Goal: Task Accomplishment & Management: Manage account settings

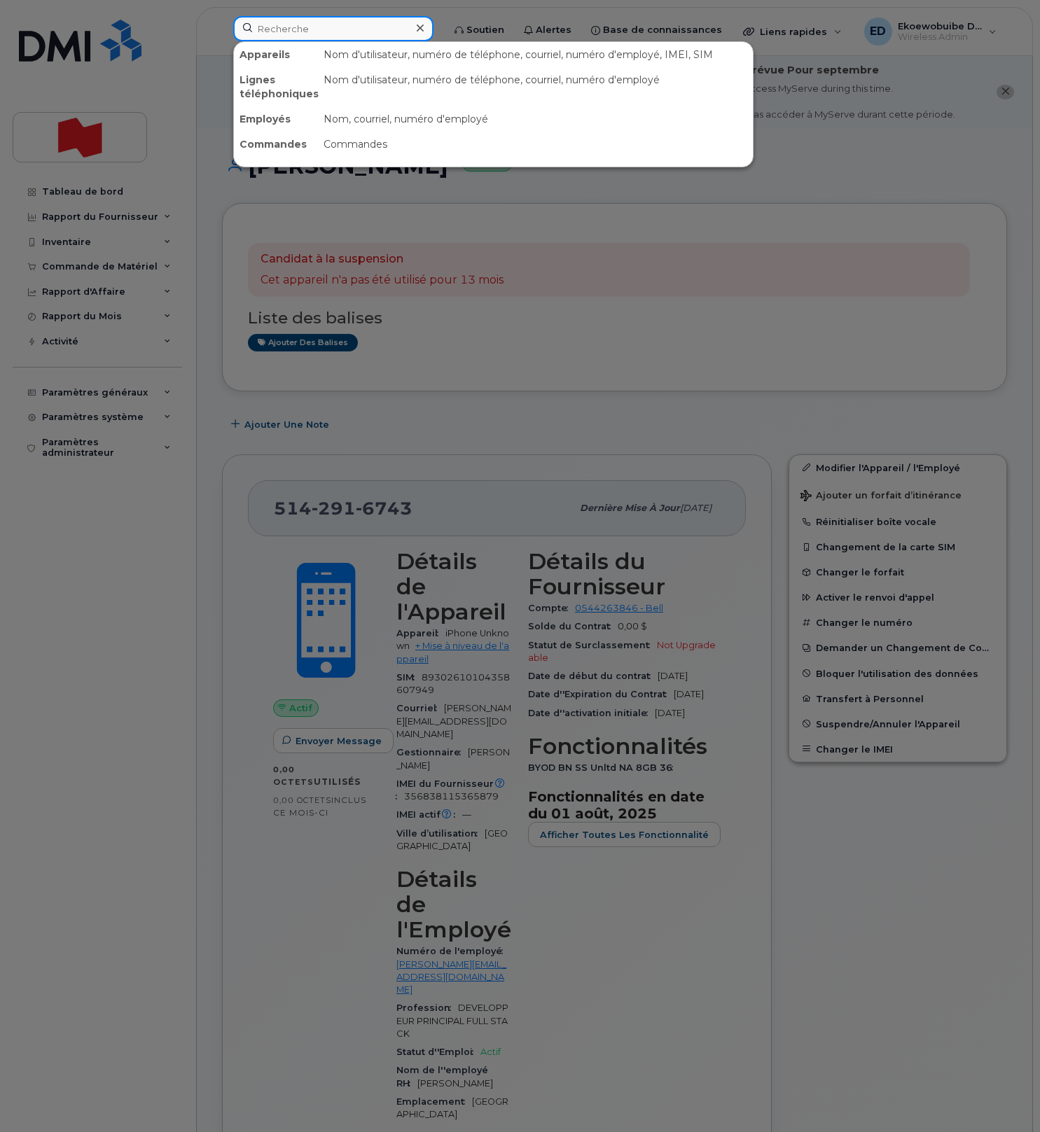
click at [317, 36] on input at bounding box center [333, 28] width 200 height 25
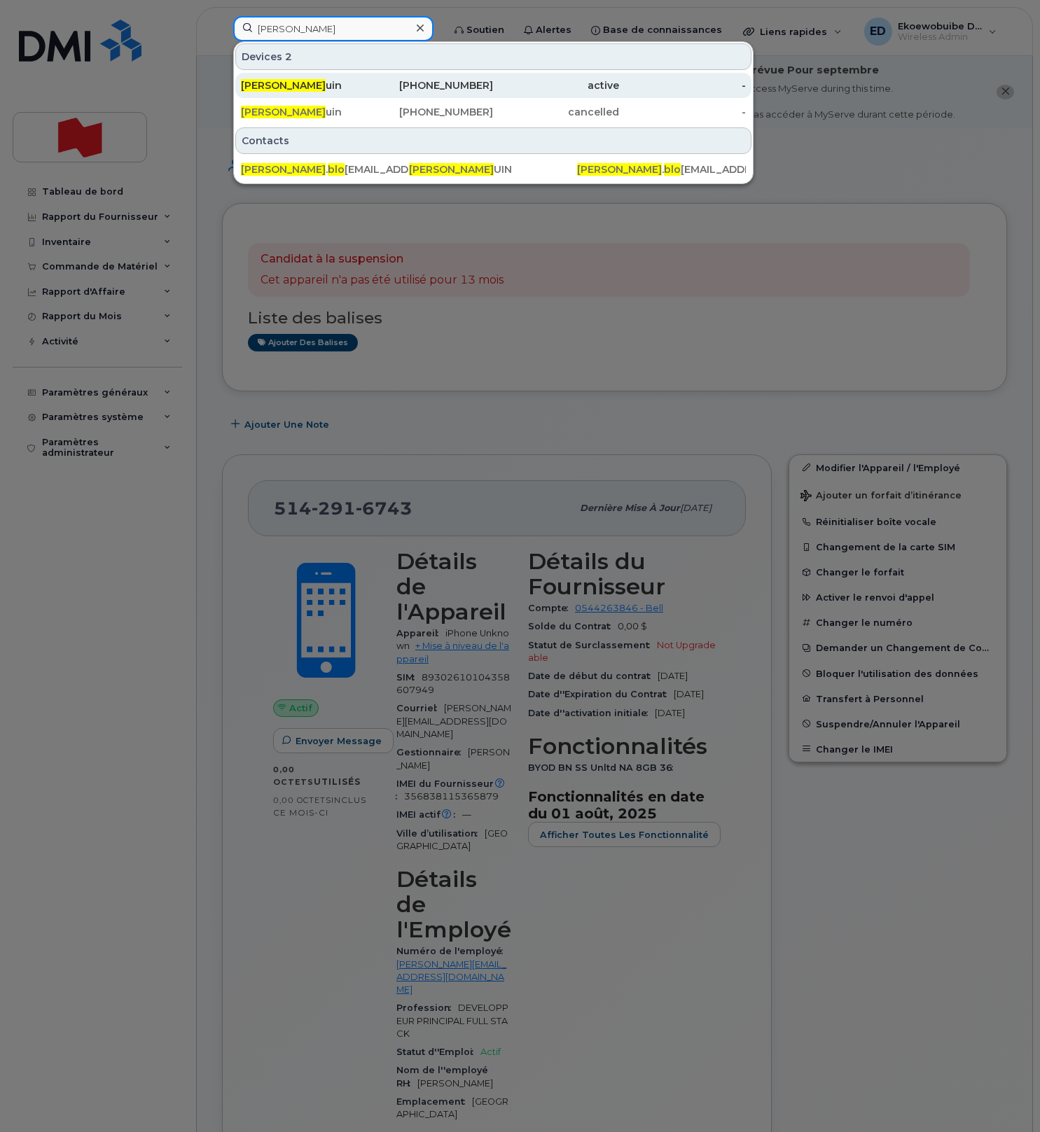
type input "karine blo"
drag, startPoint x: 300, startPoint y: 86, endPoint x: 308, endPoint y: 89, distance: 8.2
click at [300, 86] on div "Karine Blo uin" at bounding box center [304, 85] width 126 height 14
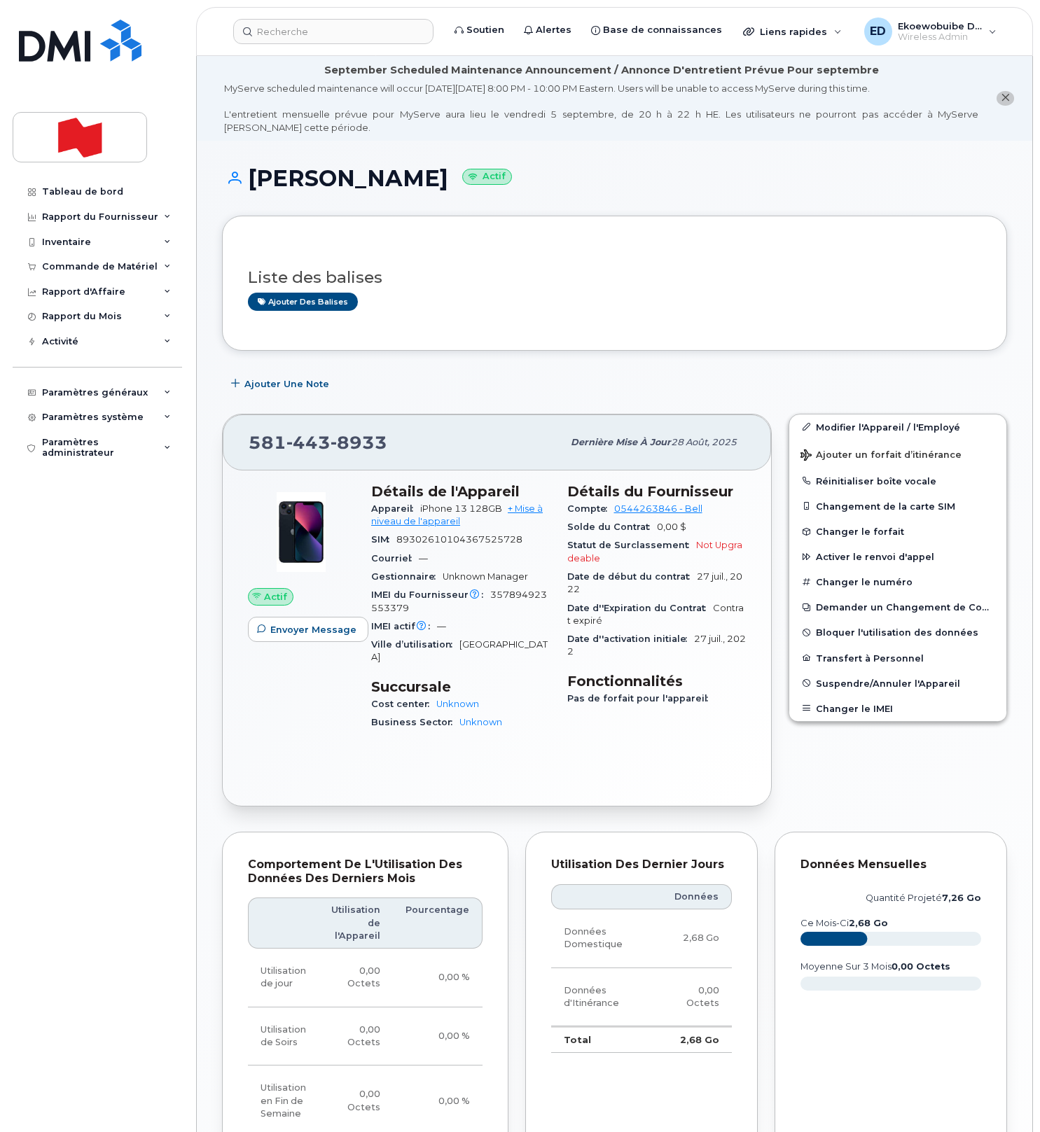
click at [576, 347] on div "Liste des balises Ajouter des balises" at bounding box center [614, 283] width 785 height 134
click at [563, 305] on div "Ajouter des balises" at bounding box center [609, 302] width 722 height 18
click at [295, 32] on input at bounding box center [333, 31] width 200 height 25
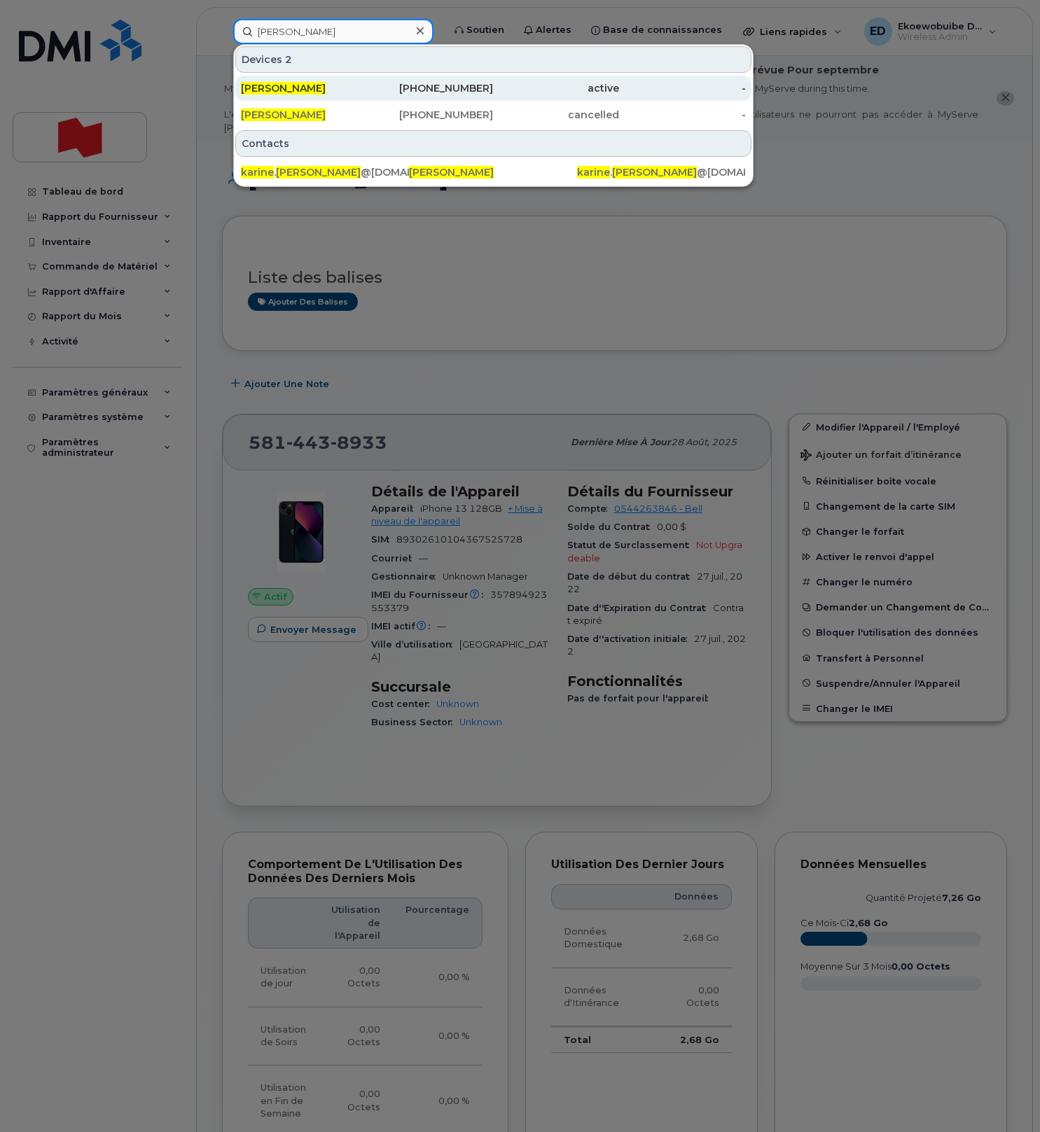
type input "karine blouin"
drag, startPoint x: 303, startPoint y: 86, endPoint x: 320, endPoint y: 94, distance: 18.5
click at [304, 86] on span "Karine Blouin" at bounding box center [283, 88] width 85 height 13
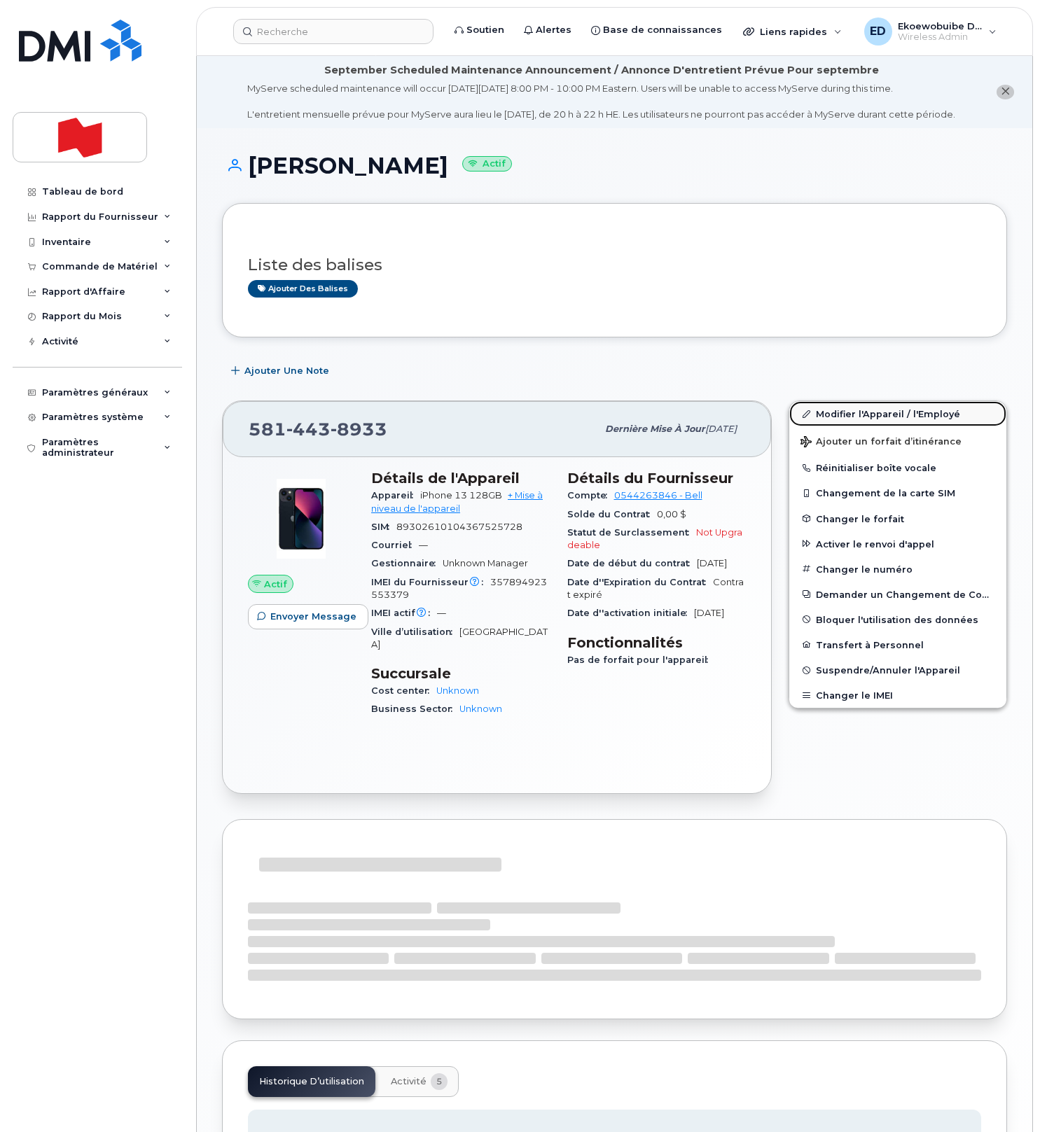
click at [830, 426] on link "Modifier l'Appareil / l'Employé" at bounding box center [897, 413] width 217 height 25
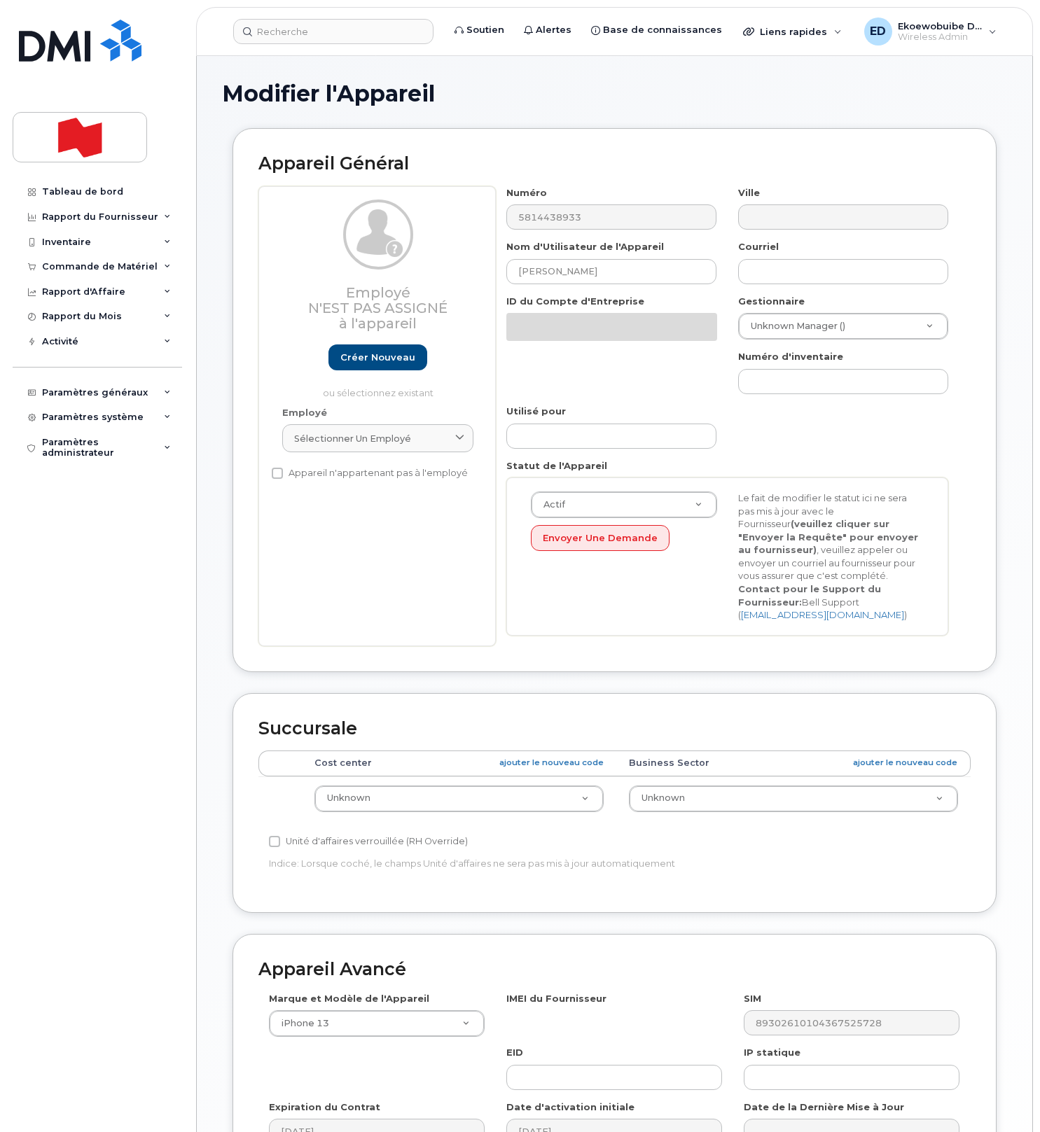
select select "22916206"
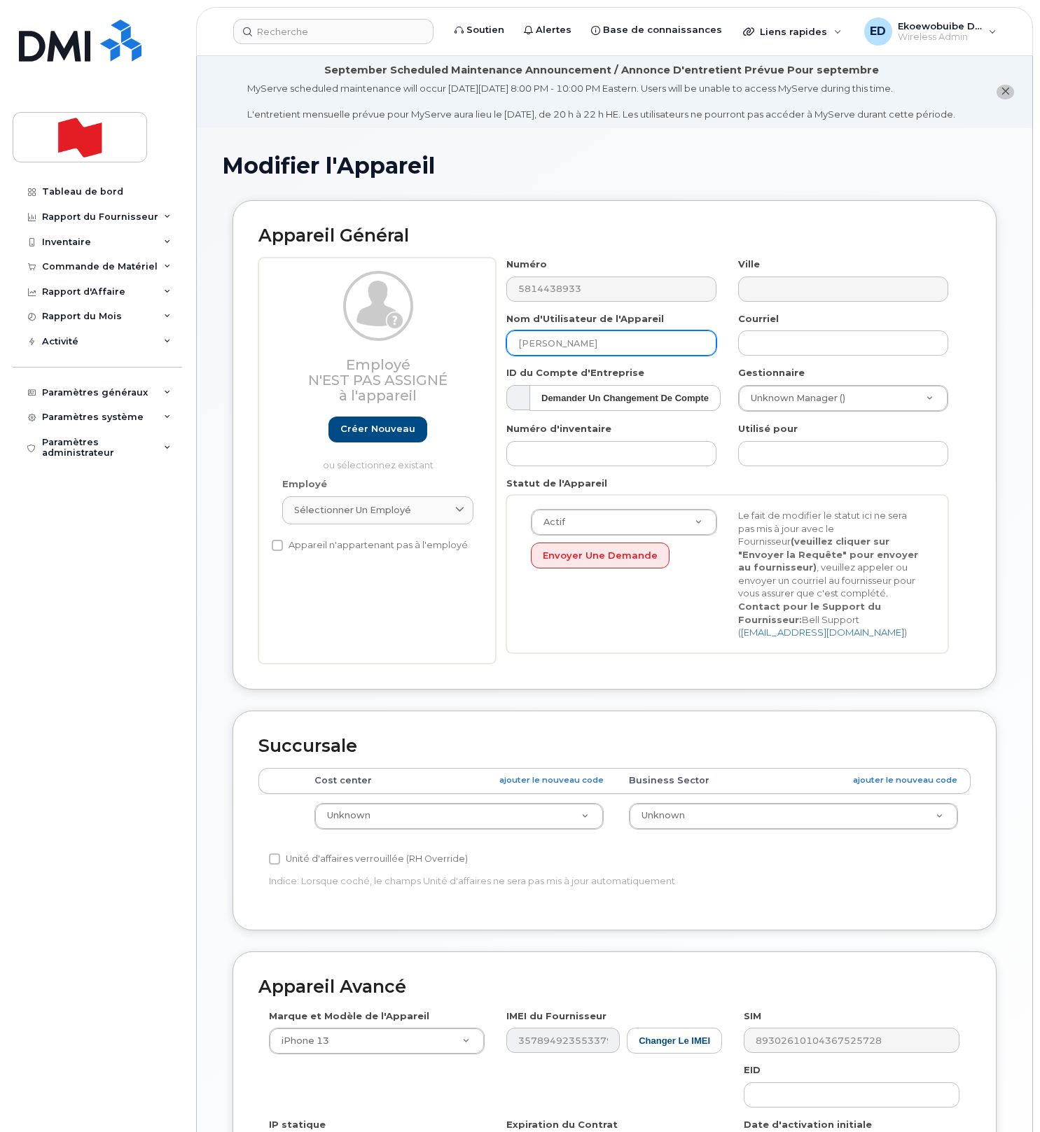
click at [584, 356] on input "Karine Blouin" at bounding box center [611, 343] width 210 height 25
type input "K"
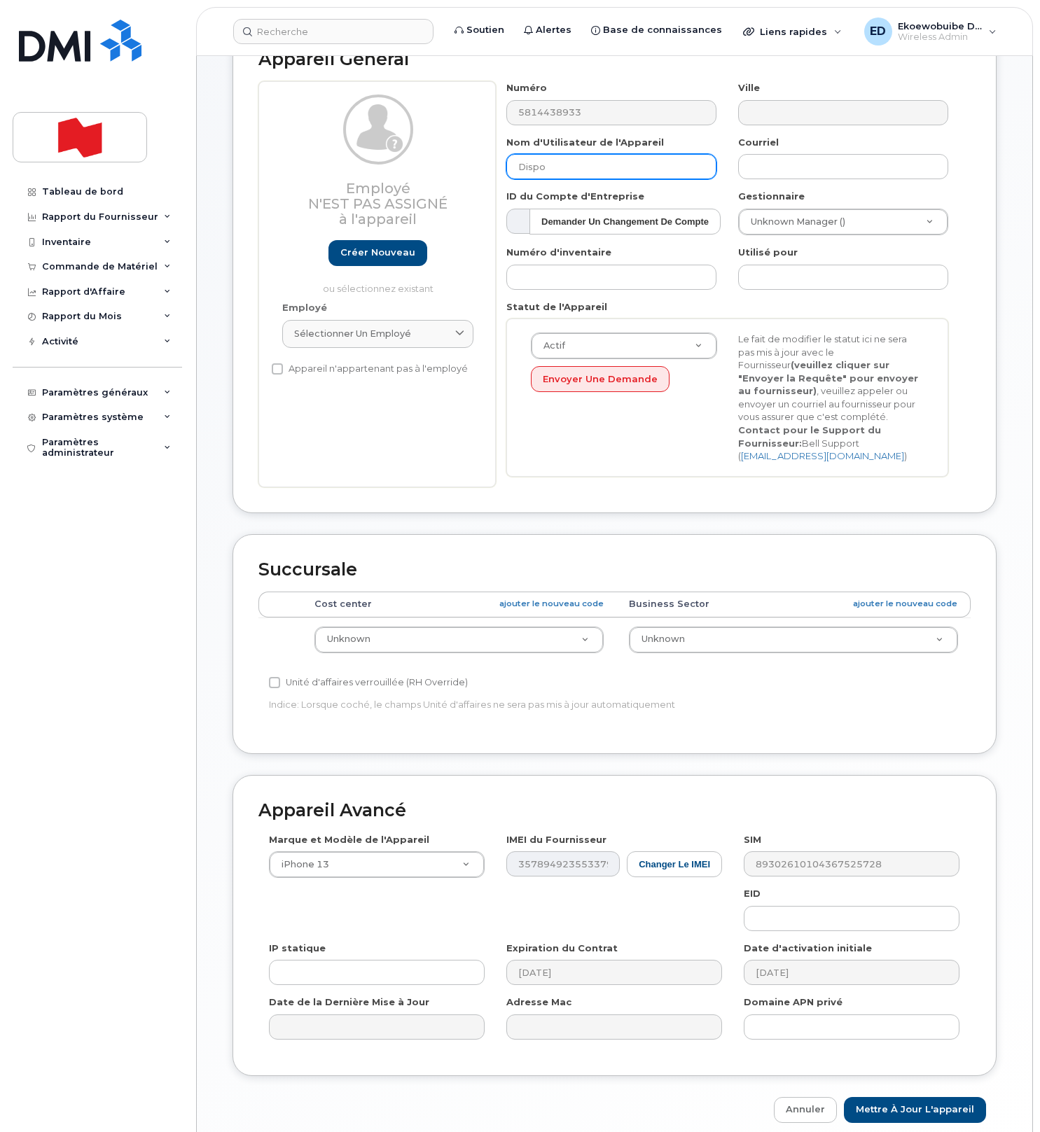
scroll to position [264, 0]
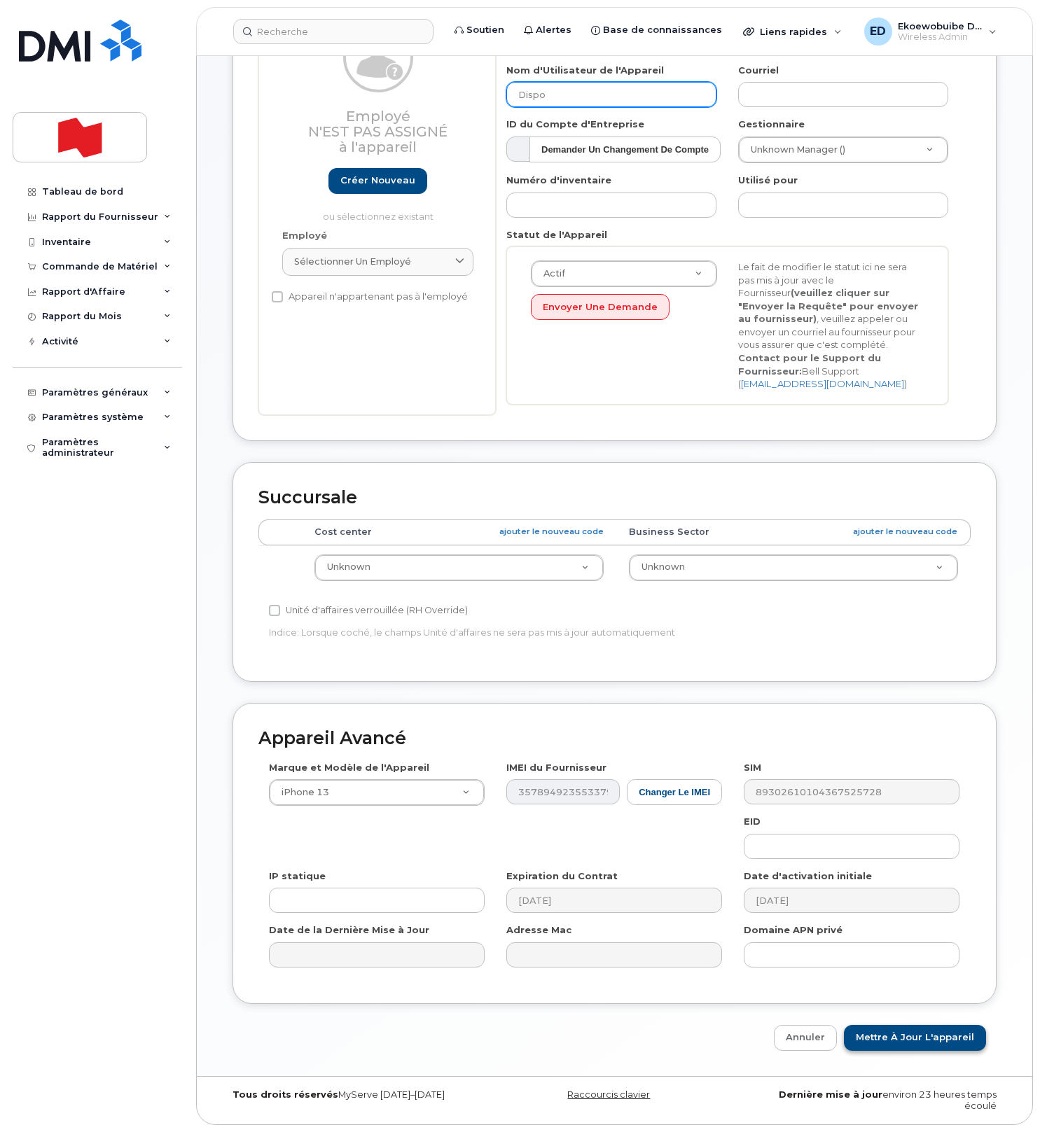
type input "Dispo"
click at [896, 1039] on input "Mettre à jour l'appareil" at bounding box center [915, 1038] width 142 height 26
type input "Sauvegarde..."
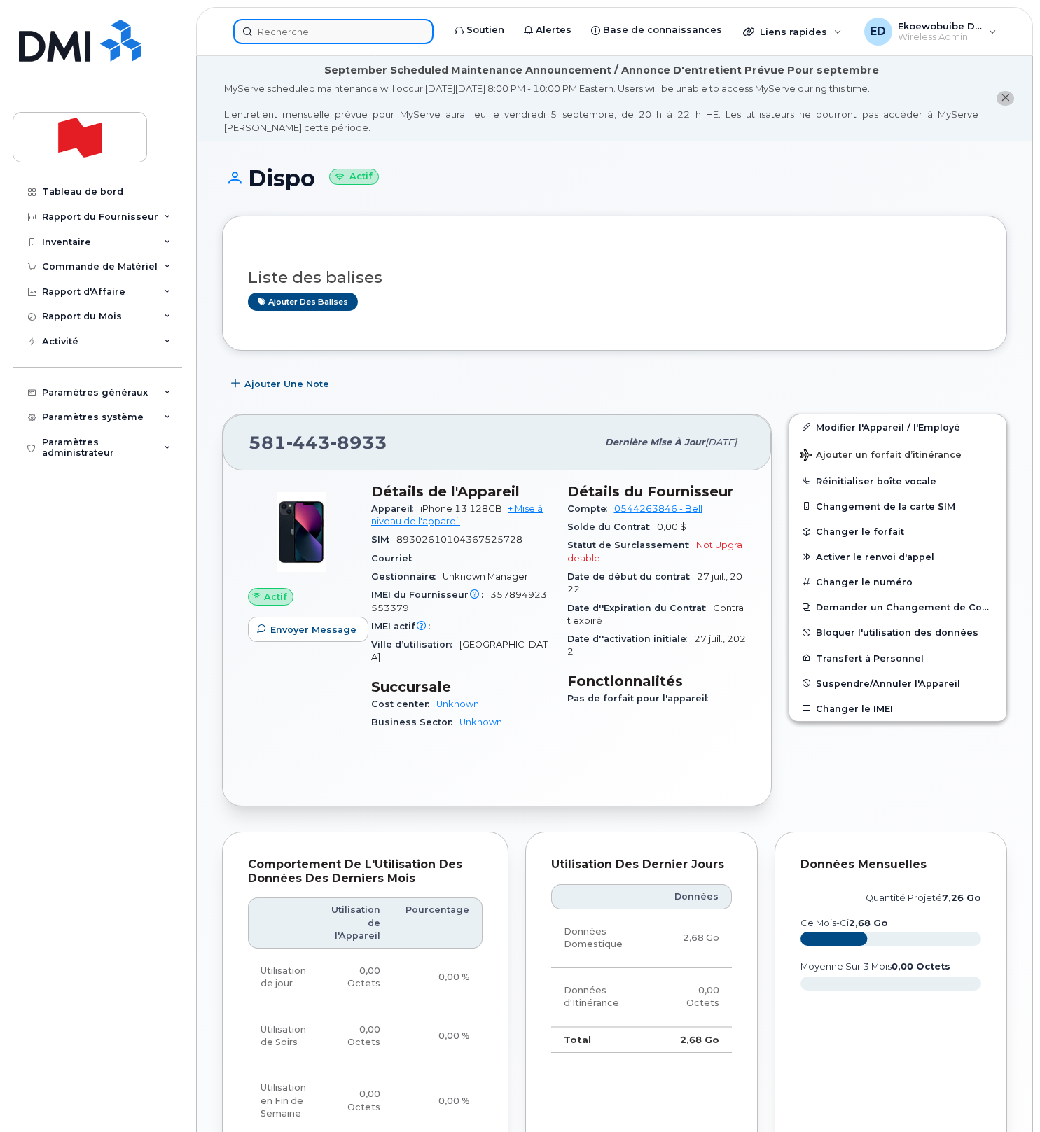
click at [300, 39] on input at bounding box center [333, 31] width 200 height 25
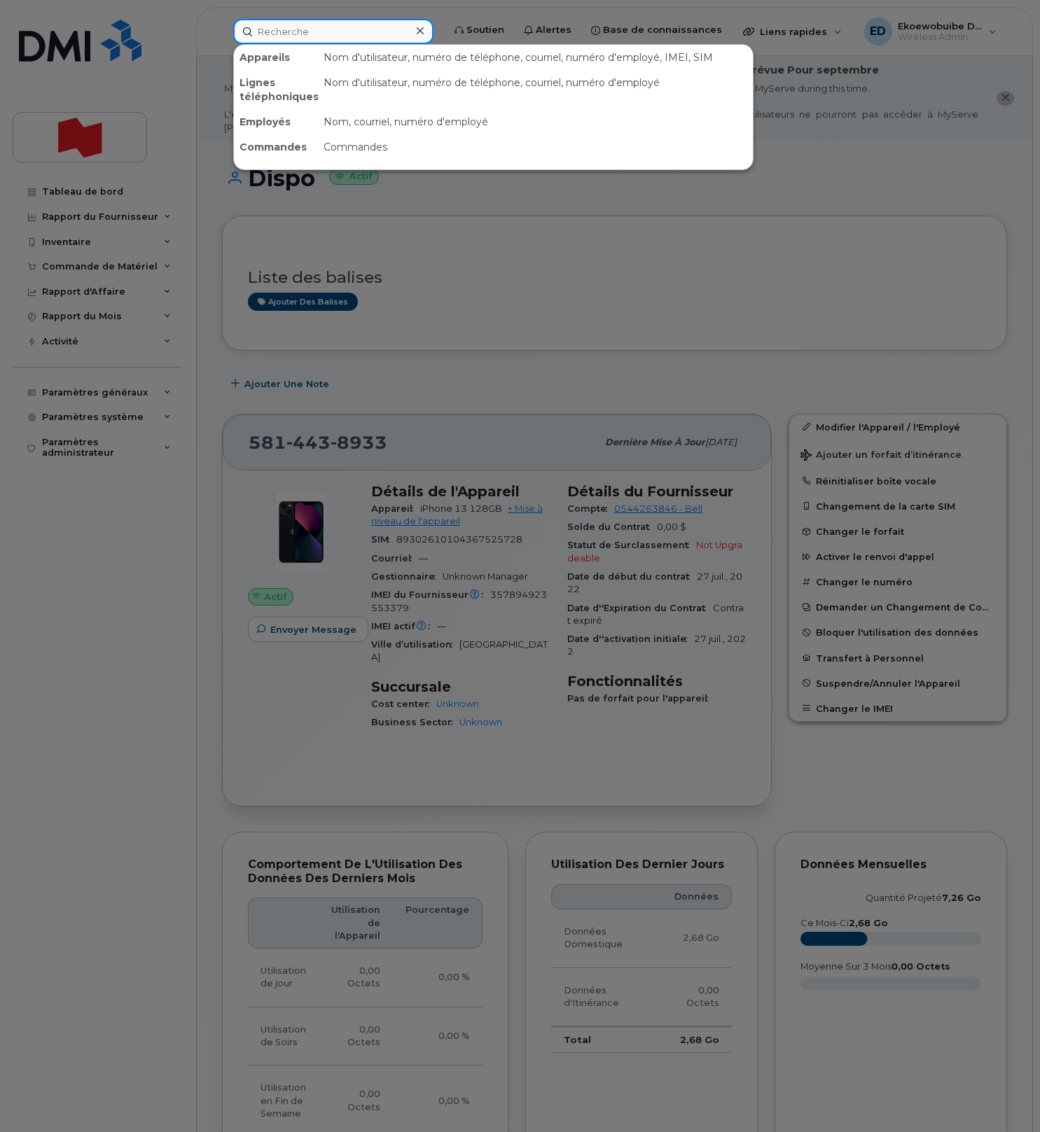
paste input "89302610104370549277"
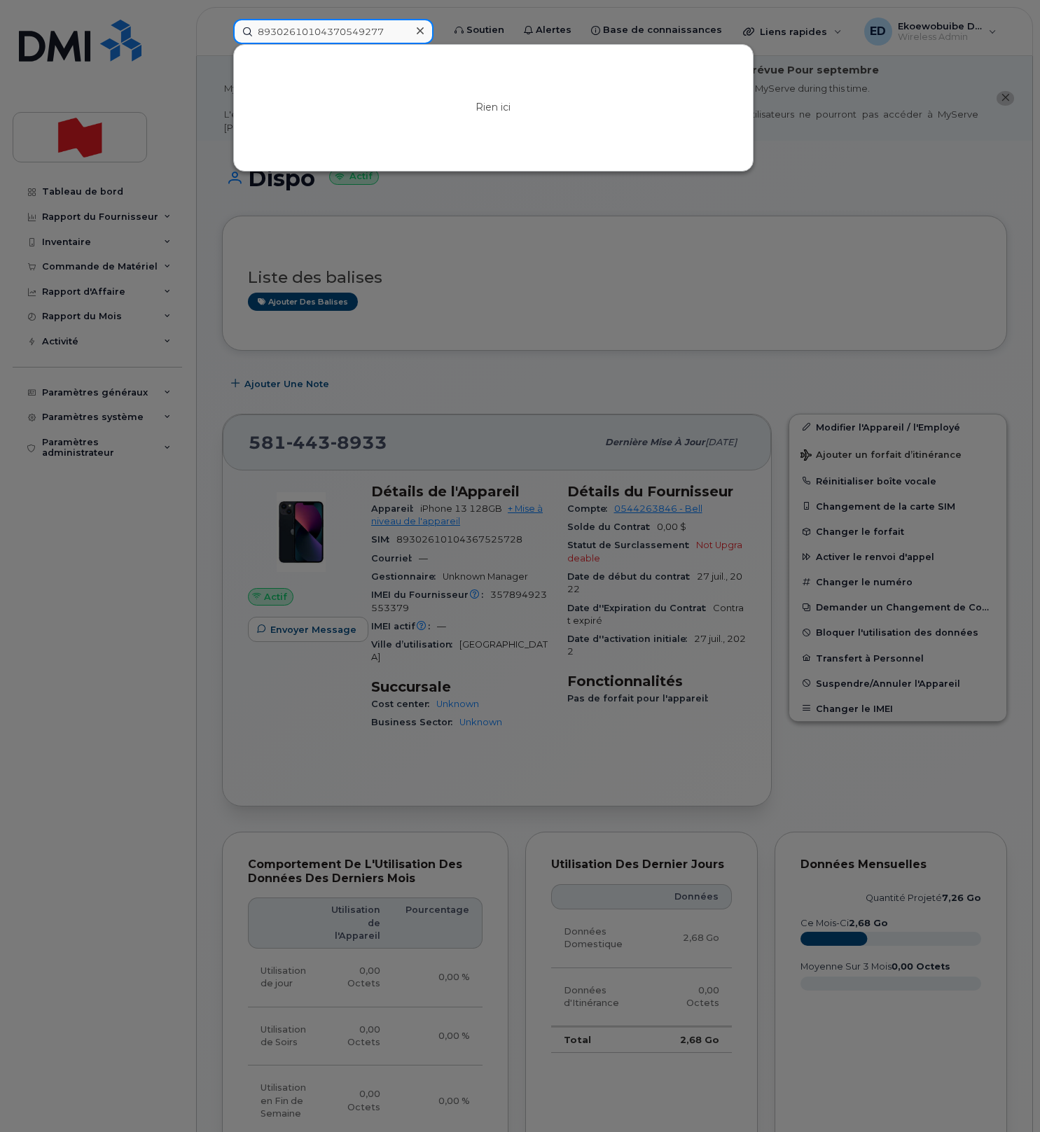
click at [318, 37] on input "89302610104370549277" at bounding box center [333, 31] width 200 height 25
type input "89302610104370549277"
click at [404, 30] on input "89302610104370549277" at bounding box center [333, 31] width 200 height 25
click at [424, 31] on icon at bounding box center [420, 30] width 7 height 11
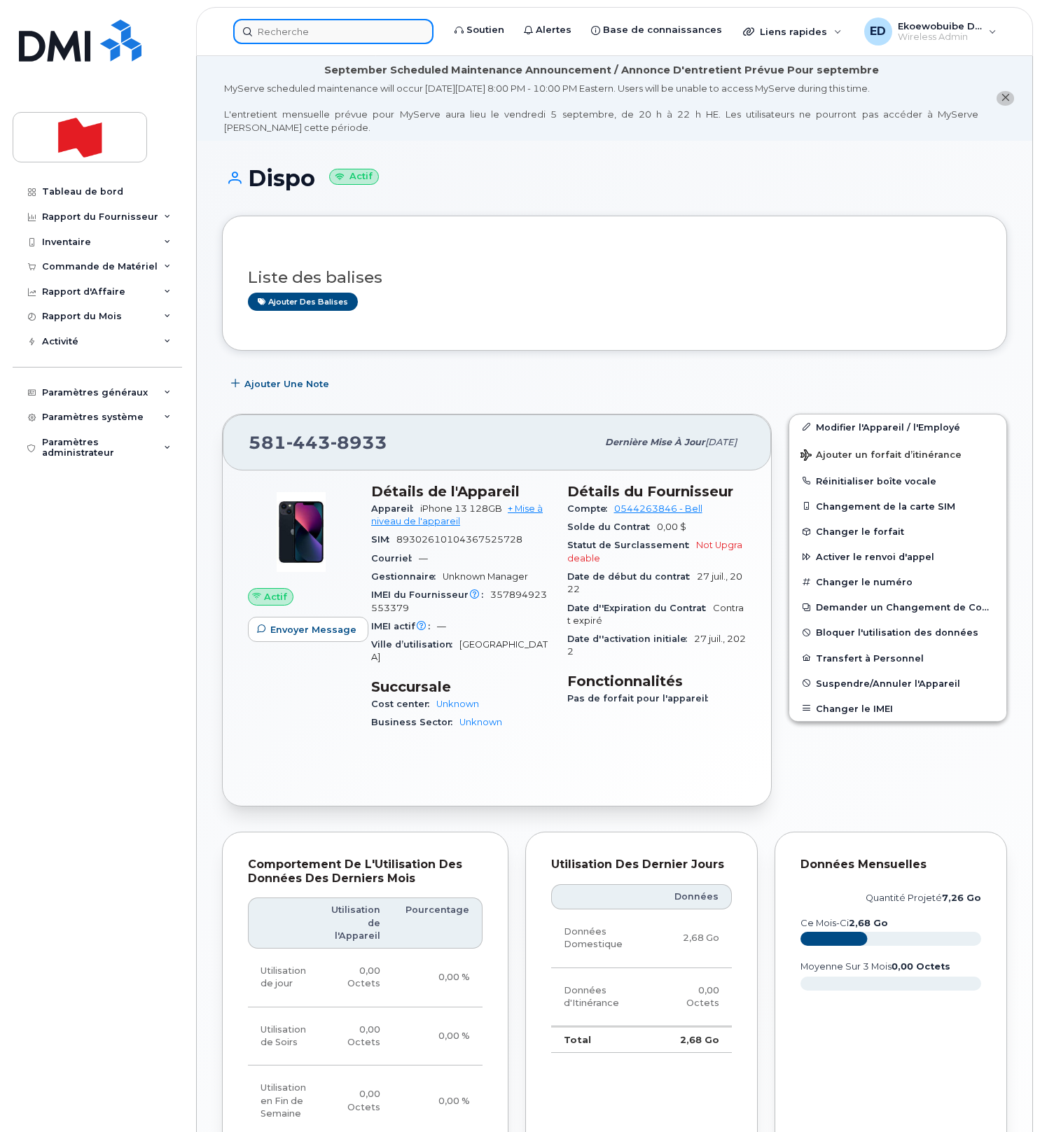
click at [402, 31] on input at bounding box center [333, 31] width 200 height 25
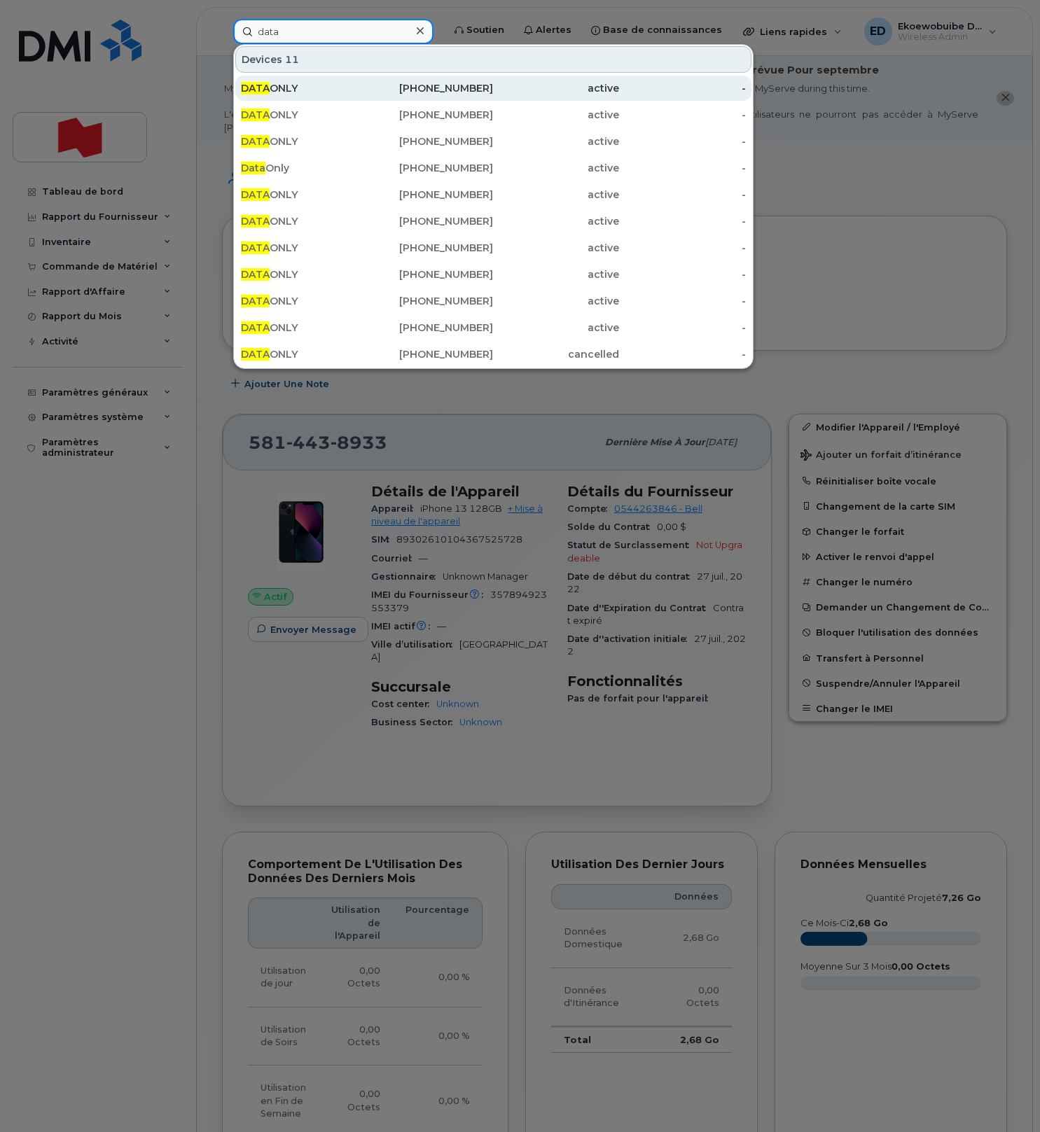
type input "data"
click at [379, 88] on div "438-869-3557" at bounding box center [430, 88] width 126 height 14
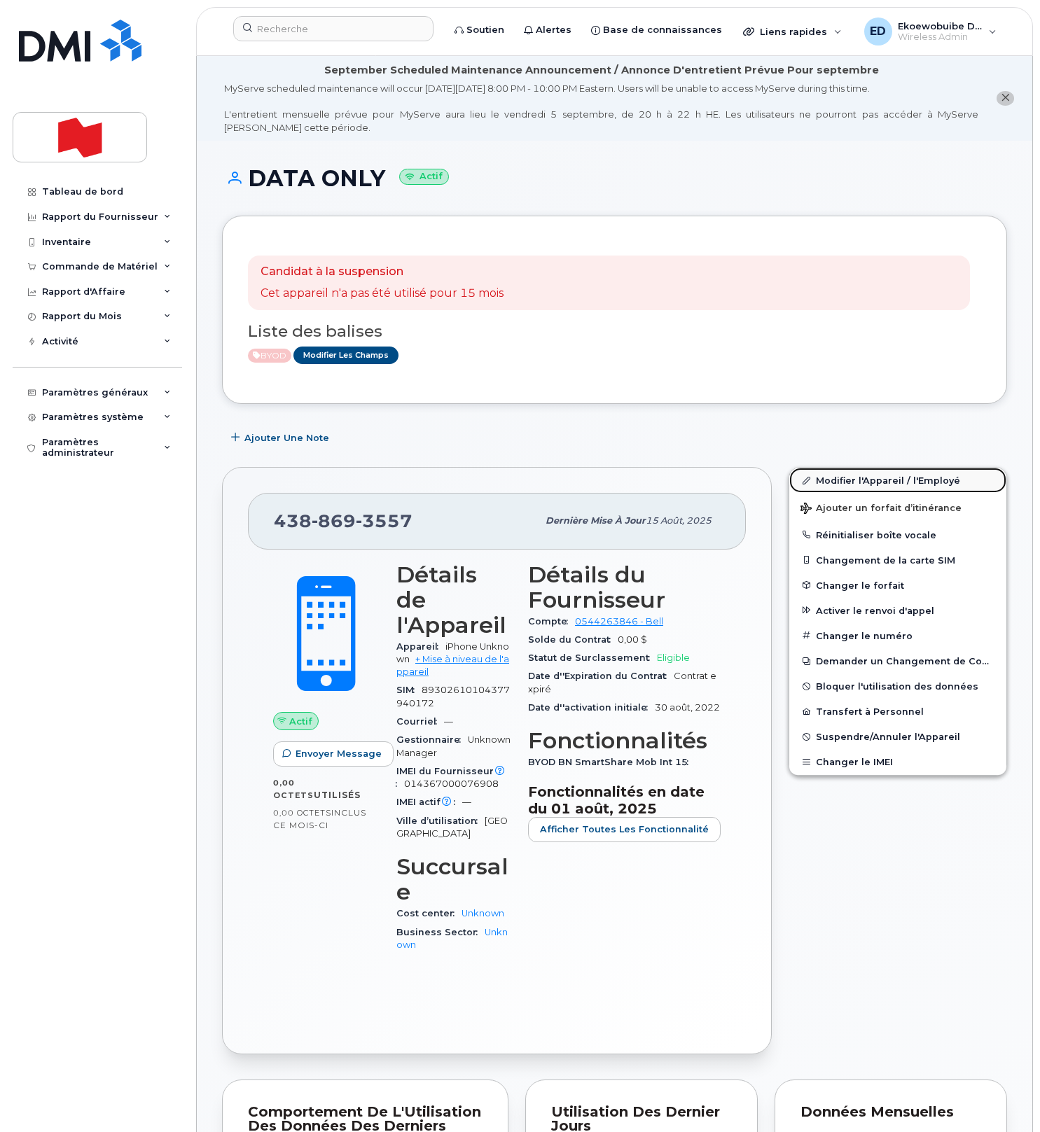
click at [832, 483] on link "Modifier l'Appareil / l'Employé" at bounding box center [897, 480] width 217 height 25
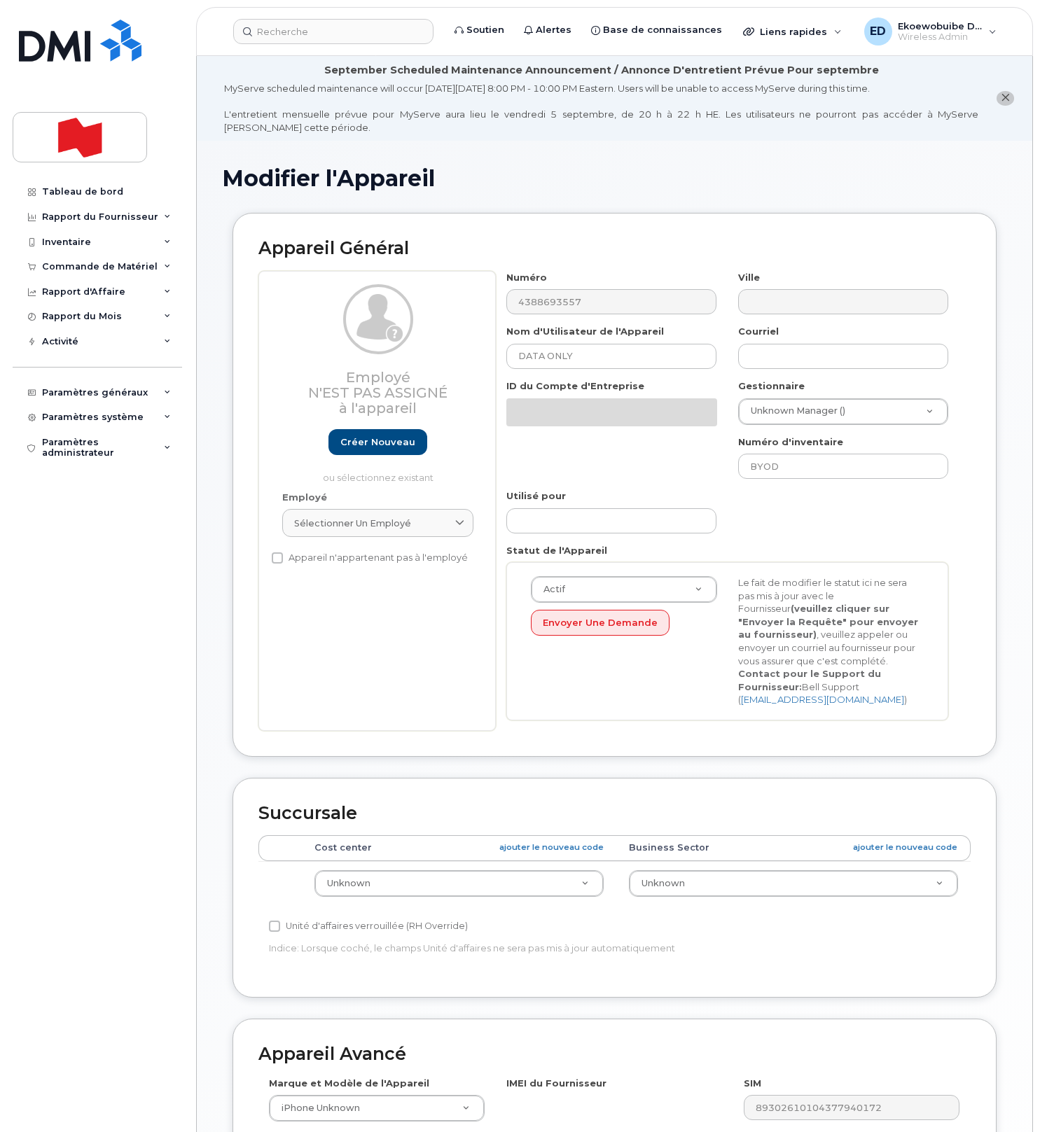
select select "22916206"
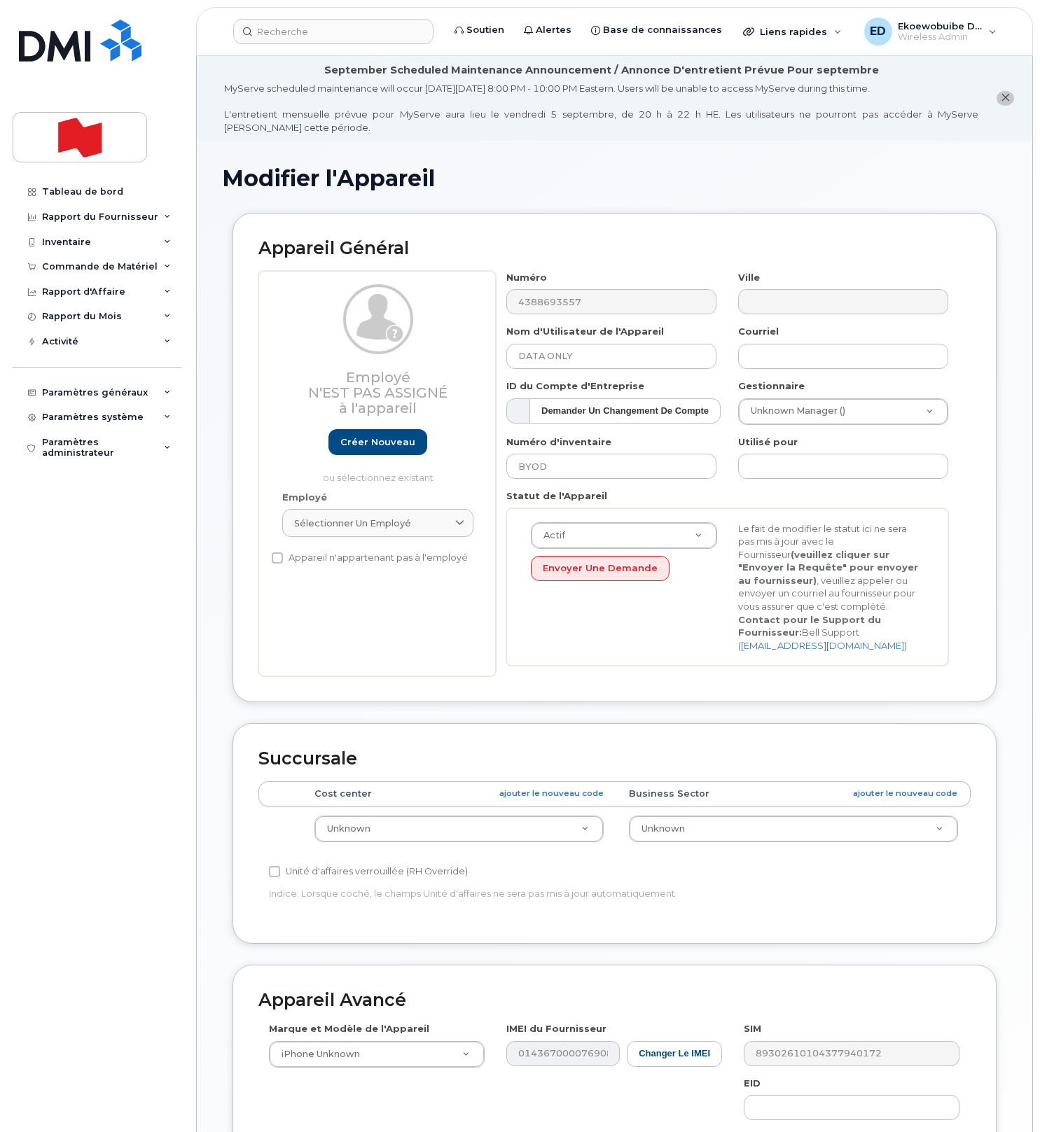
drag, startPoint x: 401, startPoint y: 523, endPoint x: 387, endPoint y: 540, distance: 22.3
click at [401, 523] on span "Sélectionner un employé" at bounding box center [352, 523] width 117 height 13
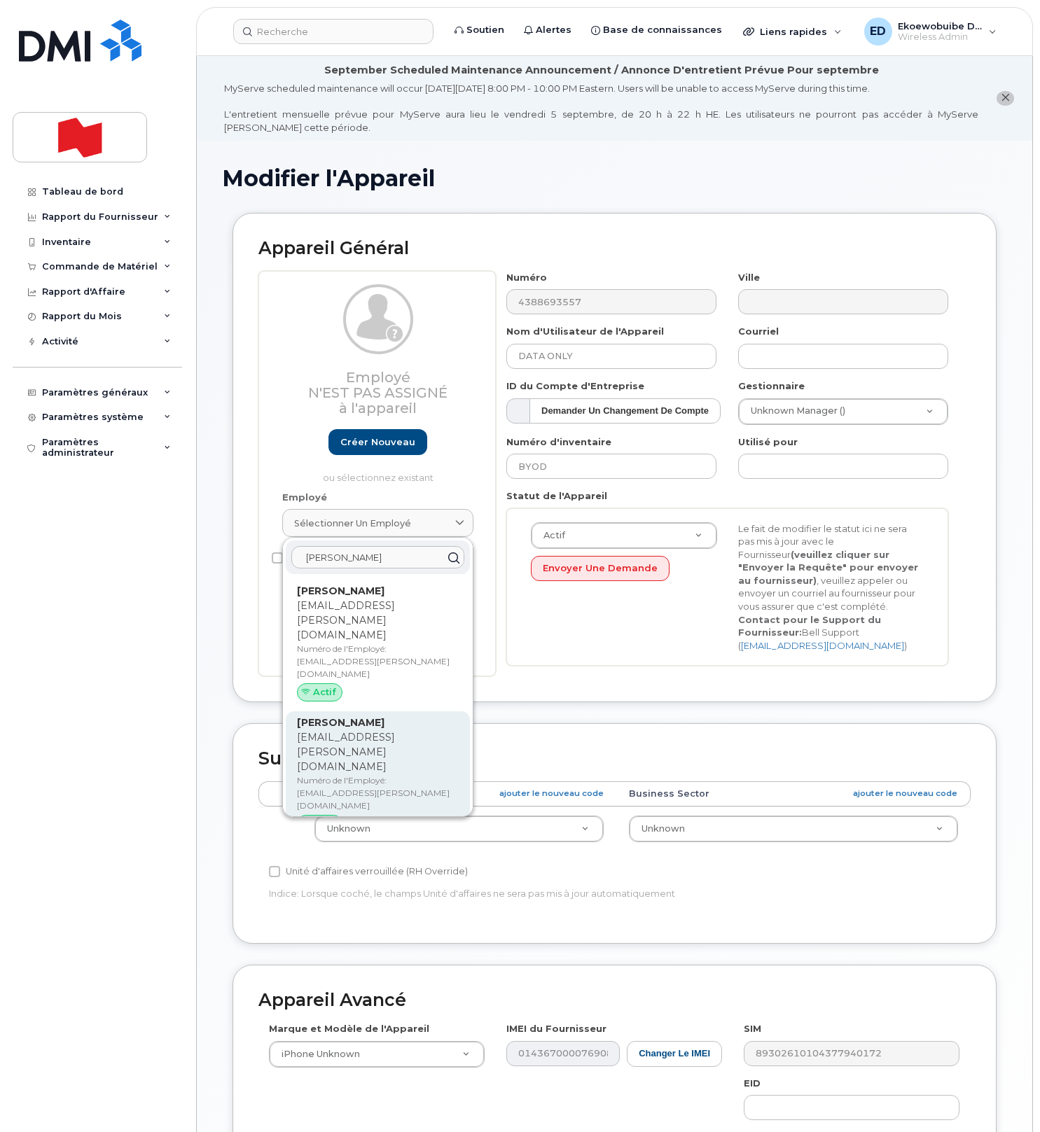
type input "[PERSON_NAME]"
click at [378, 730] on p "[EMAIL_ADDRESS][PERSON_NAME][DOMAIN_NAME]" at bounding box center [378, 752] width 162 height 44
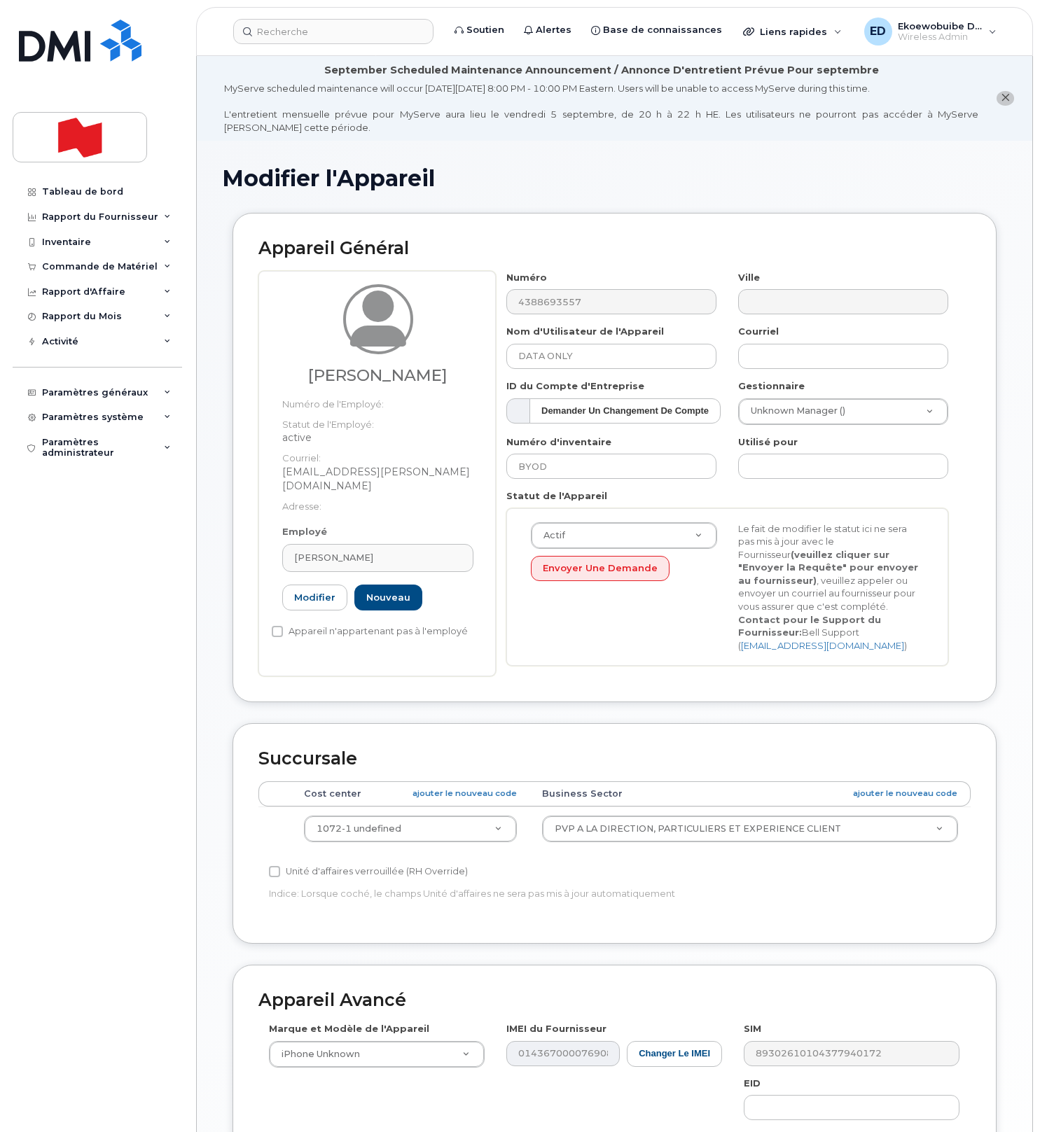
type input "[EMAIL_ADDRESS][PERSON_NAME][DOMAIN_NAME]"
type input "[PERSON_NAME]"
type input "[EMAIL_ADDRESS][PERSON_NAME][DOMAIN_NAME]"
type input "22917055"
select select "22917077"
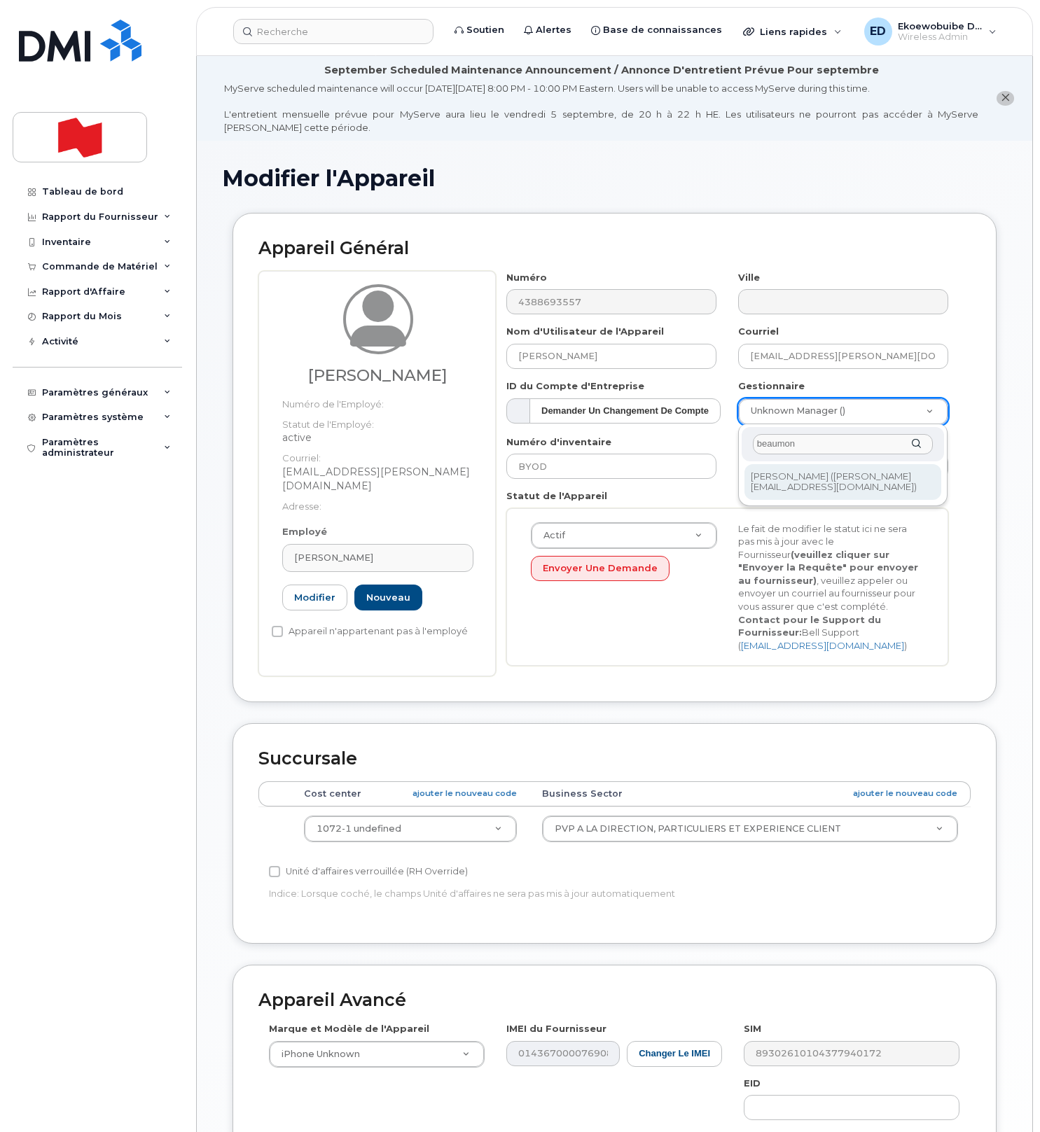
type input "beaumon"
type input "1920247"
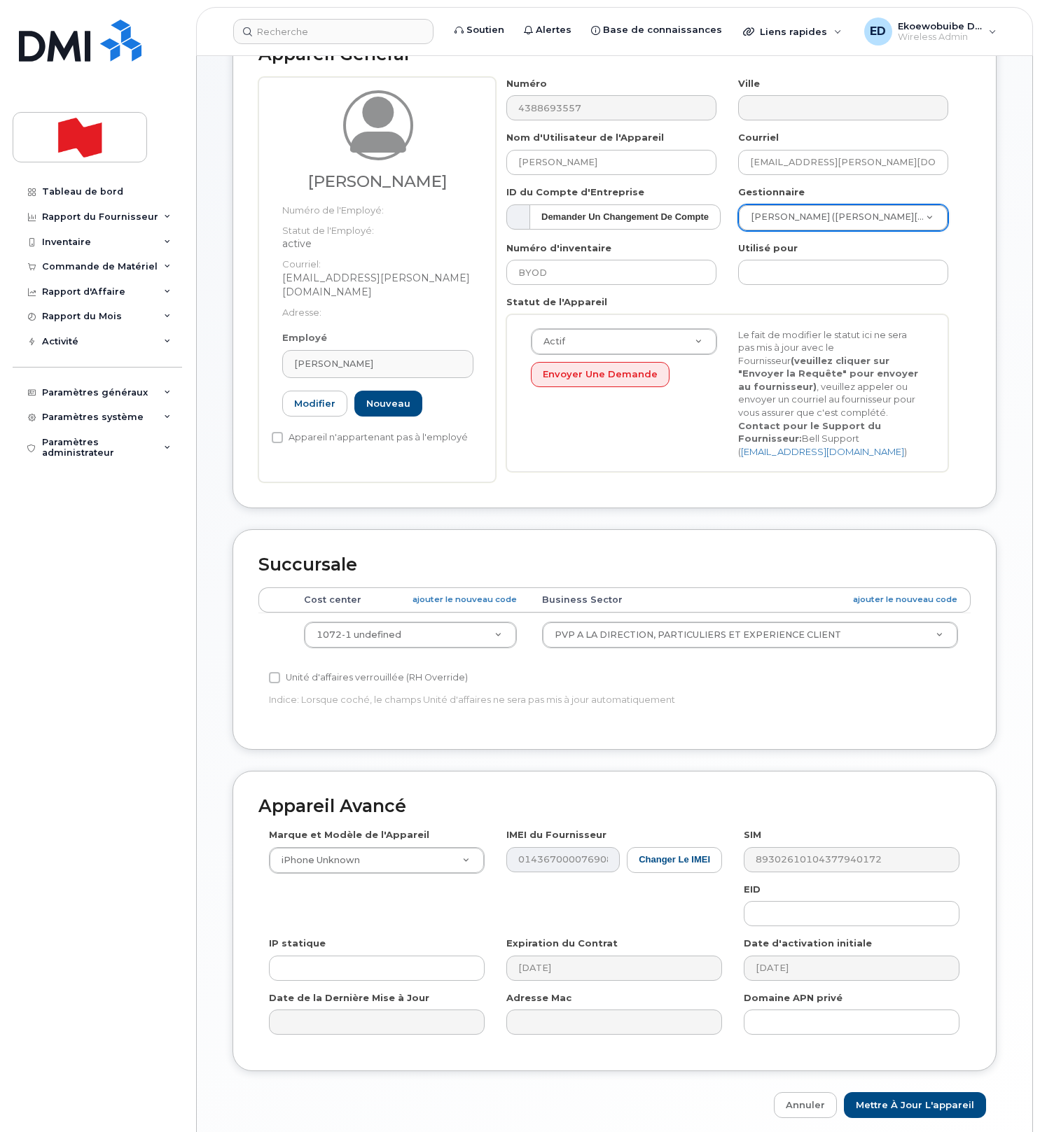
scroll to position [264, 0]
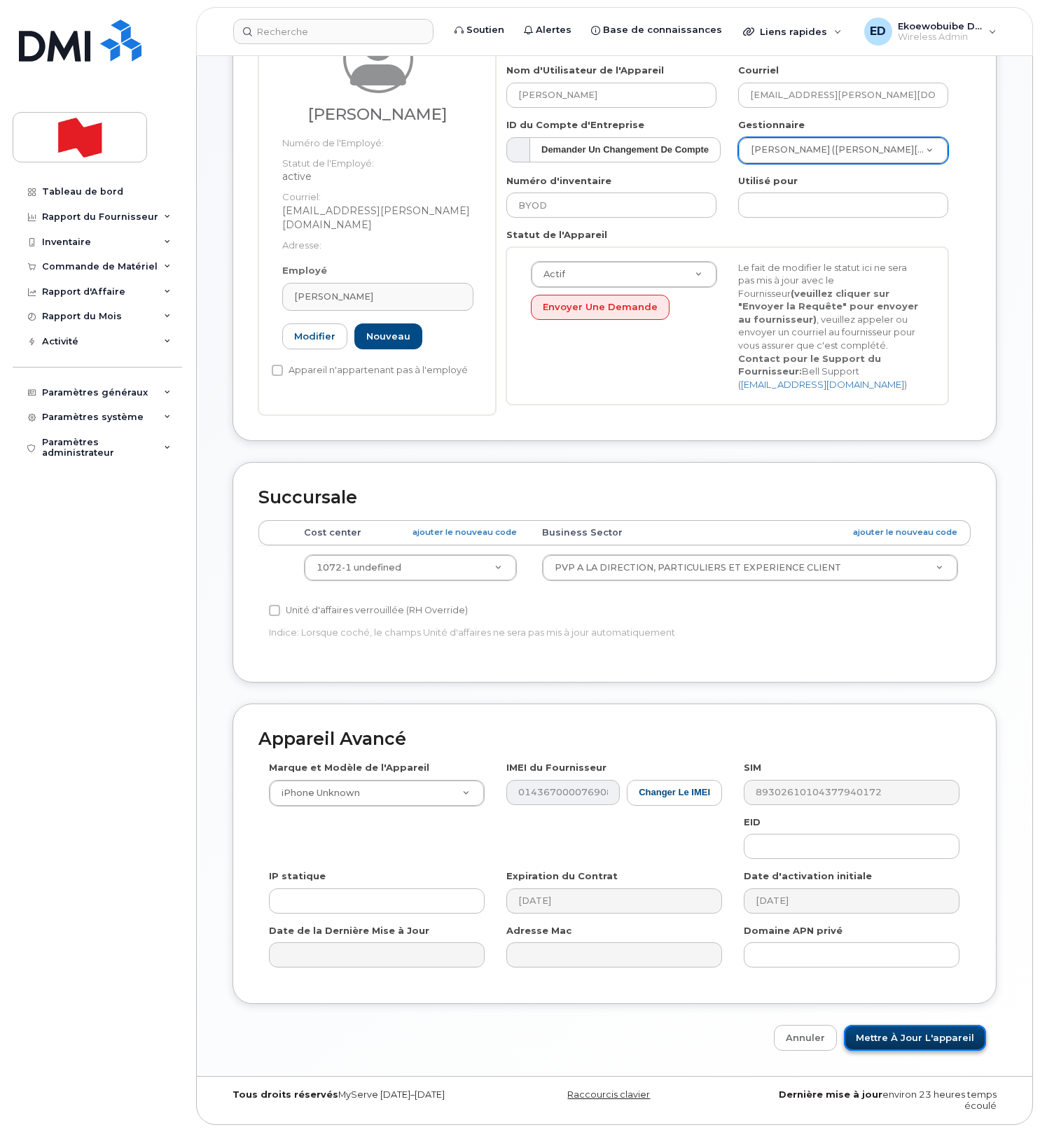
click at [916, 1042] on input "Mettre à jour l'appareil" at bounding box center [915, 1038] width 142 height 26
type input "Sauvegarde..."
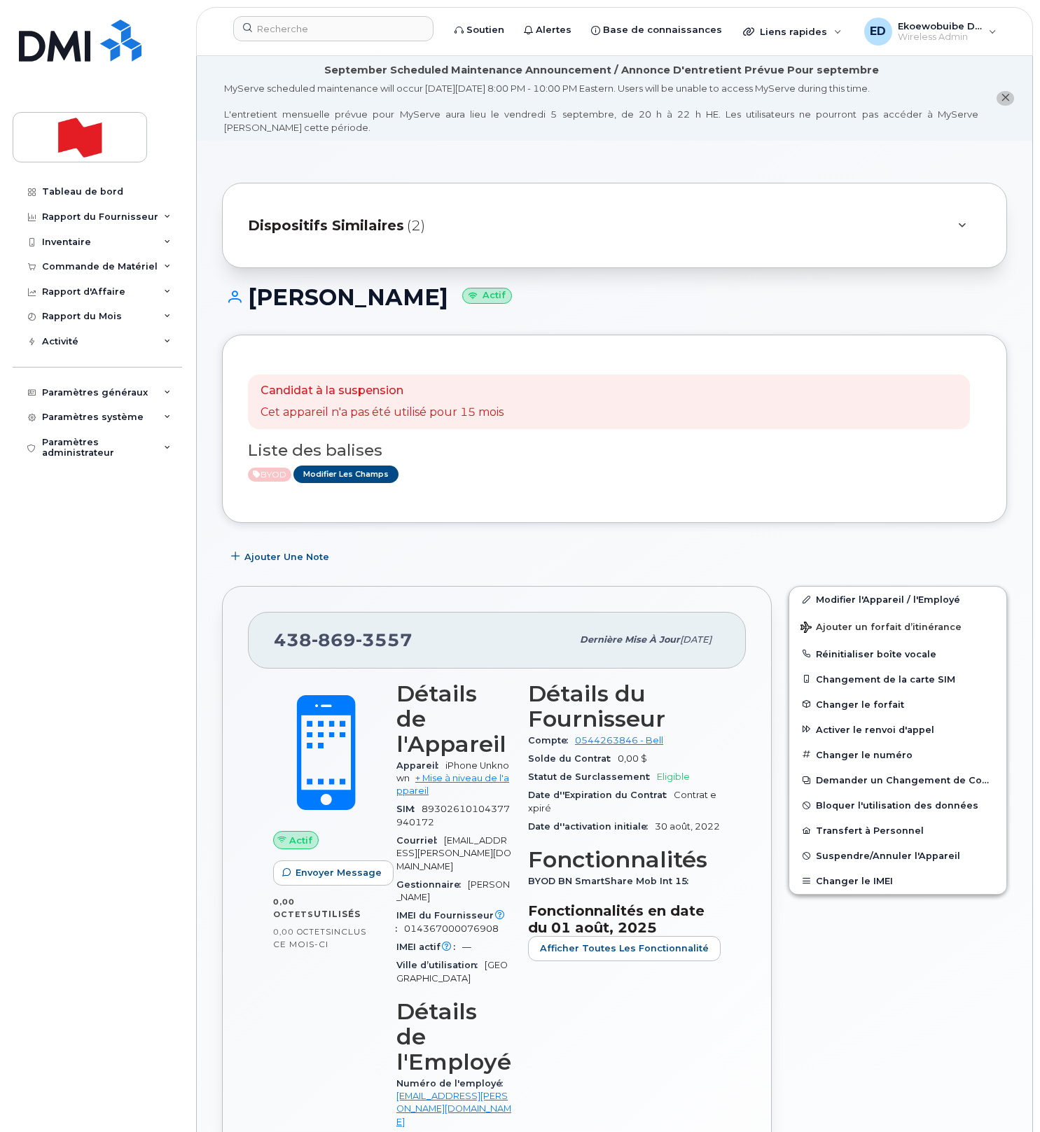
click at [454, 565] on div "Ajouter une Note" at bounding box center [614, 556] width 785 height 25
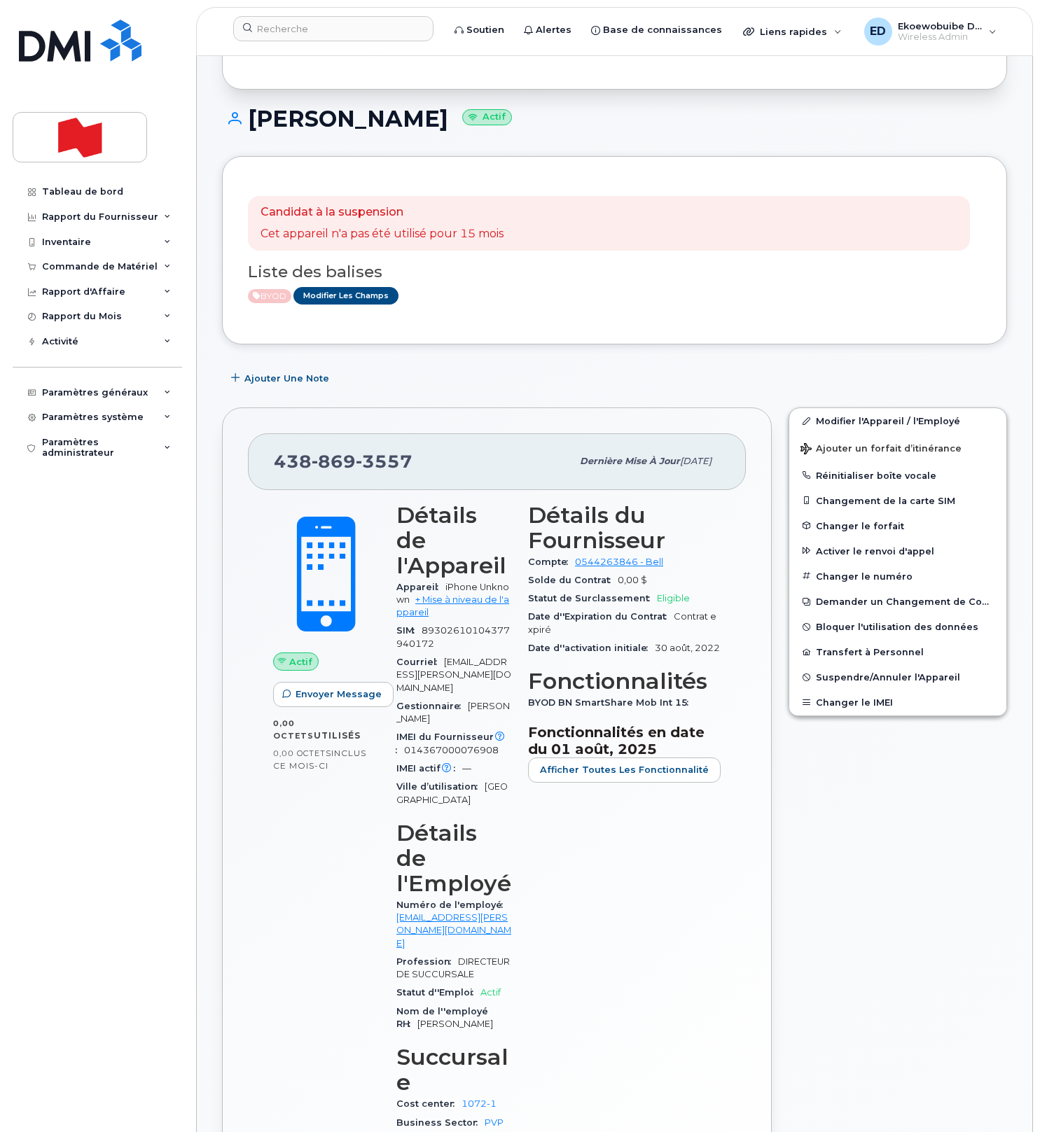
scroll to position [186, 0]
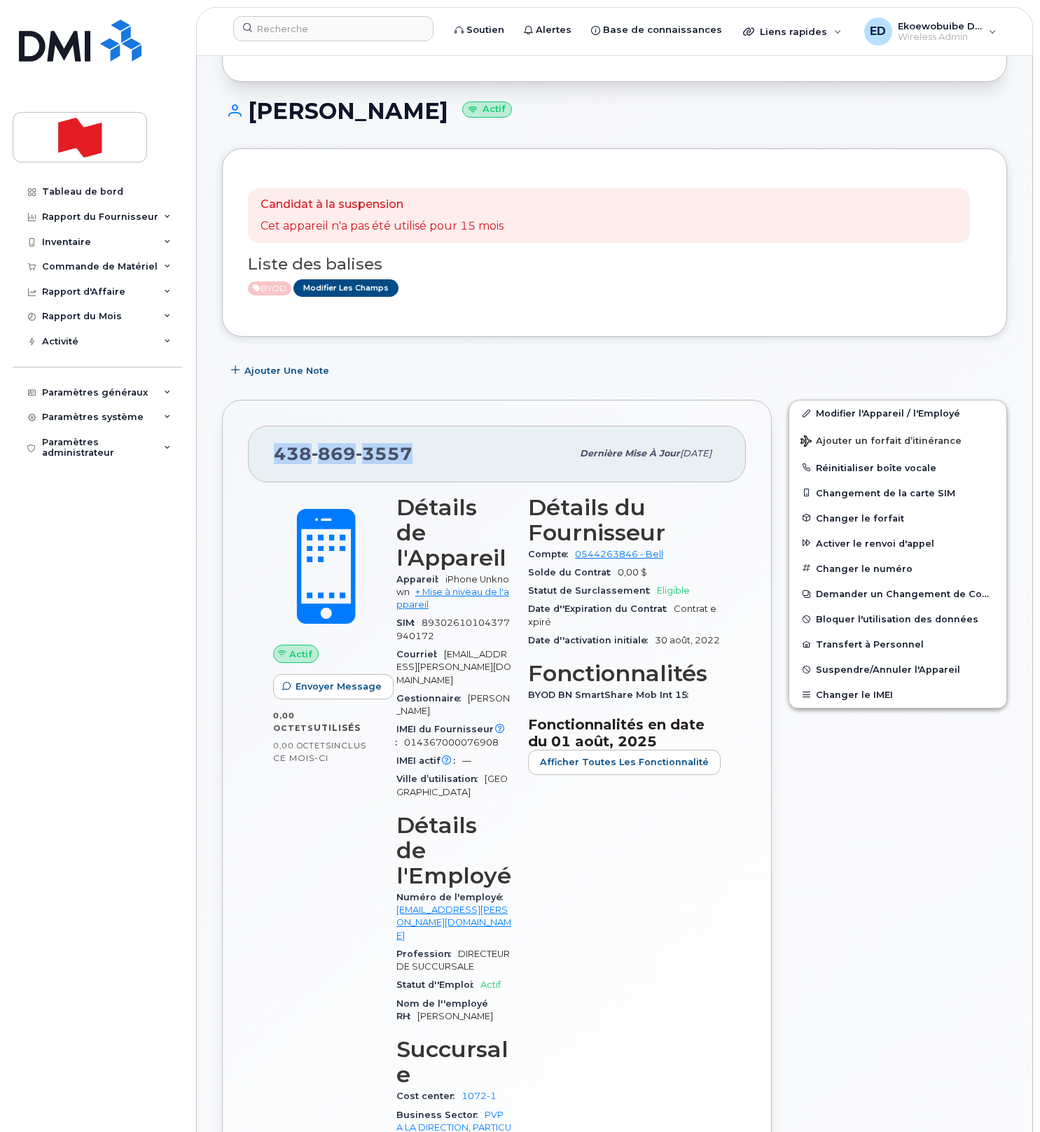
drag, startPoint x: 424, startPoint y: 462, endPoint x: 278, endPoint y: 457, distance: 146.4
click at [278, 457] on div "[PHONE_NUMBER]" at bounding box center [423, 453] width 298 height 29
copy span "[PHONE_NUMBER]"
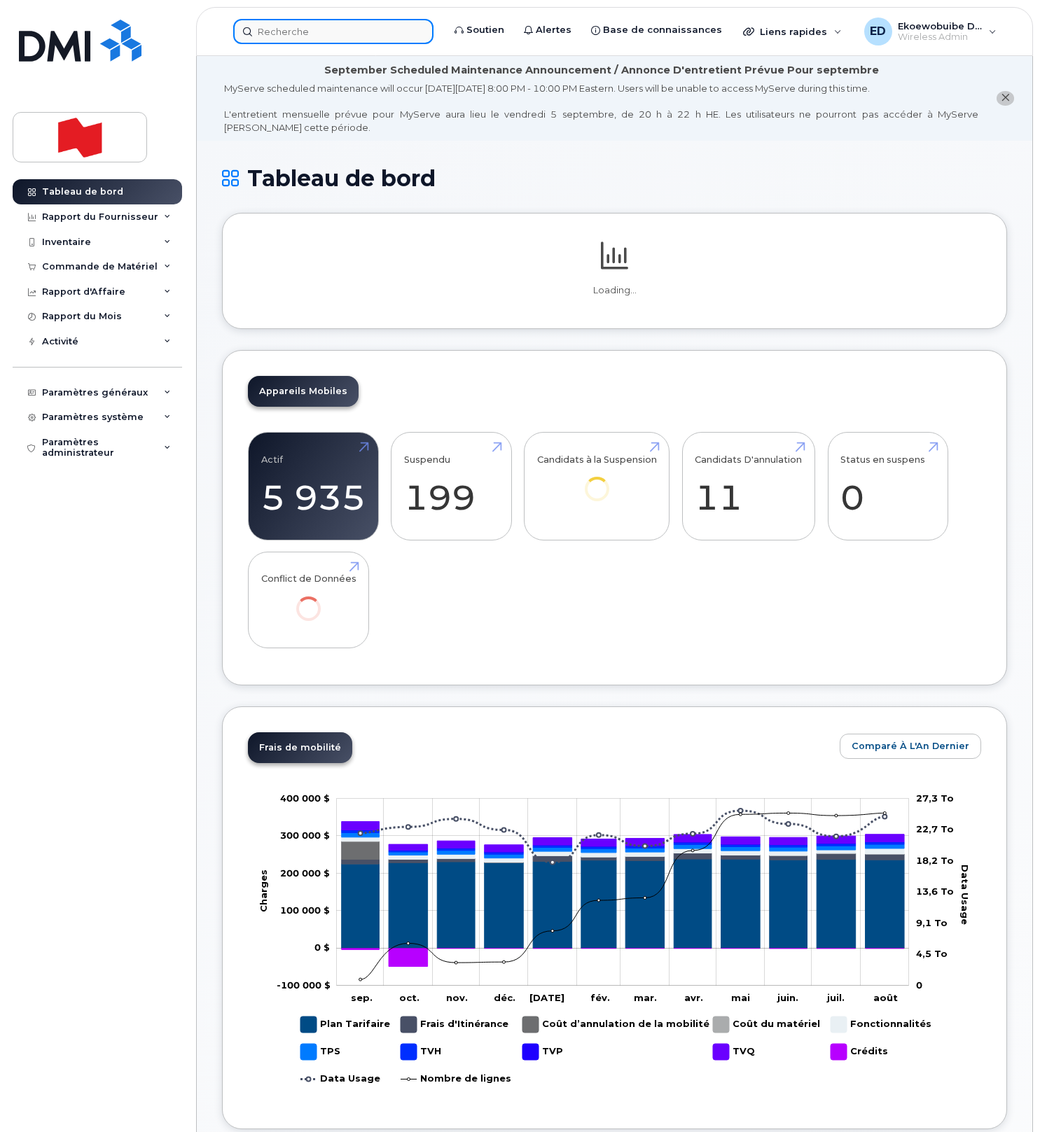
click at [342, 41] on input at bounding box center [333, 31] width 200 height 25
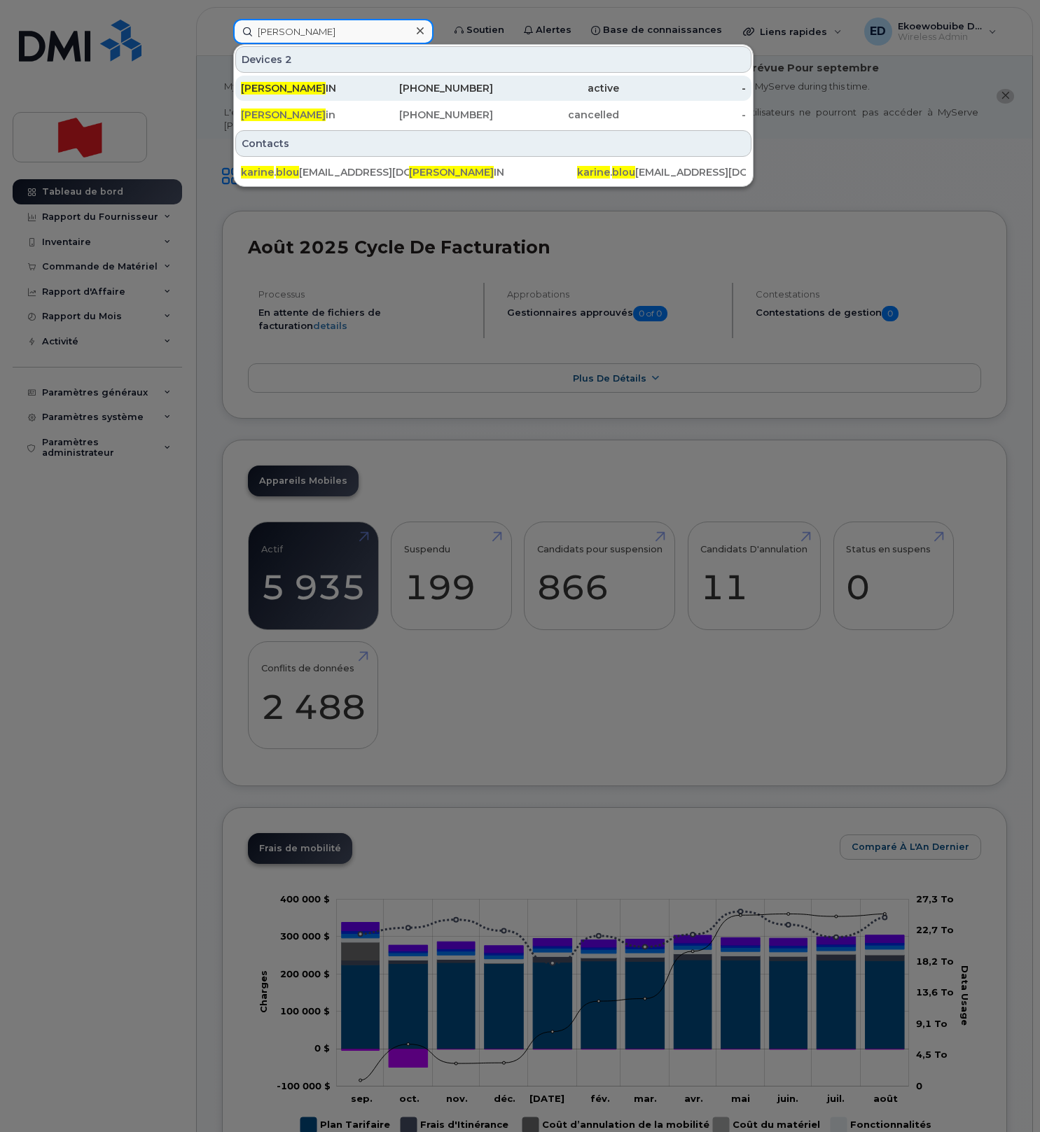
type input "[PERSON_NAME]"
click at [307, 89] on span "KARINE BLOU" at bounding box center [283, 88] width 85 height 13
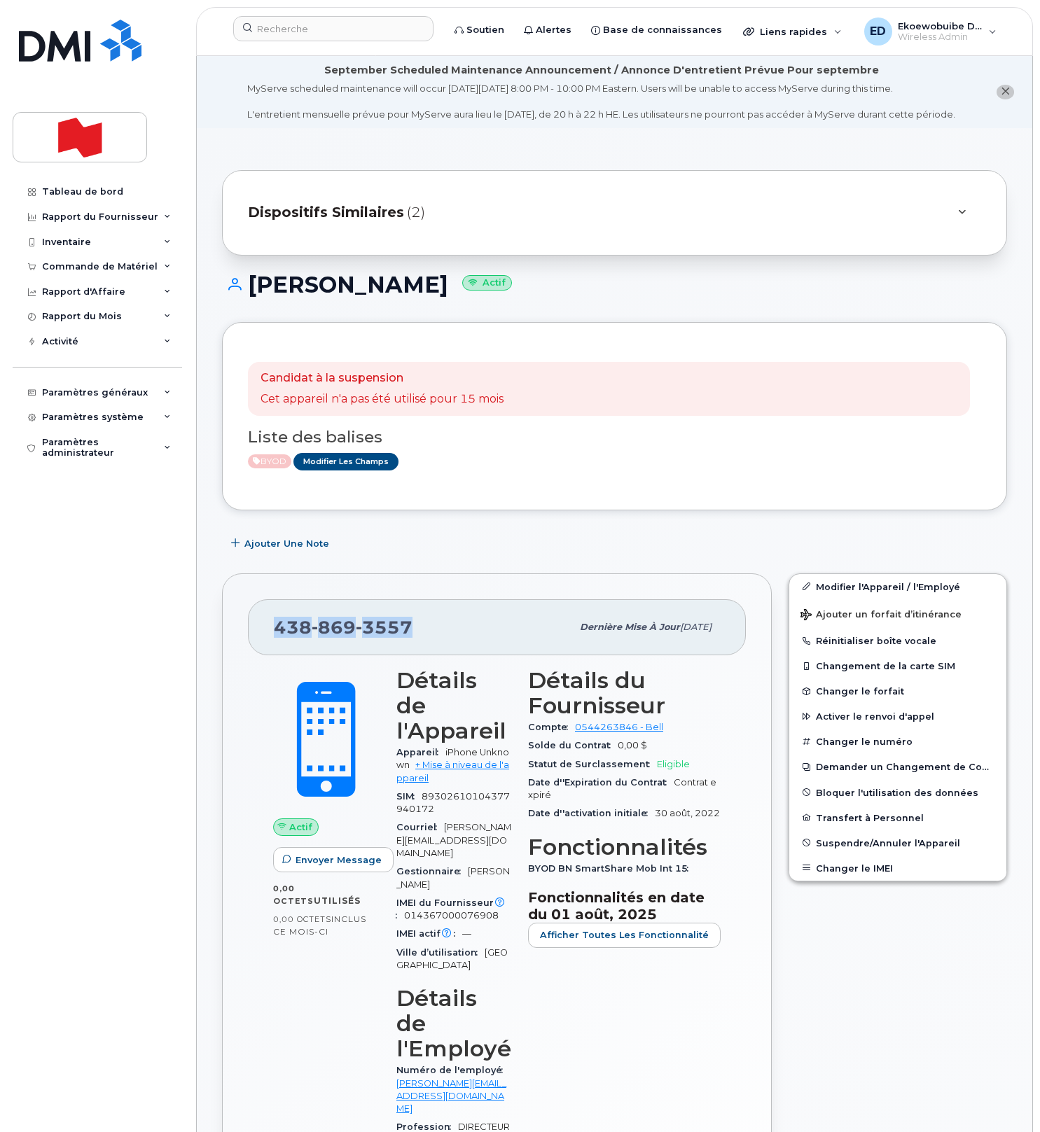
drag, startPoint x: 412, startPoint y: 639, endPoint x: 277, endPoint y: 639, distance: 134.5
click at [277, 639] on div "438 869 3557" at bounding box center [423, 627] width 298 height 29
copy span "438 869 3557"
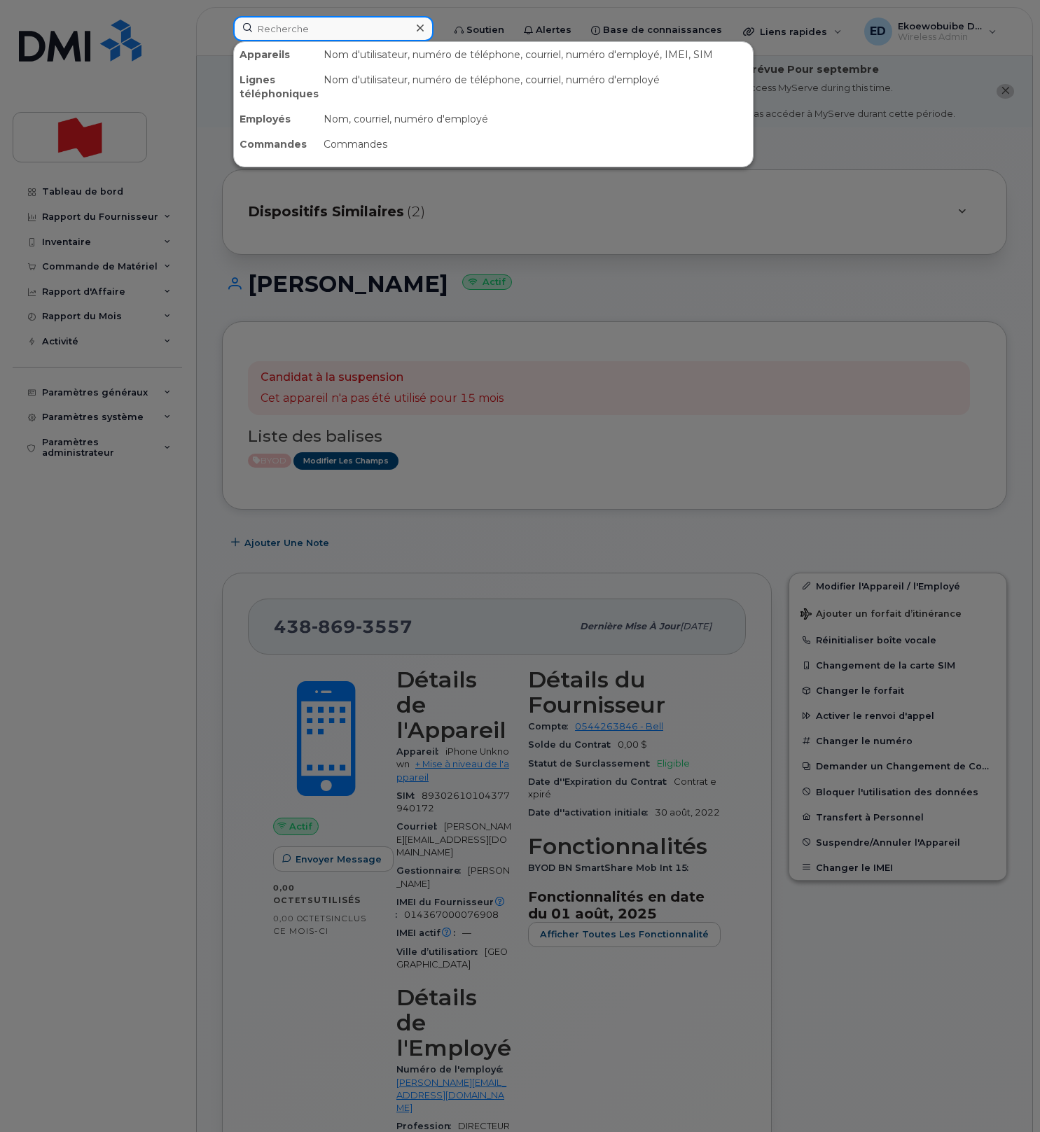
click at [336, 33] on input at bounding box center [333, 28] width 200 height 25
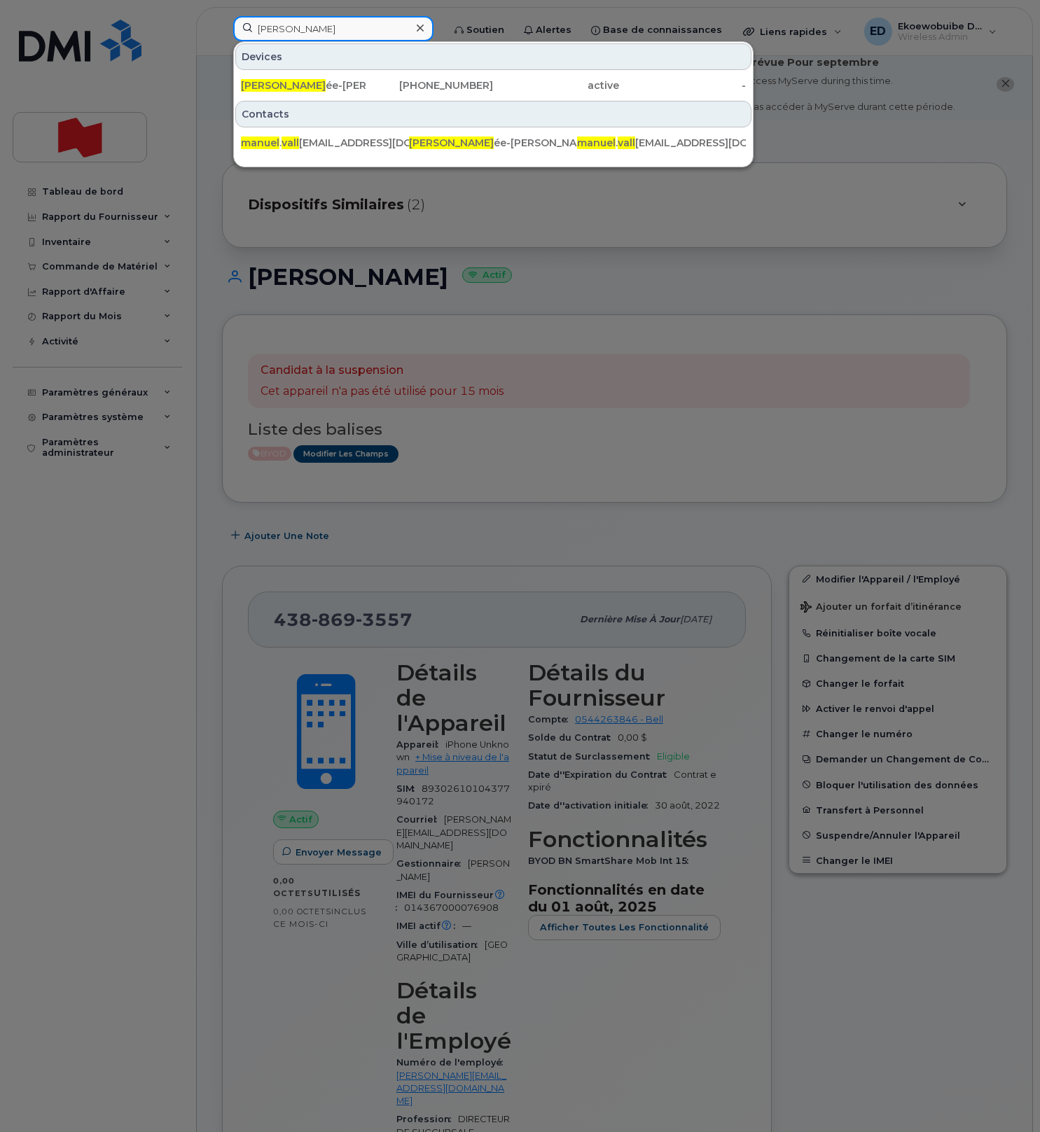
scroll to position [6, 0]
type input "manuel vall"
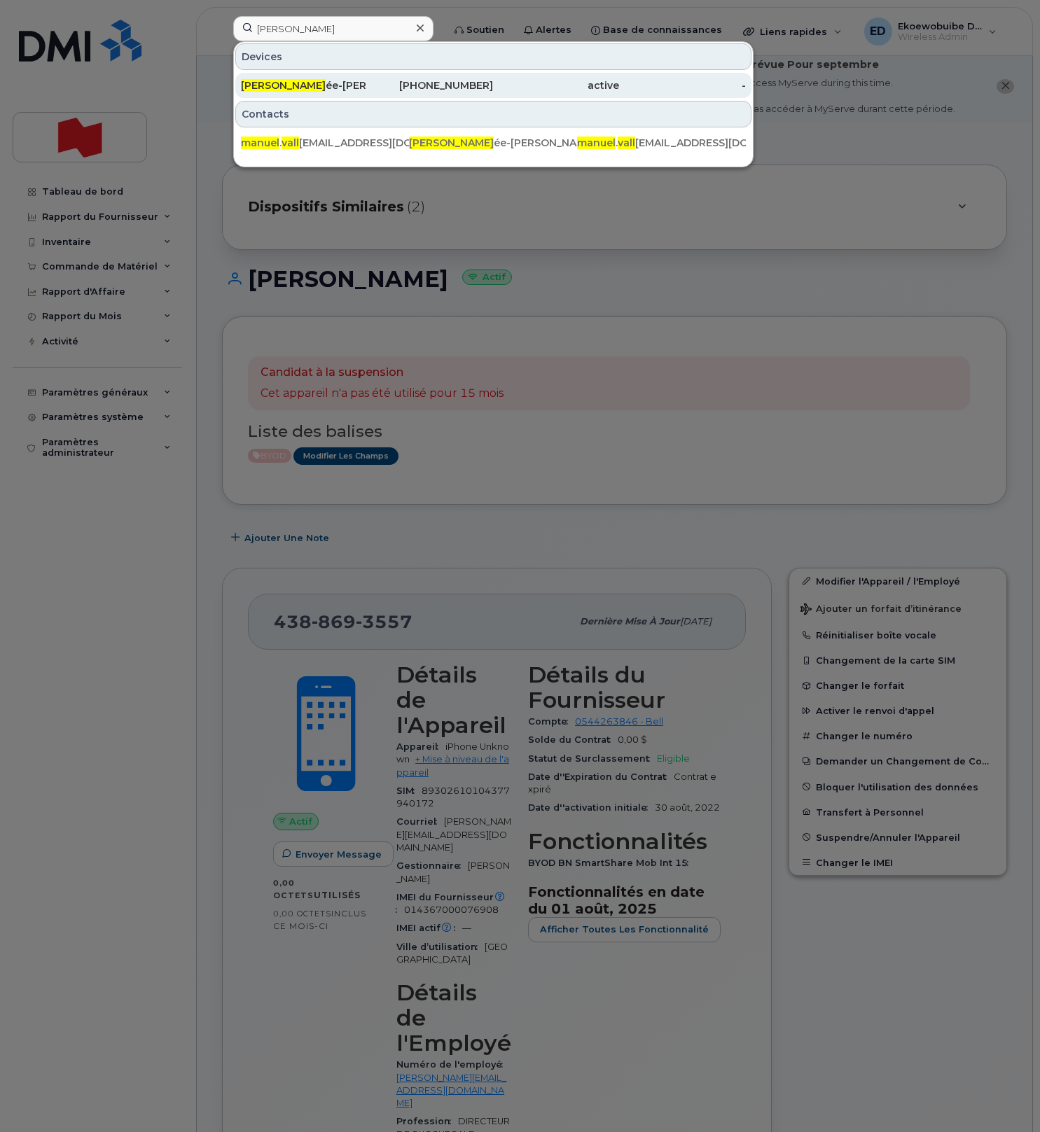
click at [331, 87] on div "Manuel Vall ée-Léger" at bounding box center [304, 85] width 126 height 14
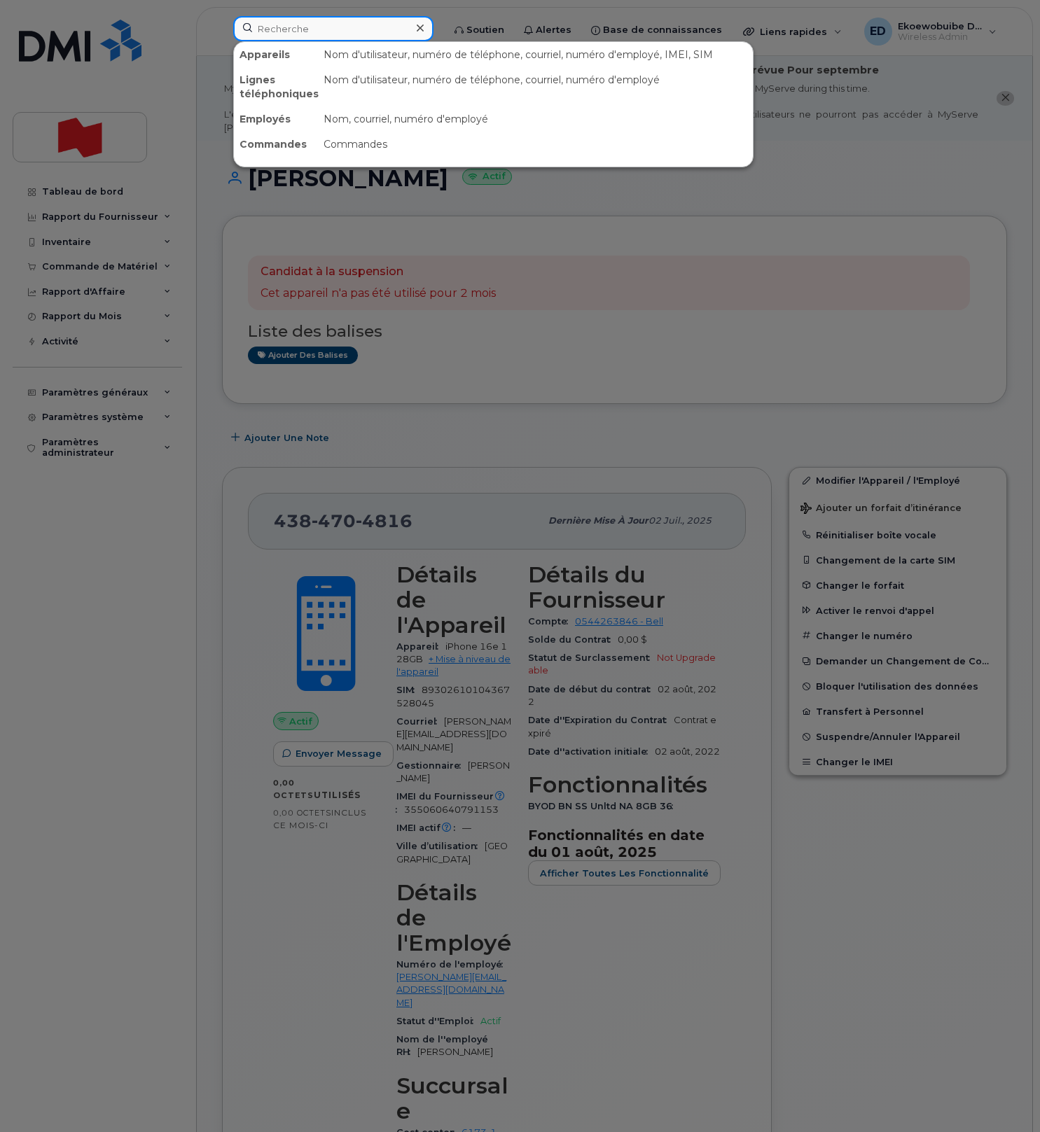
click at [347, 36] on input at bounding box center [333, 28] width 200 height 25
paste input "[PERSON_NAME]"
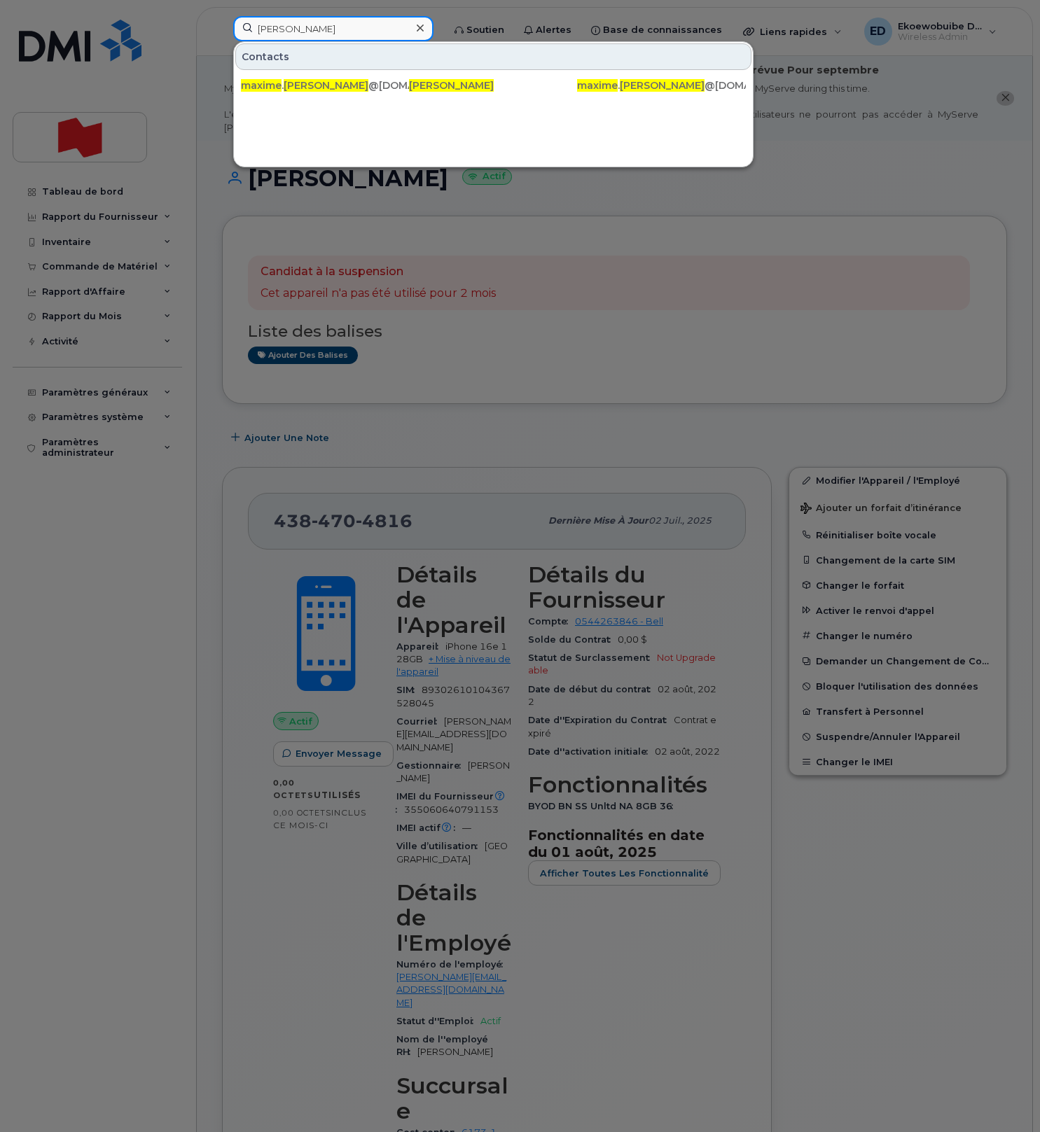
type input "[PERSON_NAME]"
click at [424, 29] on icon at bounding box center [420, 27] width 7 height 11
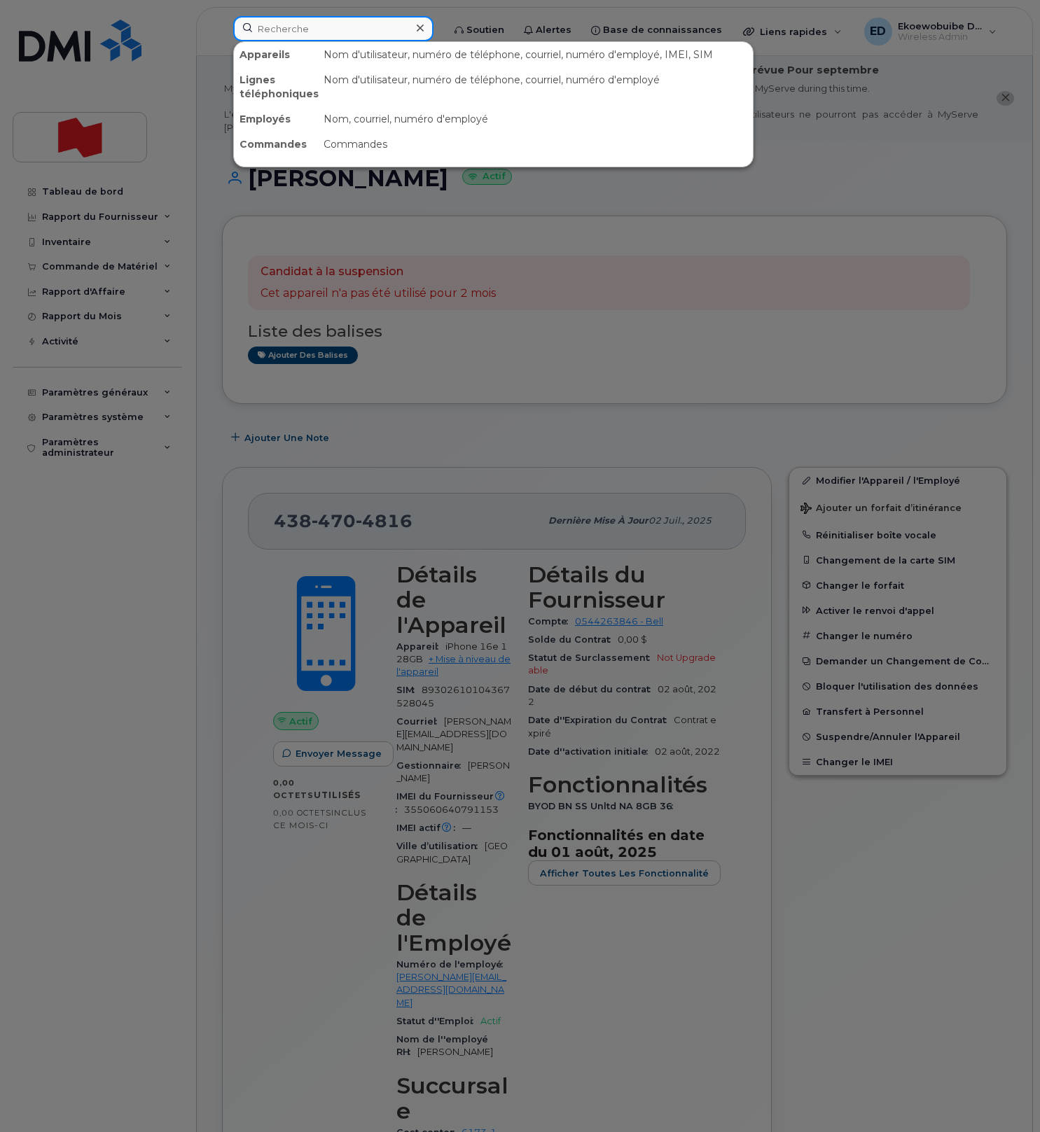
click at [328, 29] on input at bounding box center [333, 28] width 200 height 25
paste input "[PHONE_NUMBER]"
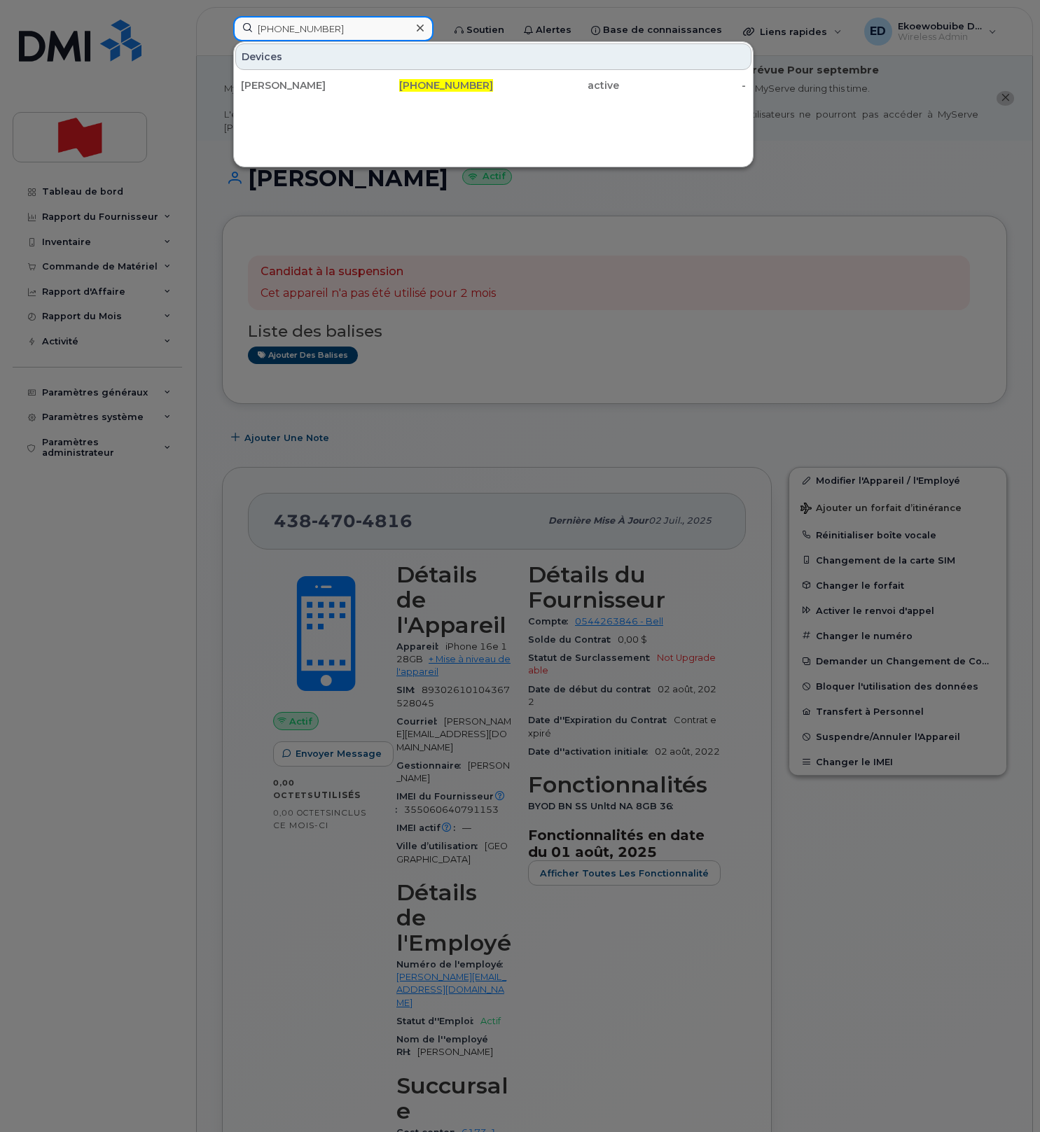
type input "[PHONE_NUMBER]"
click at [670, 190] on div at bounding box center [520, 566] width 1040 height 1132
click at [337, 29] on input "514-291-6743" at bounding box center [333, 28] width 200 height 25
drag, startPoint x: 345, startPoint y: 29, endPoint x: 250, endPoint y: 33, distance: 94.6
click at [251, 32] on input "514-291-6743" at bounding box center [333, 28] width 200 height 25
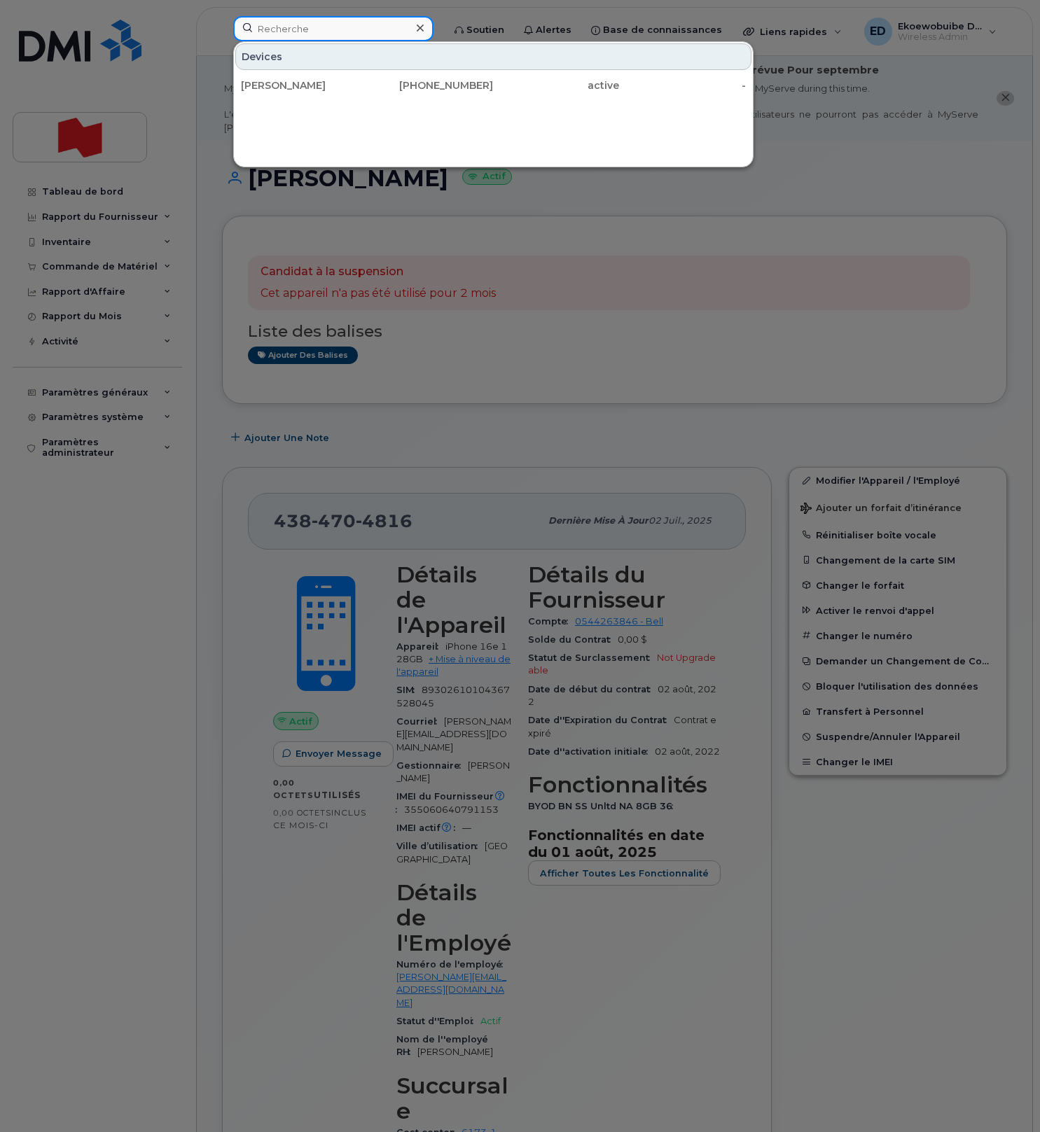
paste input "Darren Heywood"
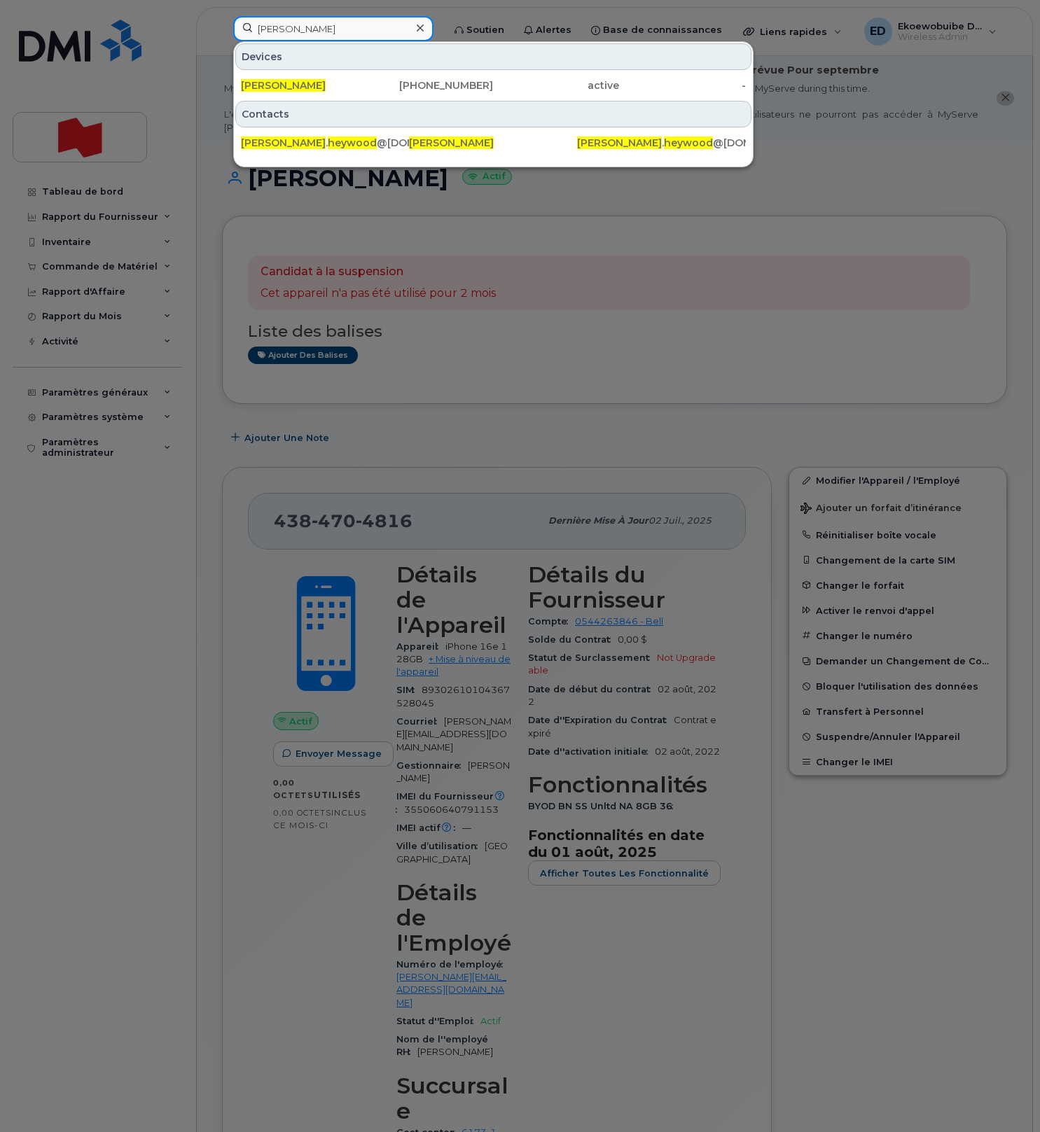
drag, startPoint x: 359, startPoint y: 28, endPoint x: 250, endPoint y: 27, distance: 108.6
click at [250, 27] on input "Darren Heywood" at bounding box center [333, 28] width 200 height 25
paste input "ora Yan"
type input "Dora Yan"
click at [427, 32] on div at bounding box center [420, 28] width 20 height 20
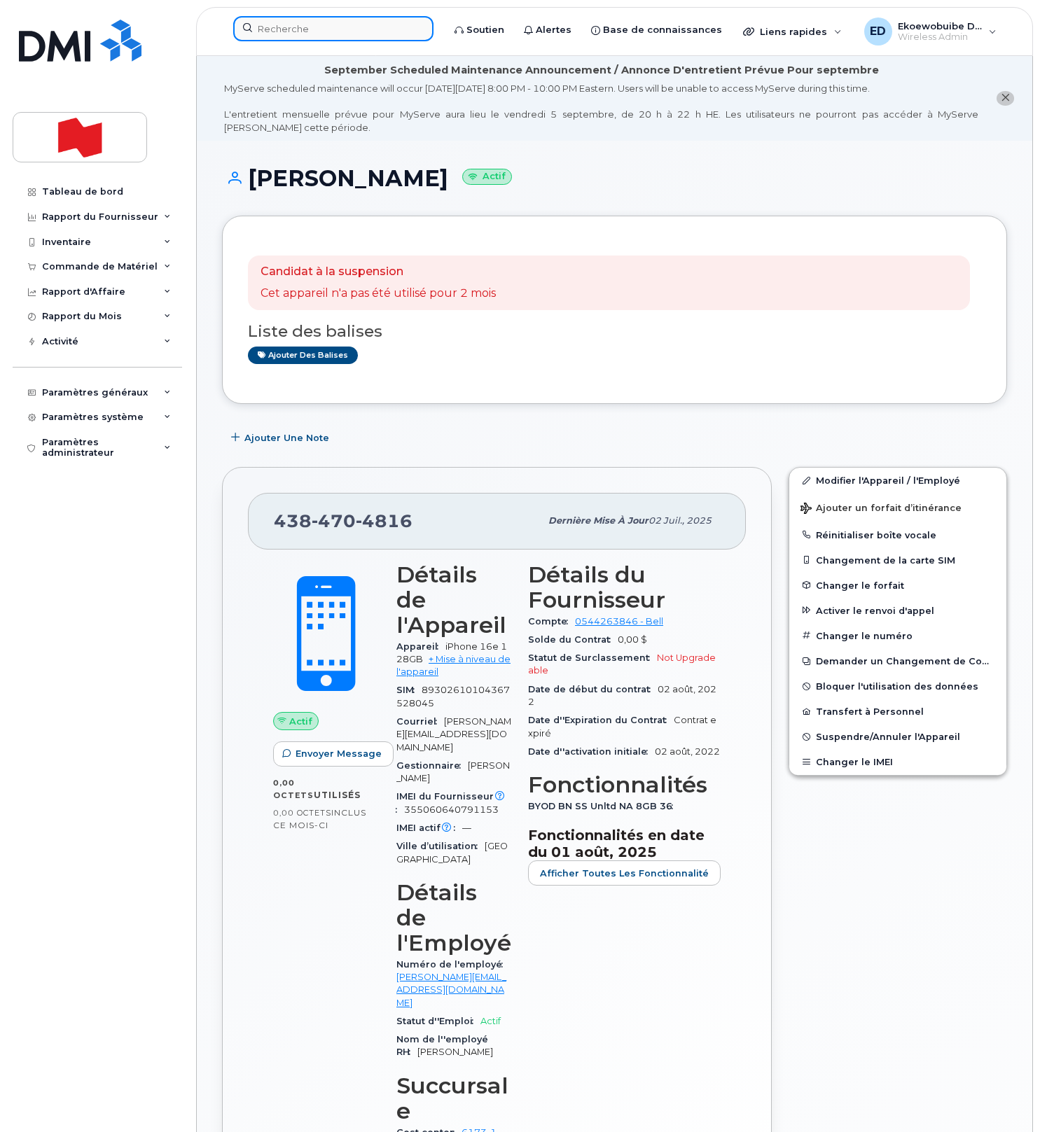
click at [398, 29] on input at bounding box center [333, 28] width 200 height 25
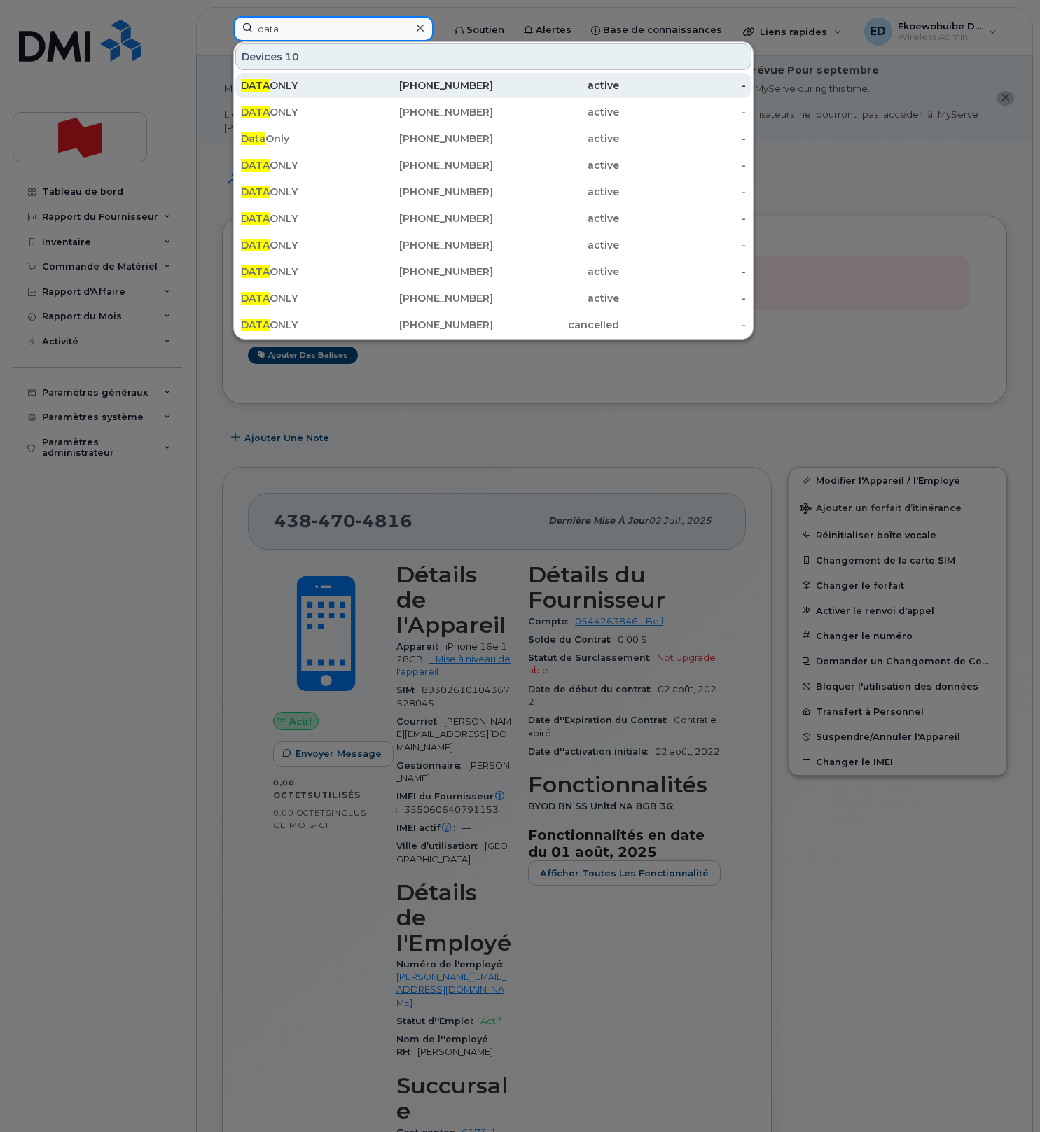
type input "data"
click at [283, 80] on div "DATA ONLY" at bounding box center [304, 85] width 126 height 14
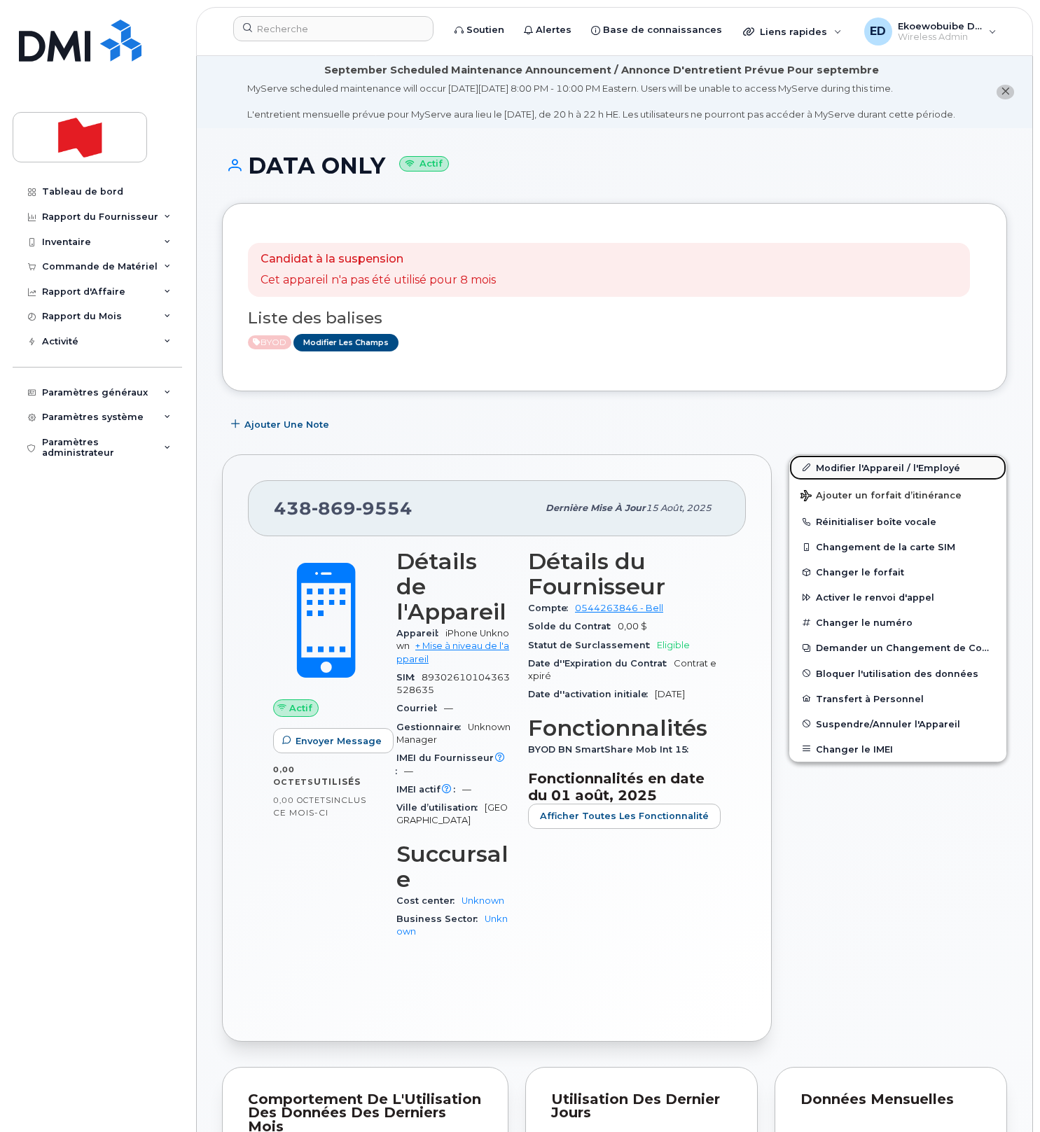
click at [836, 480] on link "Modifier l'Appareil / l'Employé" at bounding box center [897, 467] width 217 height 25
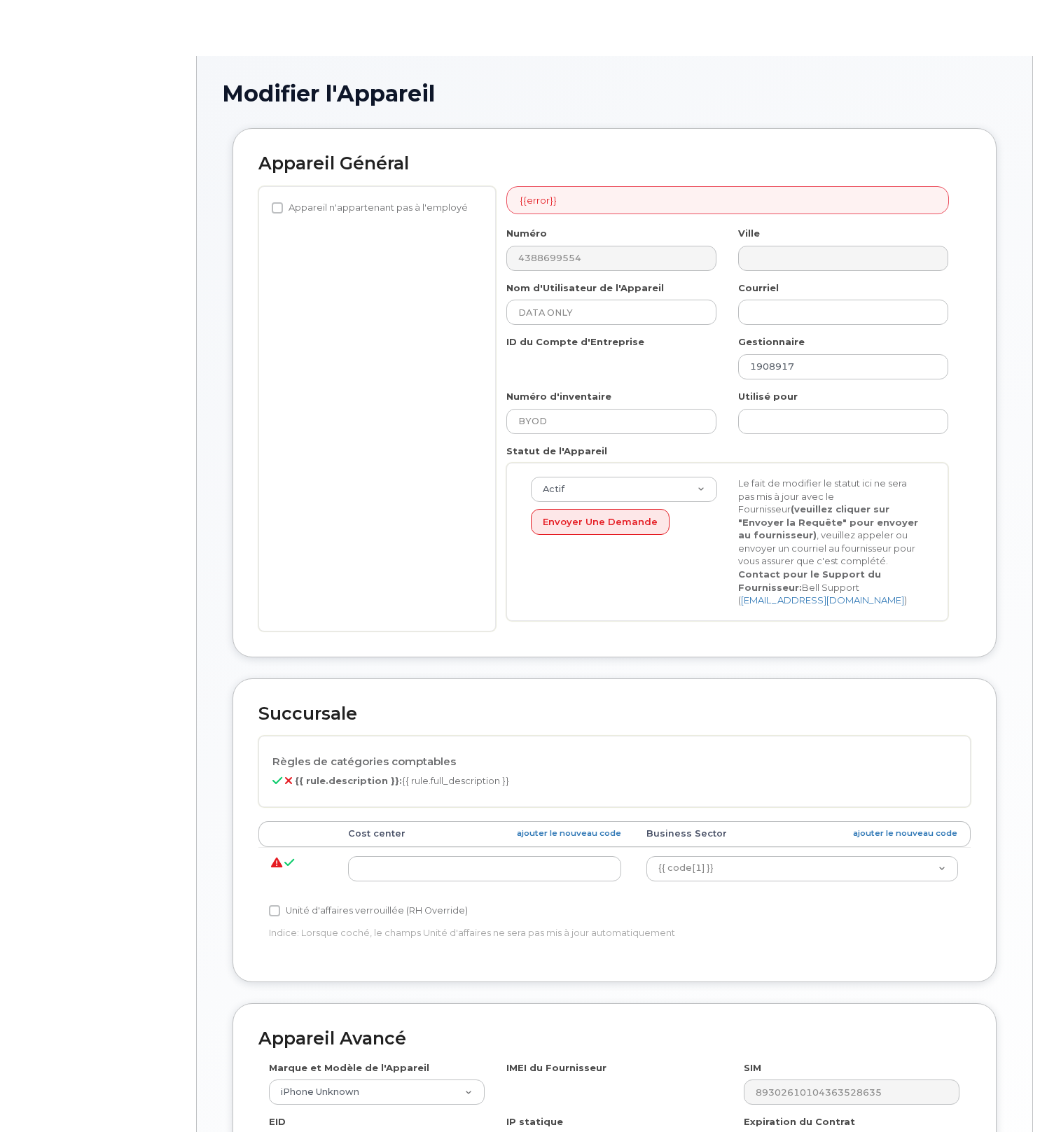
select select "22916206"
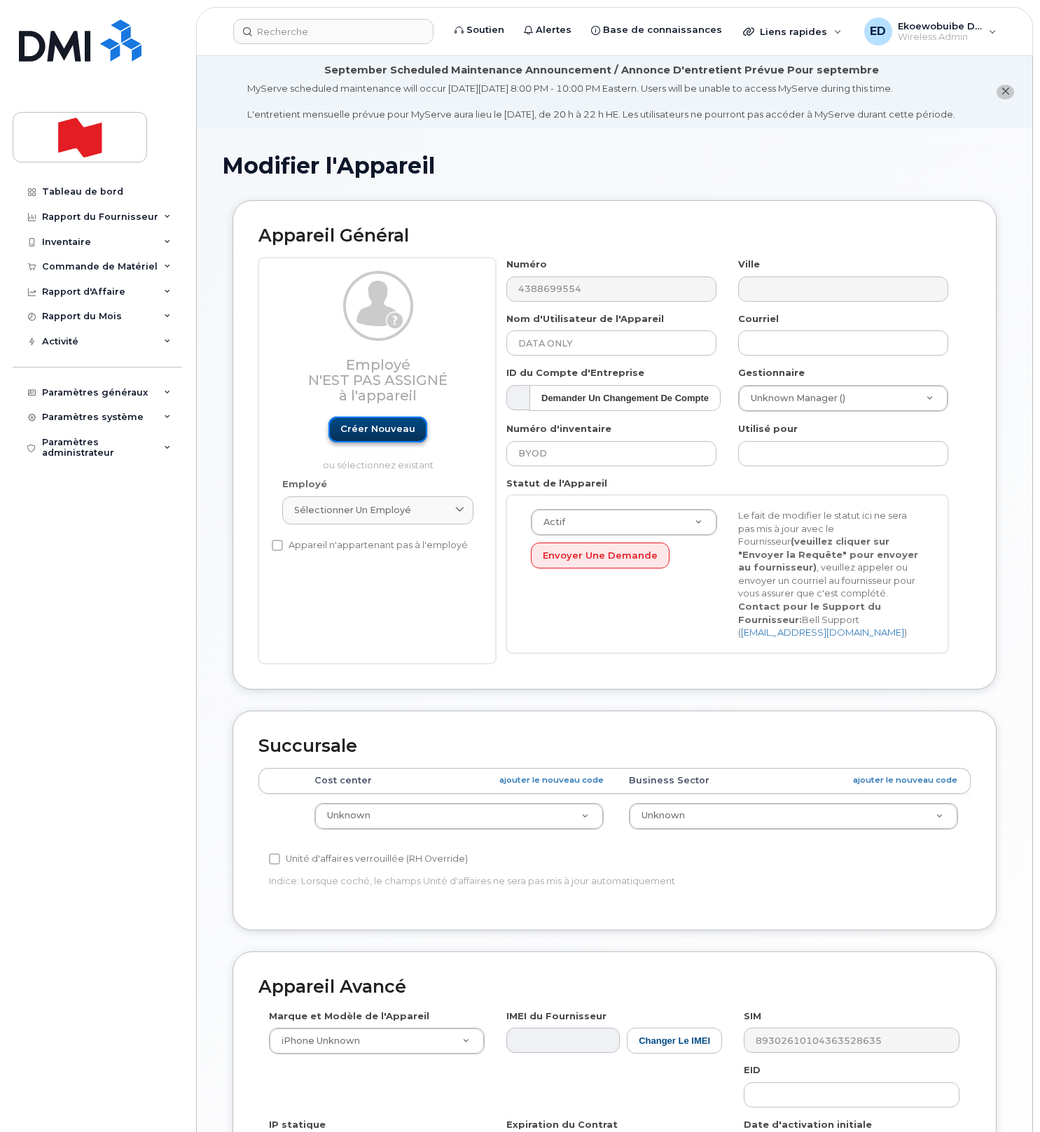
click at [372, 443] on link "Créer nouveau" at bounding box center [377, 430] width 99 height 26
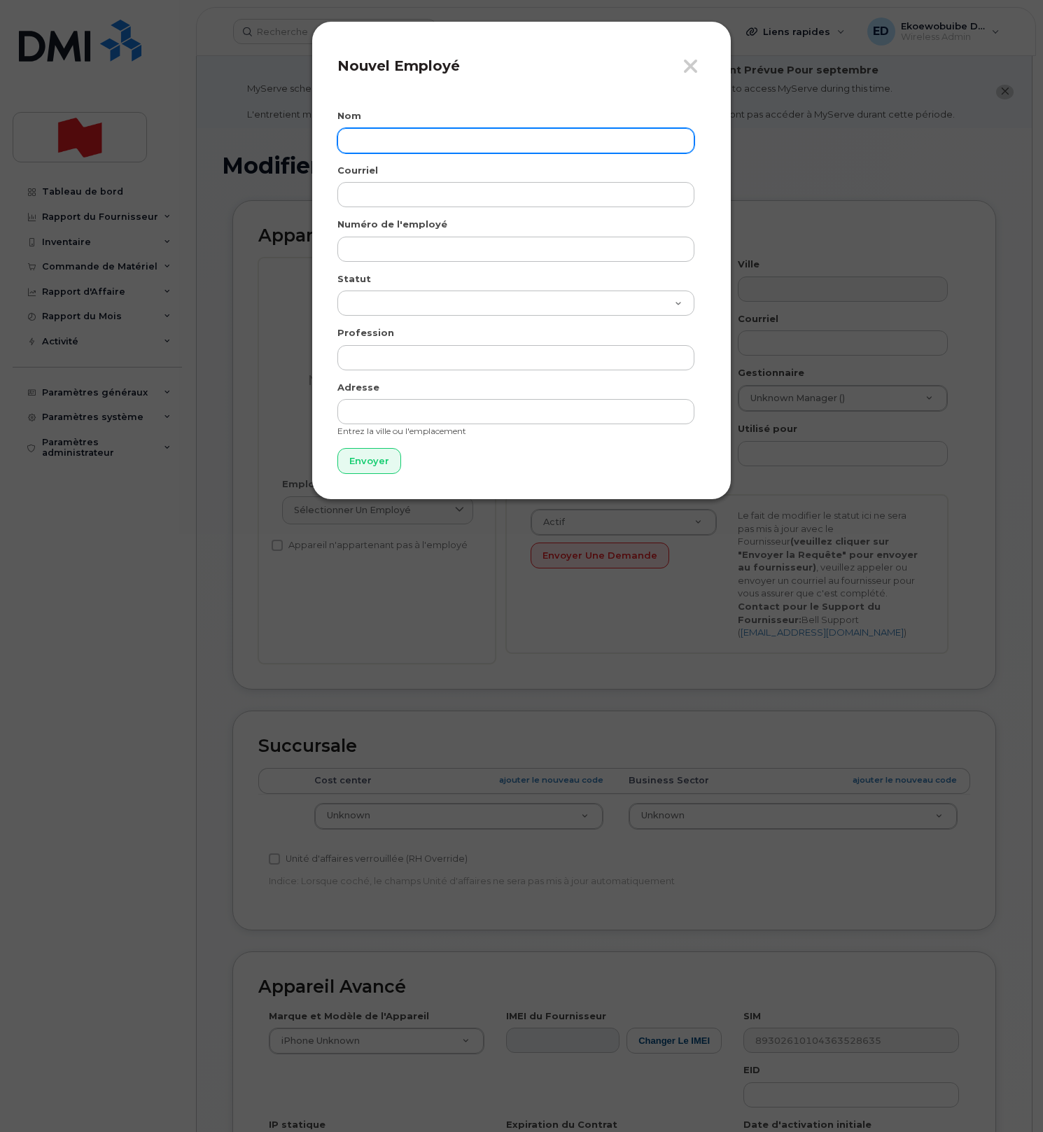
click at [394, 150] on input "text" at bounding box center [516, 140] width 357 height 25
paste input "Mathieu Genereux"
type input "Mathieu Genereuxv"
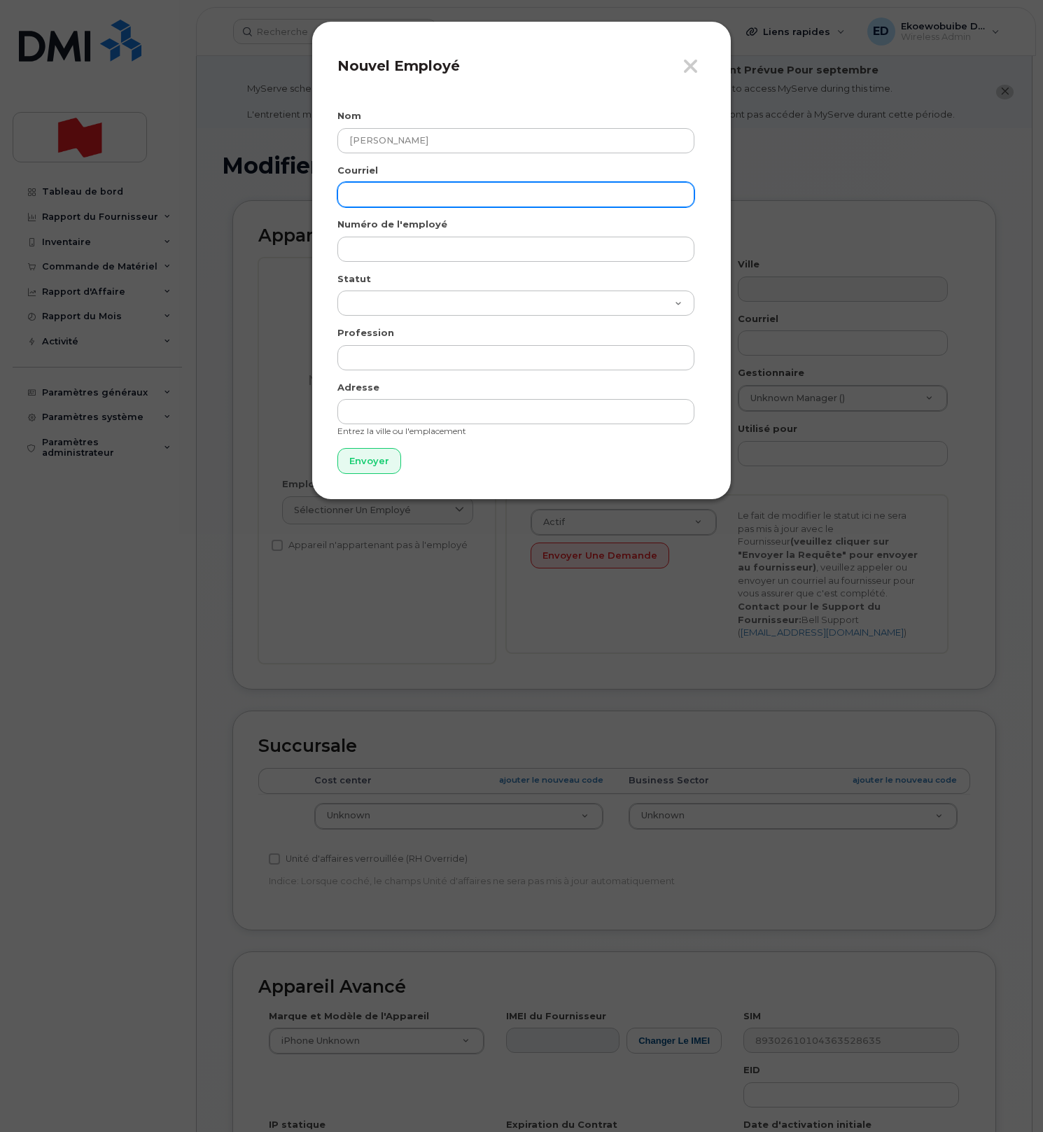
click at [378, 201] on input "email" at bounding box center [516, 194] width 357 height 25
type input "v"
paste input "Mathieu.Genereux@bnc.ca"
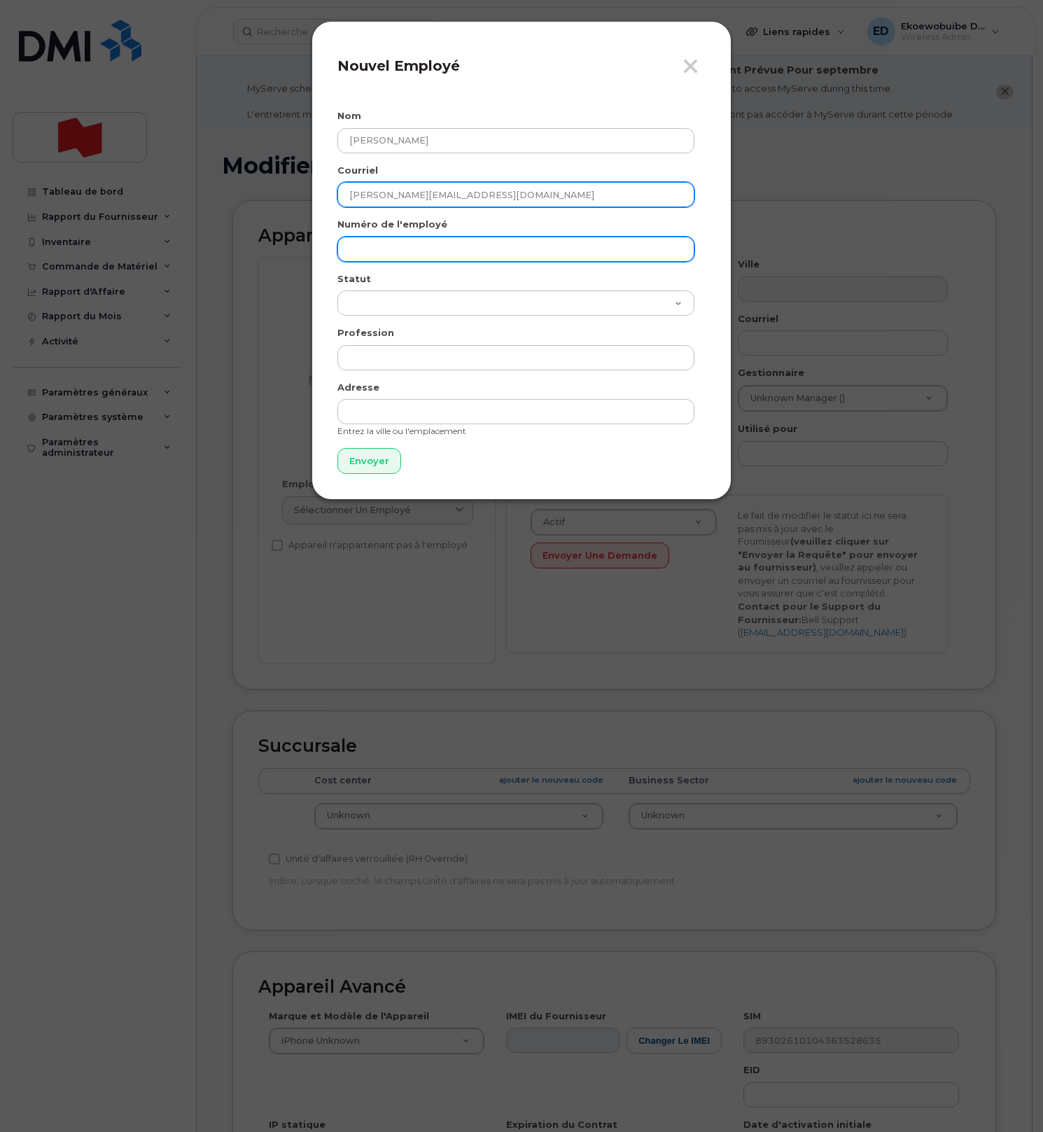
type input "Mathieu.Genereux@bnc.ca"
click at [391, 247] on input "text" at bounding box center [516, 249] width 357 height 25
paste input "Mathieu.Genereux@bnc.ca"
type input "Mathieu.Genereux@bnc.ca"
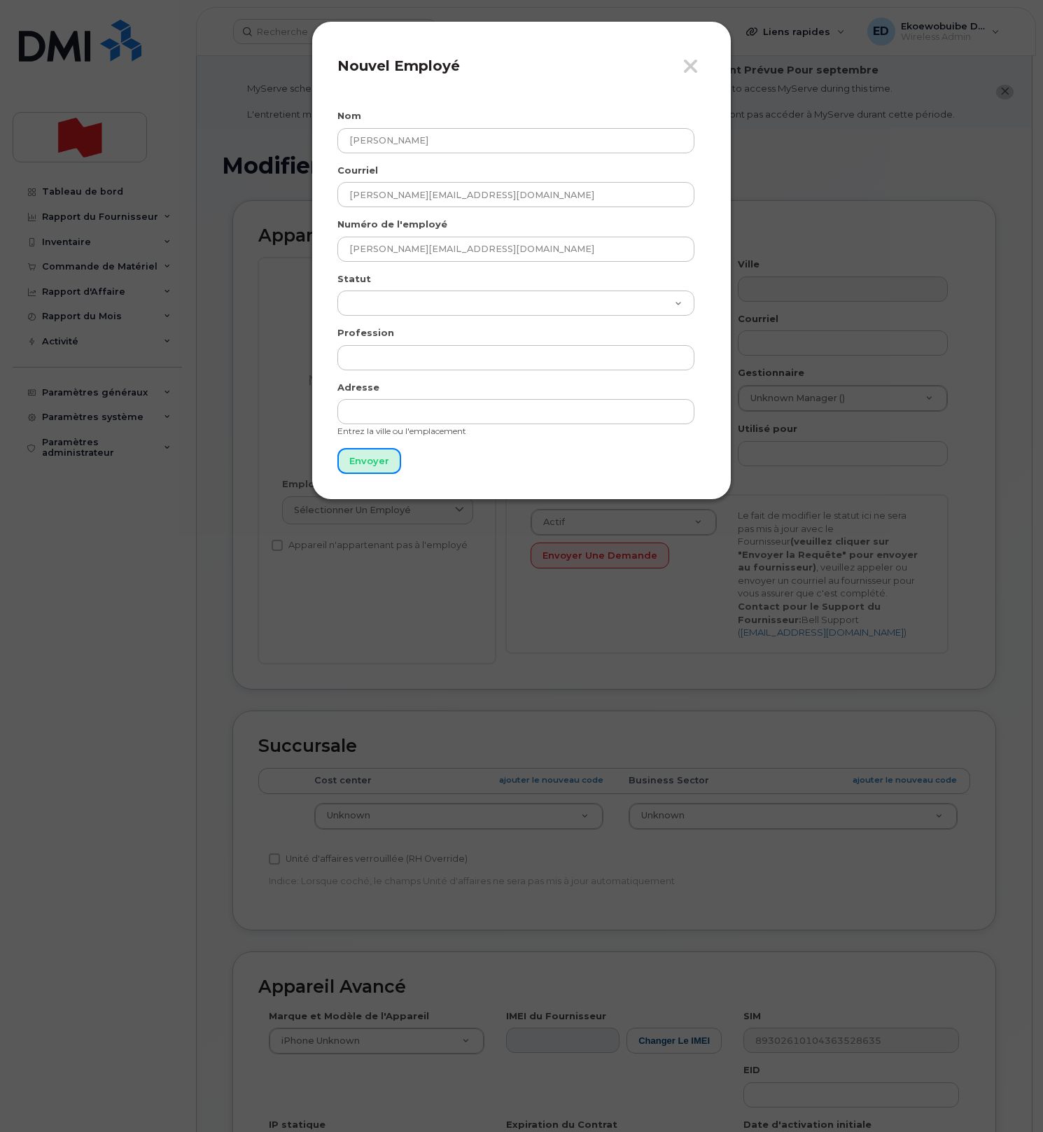
click at [368, 467] on input "Envoyer" at bounding box center [370, 461] width 64 height 26
type input "Envoyer"
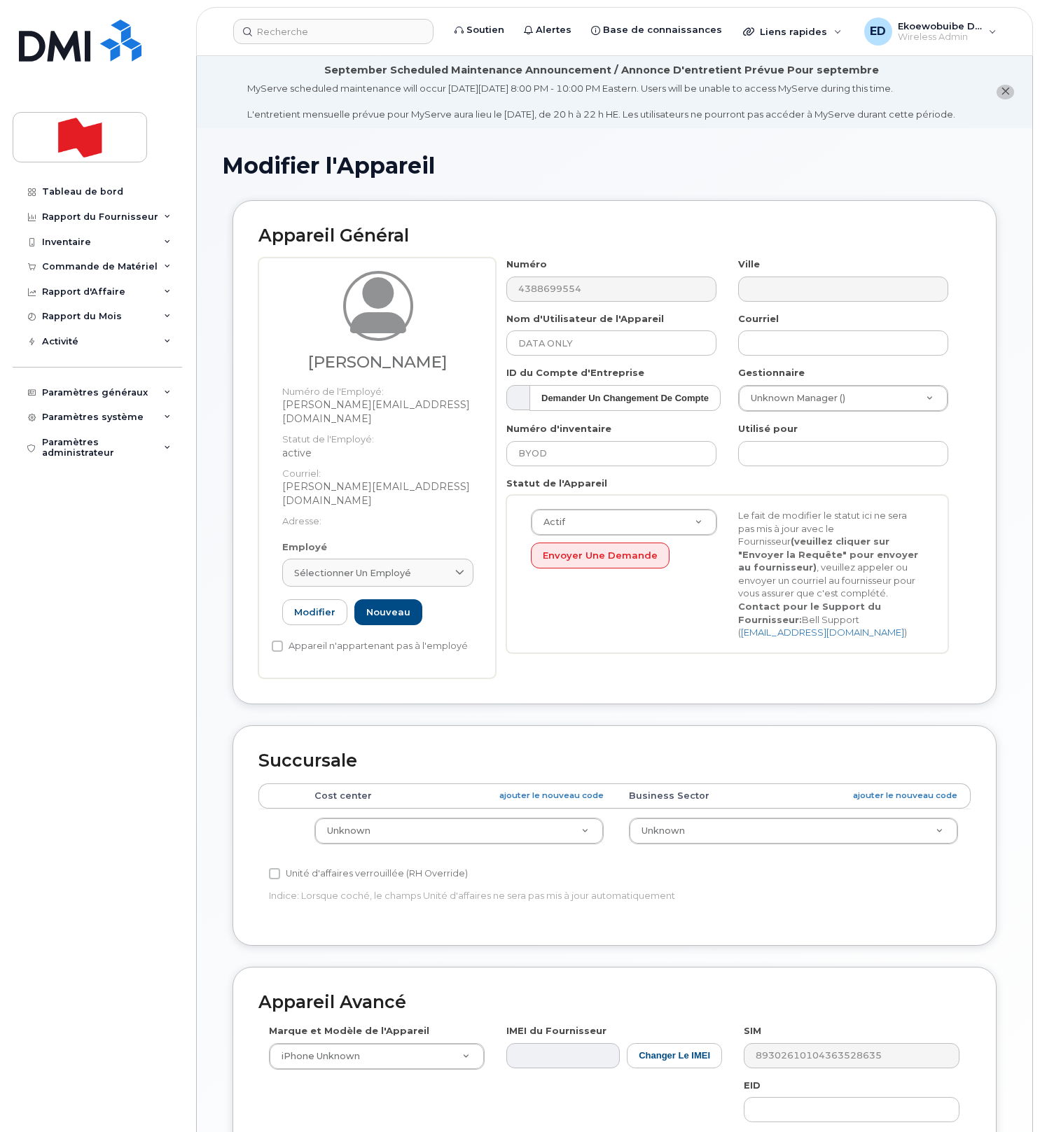
click at [440, 567] on div "Sélectionner un employé" at bounding box center [377, 573] width 167 height 13
paste input "Mathieu.Genereux@bnc.ca"
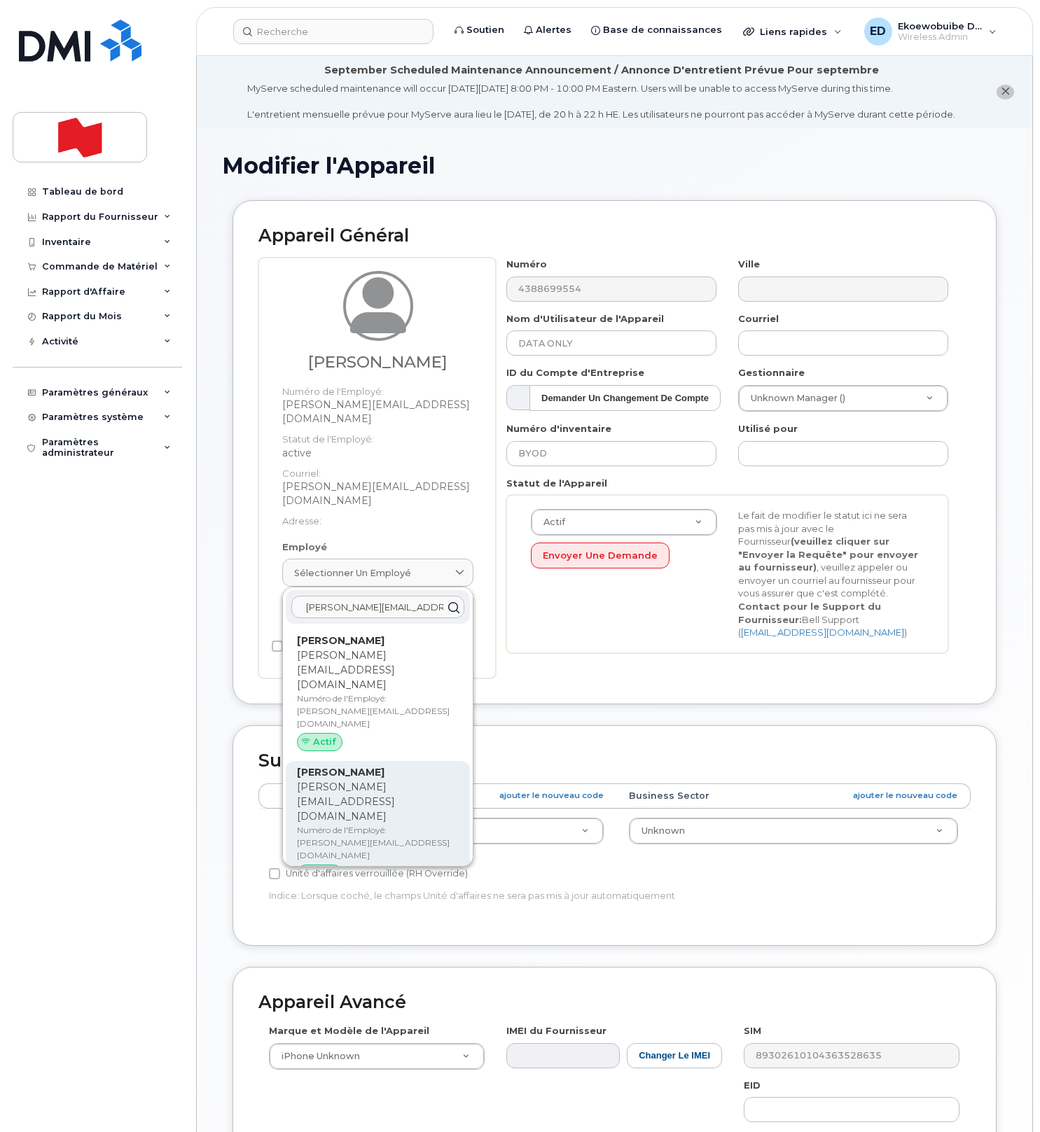
type input "Mathieu.Genereux@bnc.ca"
click at [355, 765] on div "Mathieu Genereuxv Mathieu.Genereux@bnc.ca Numéro de l'Employé: Mathieu.Genereux…" at bounding box center [378, 826] width 162 height 123
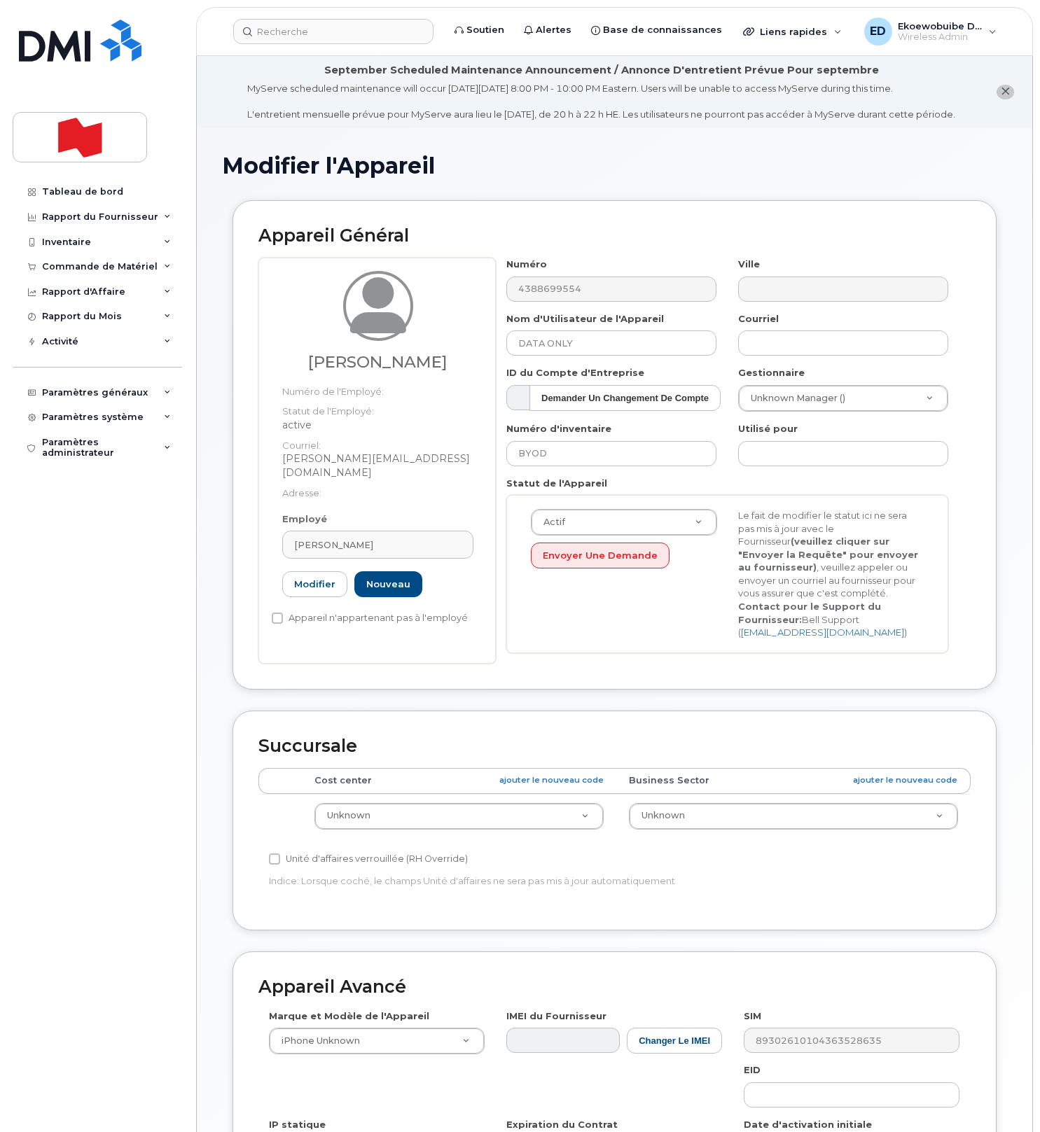
type input "Mathieu Genereuxv"
type input "mathieu.genereux@bnc.ca"
type input "Mathieu.Genereux@bnc.ca"
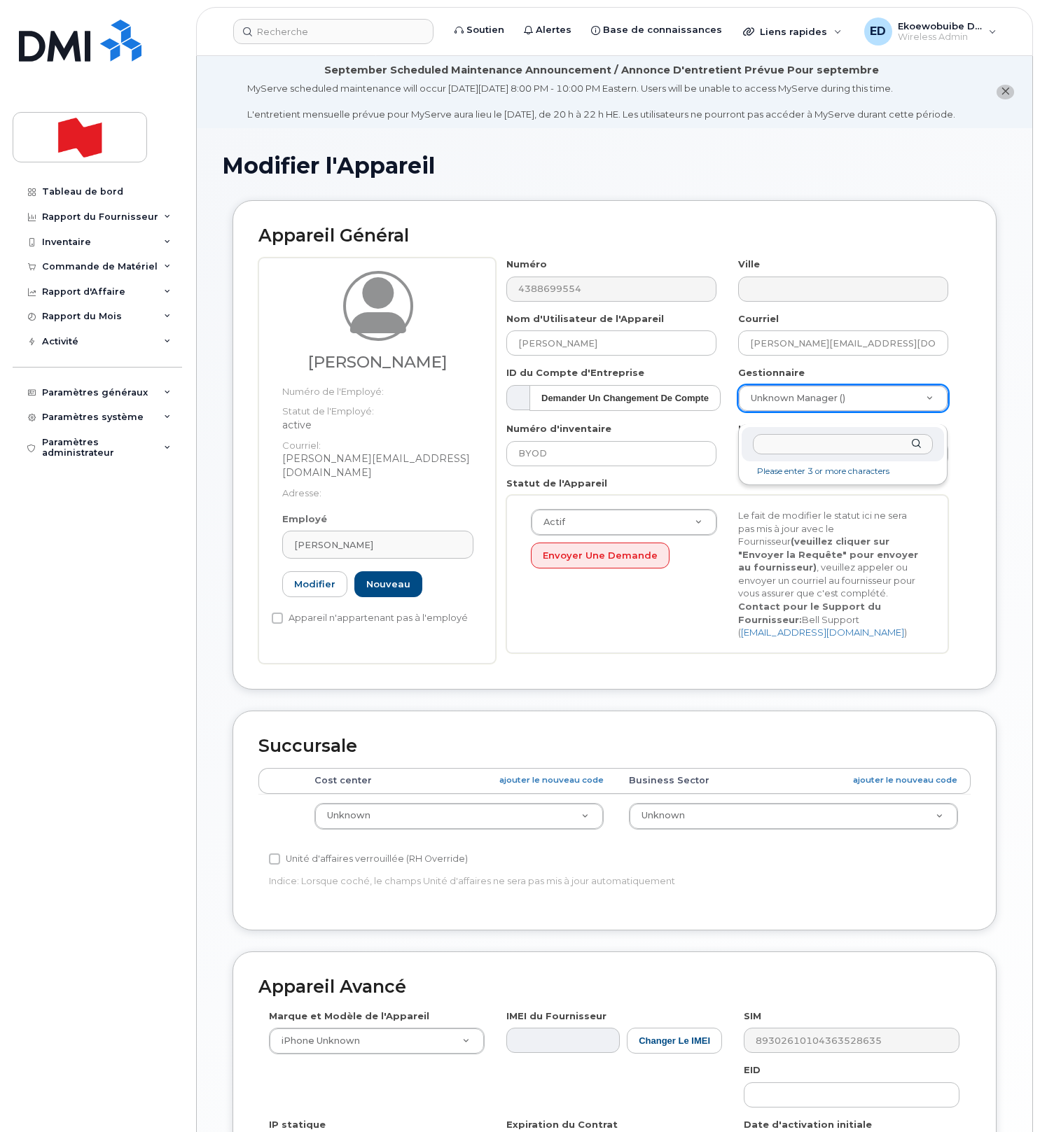
drag, startPoint x: 908, startPoint y: 410, endPoint x: 880, endPoint y: 431, distance: 35.6
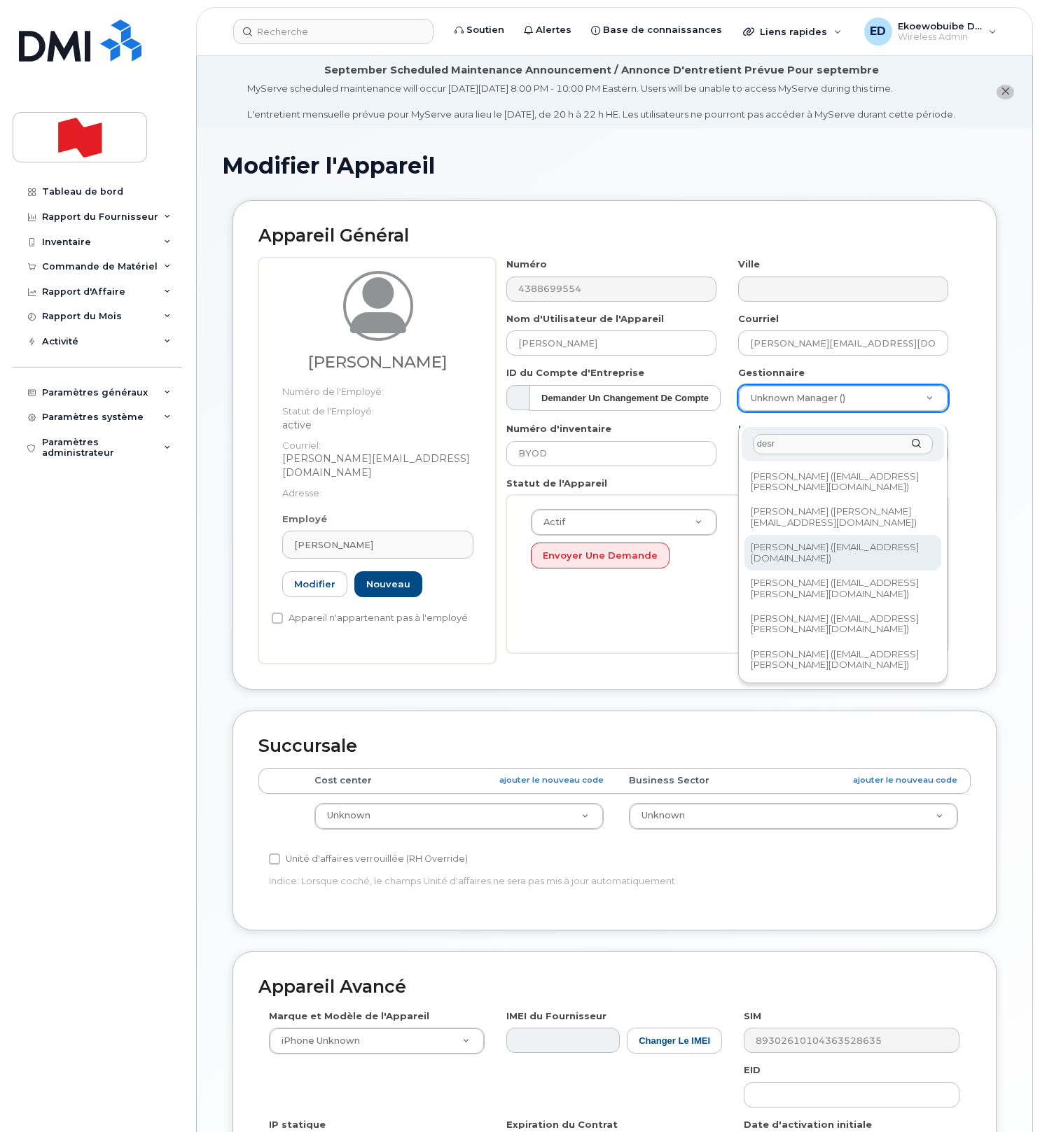
type input "desr"
type input "1958618"
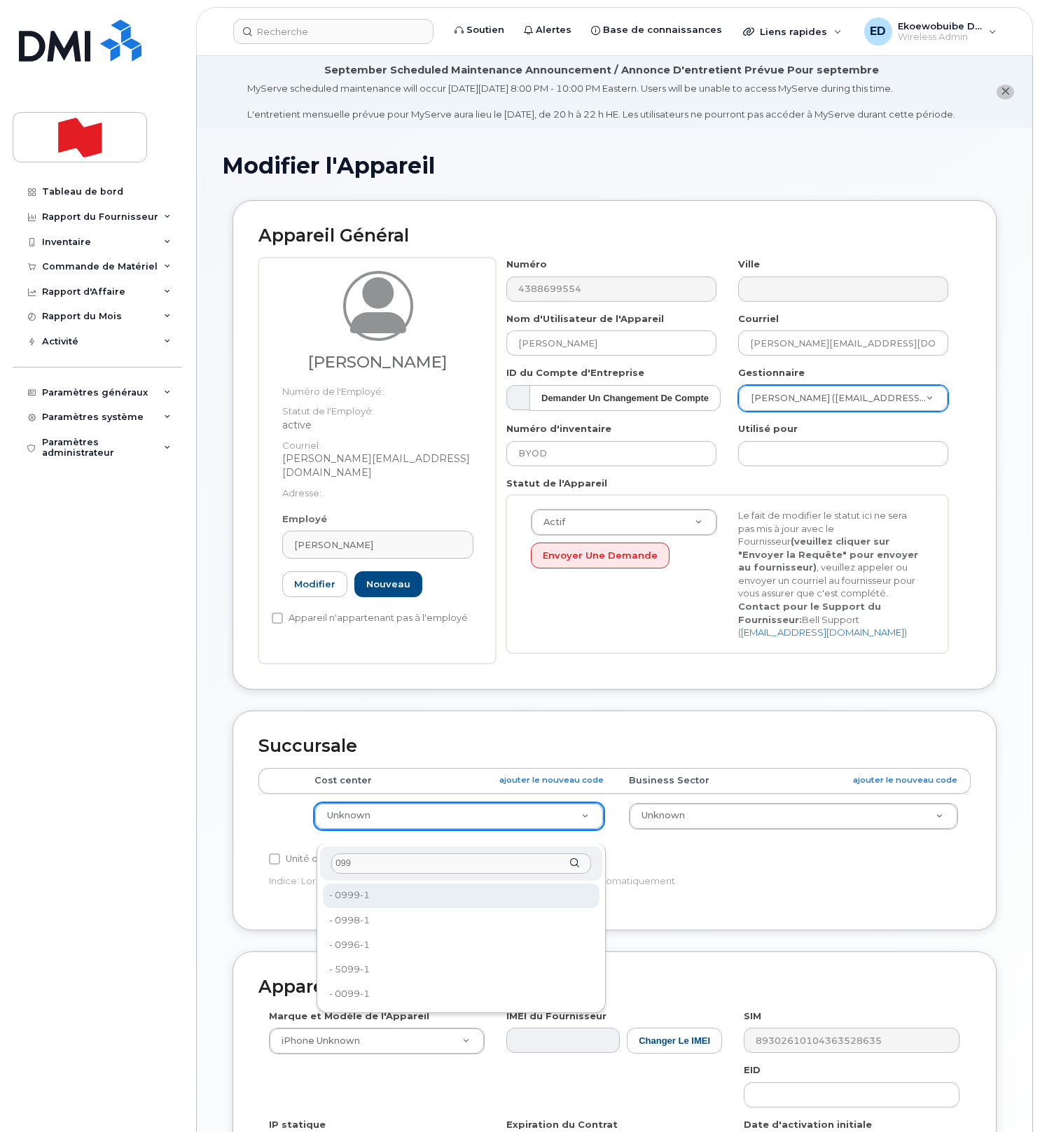
type input "099"
type input "22916643"
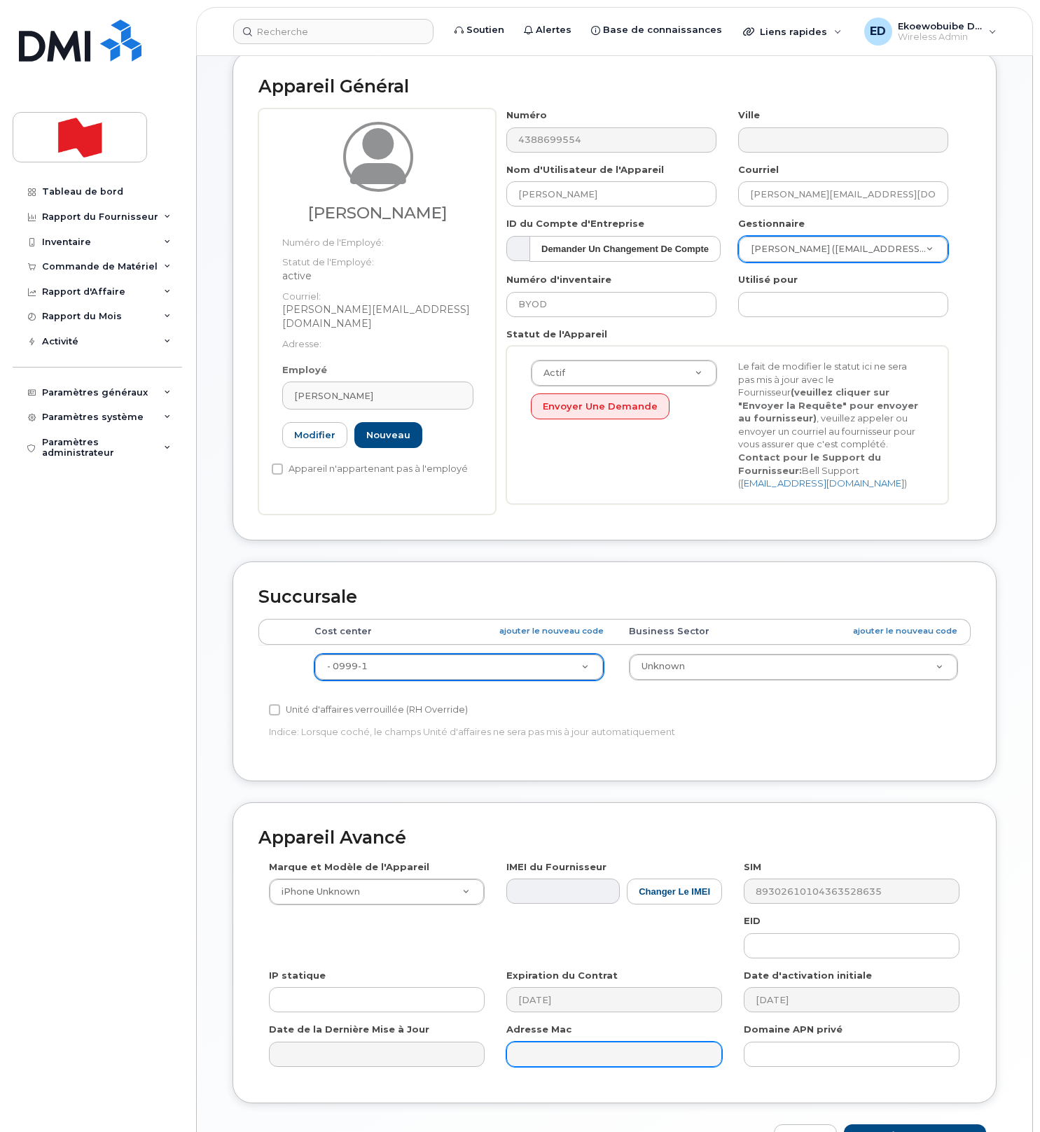
scroll to position [264, 0]
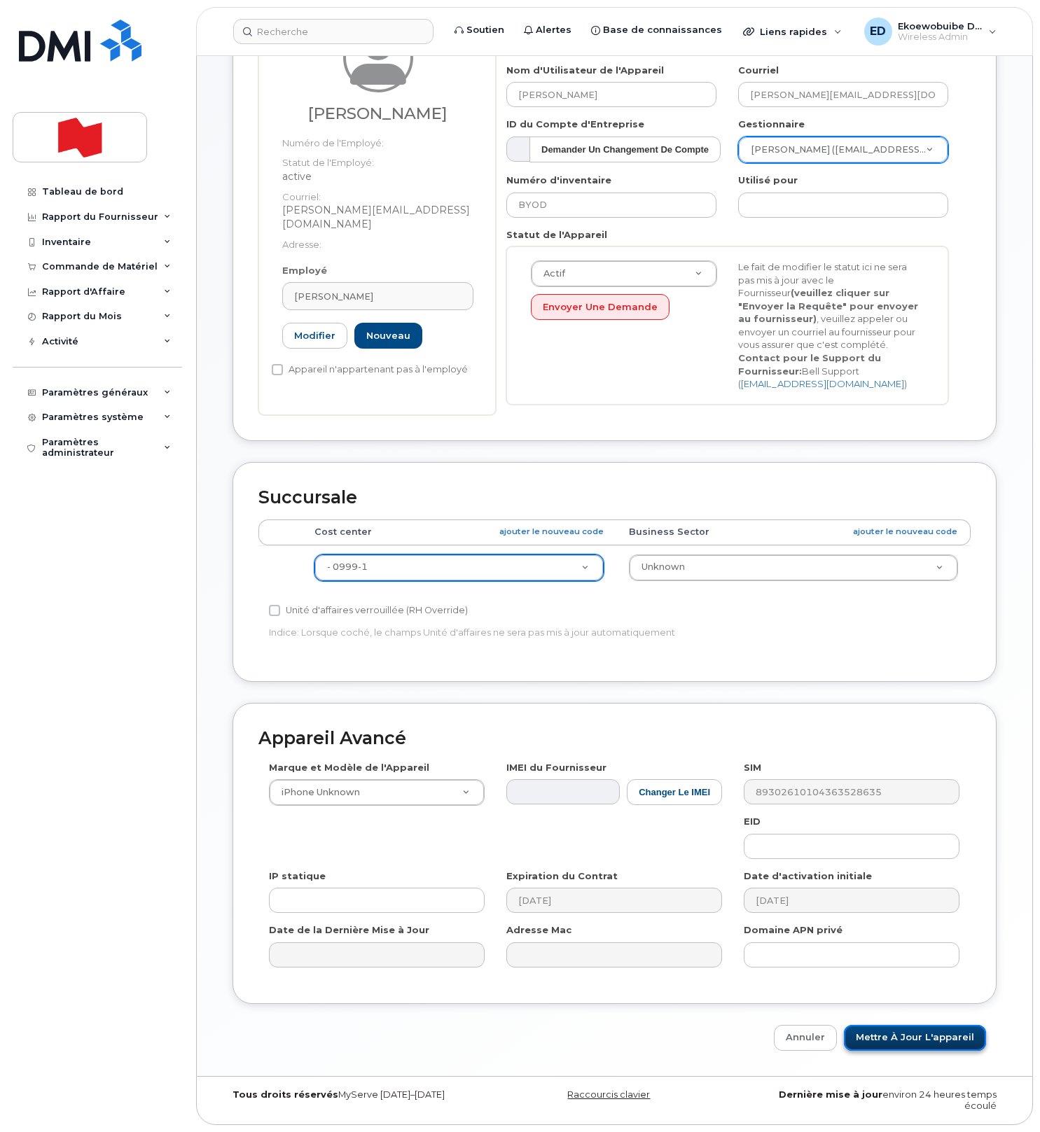
click at [908, 1039] on input "Mettre à jour l'appareil" at bounding box center [915, 1038] width 142 height 26
type input "Sauvegarde..."
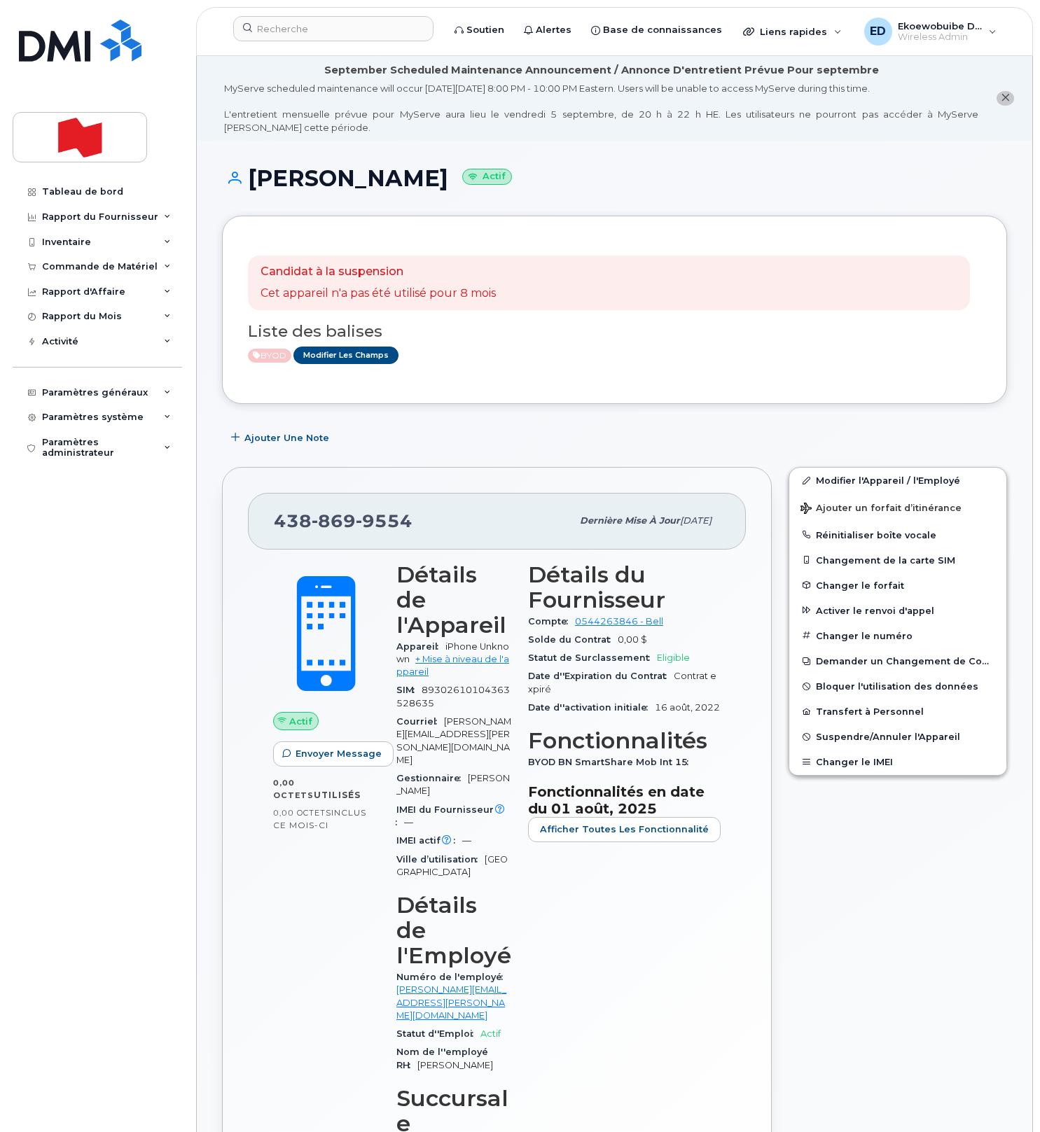
click at [419, 530] on div "[PHONE_NUMBER]" at bounding box center [423, 520] width 298 height 29
drag, startPoint x: 417, startPoint y: 529, endPoint x: 278, endPoint y: 528, distance: 138.7
click at [278, 528] on div "[PHONE_NUMBER]" at bounding box center [423, 520] width 298 height 29
copy span "[PHONE_NUMBER]"
click at [346, 37] on input at bounding box center [333, 28] width 200 height 25
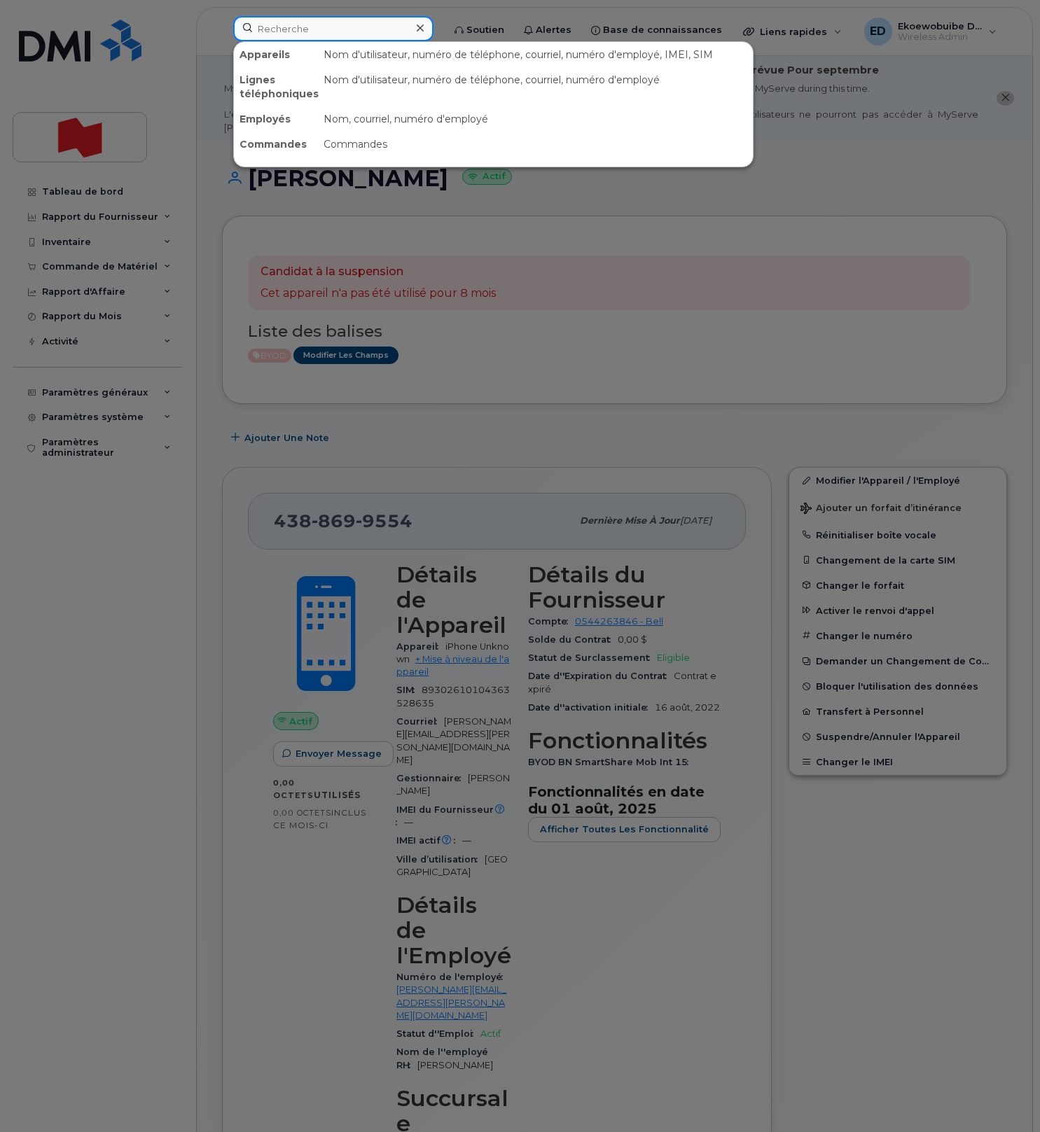
paste input "[PERSON_NAME]"
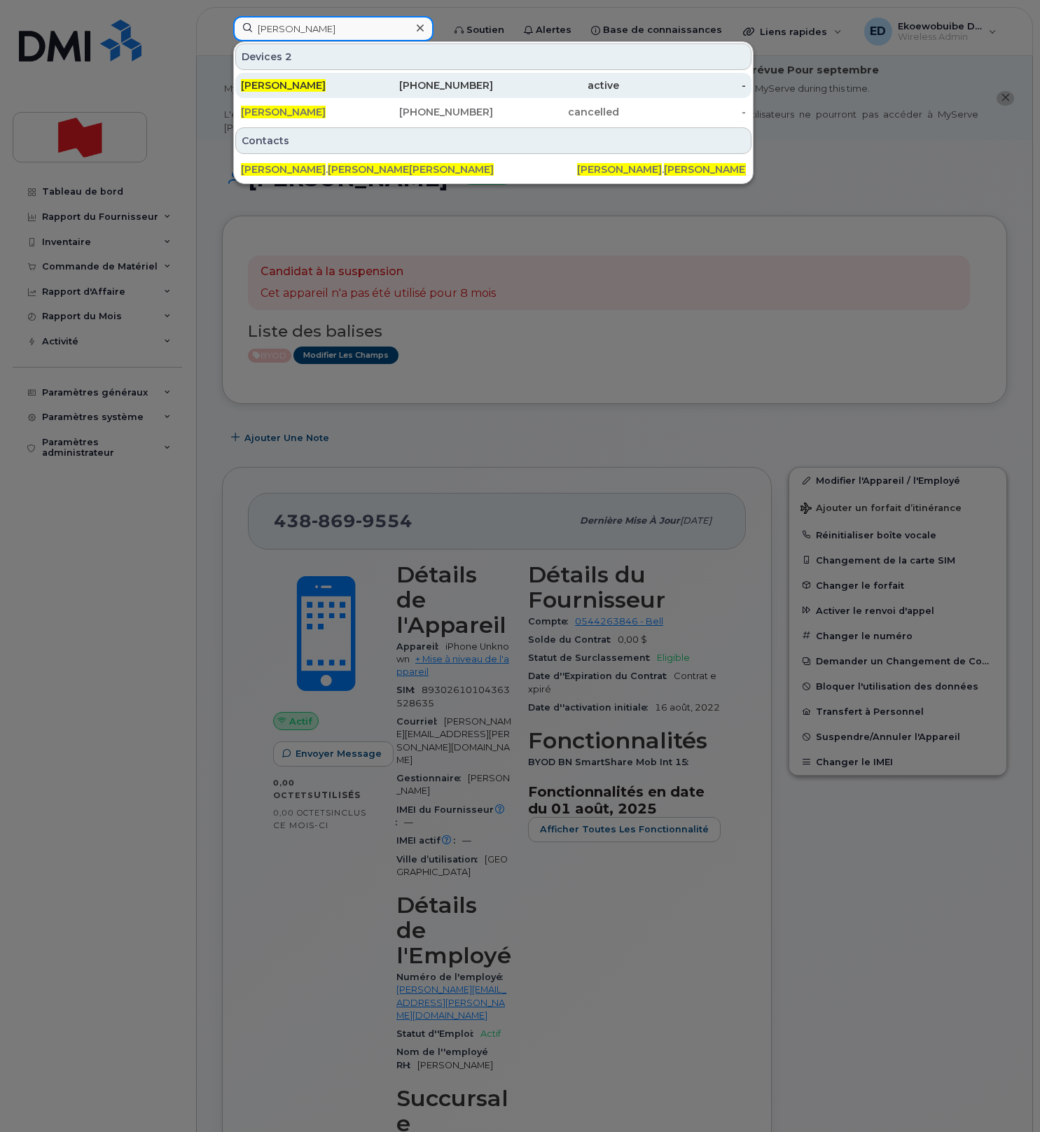
type input "[PERSON_NAME]"
click at [305, 88] on span "[PERSON_NAME]" at bounding box center [283, 85] width 85 height 13
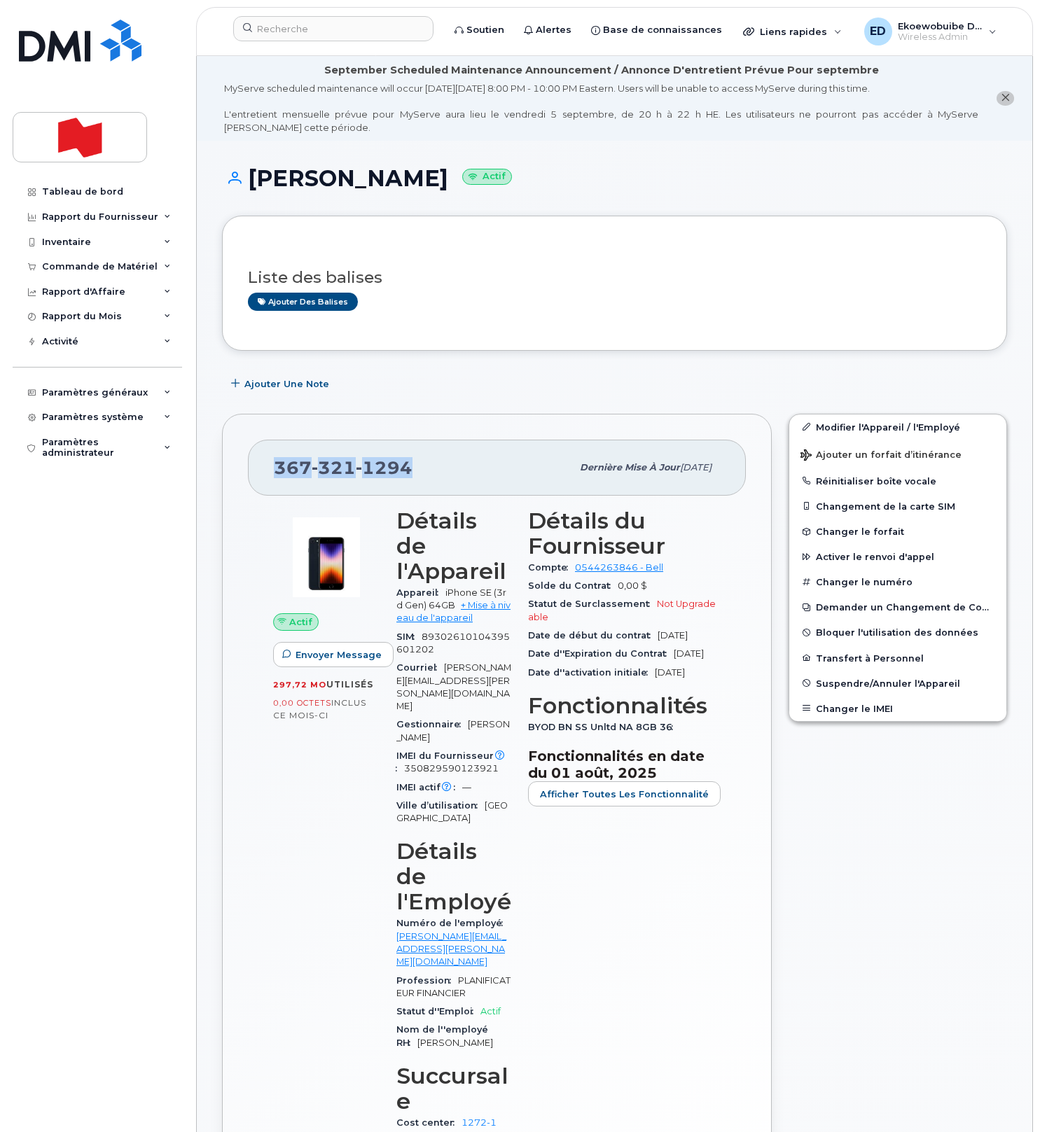
drag, startPoint x: 418, startPoint y: 472, endPoint x: 278, endPoint y: 471, distance: 140.1
click at [278, 471] on div "367 321 1294" at bounding box center [423, 467] width 298 height 29
copy span "367 321 1294"
drag, startPoint x: 611, startPoint y: 179, endPoint x: 600, endPoint y: 178, distance: 10.6
click at [611, 181] on h1 "Patrice Langlois Actif" at bounding box center [614, 178] width 785 height 25
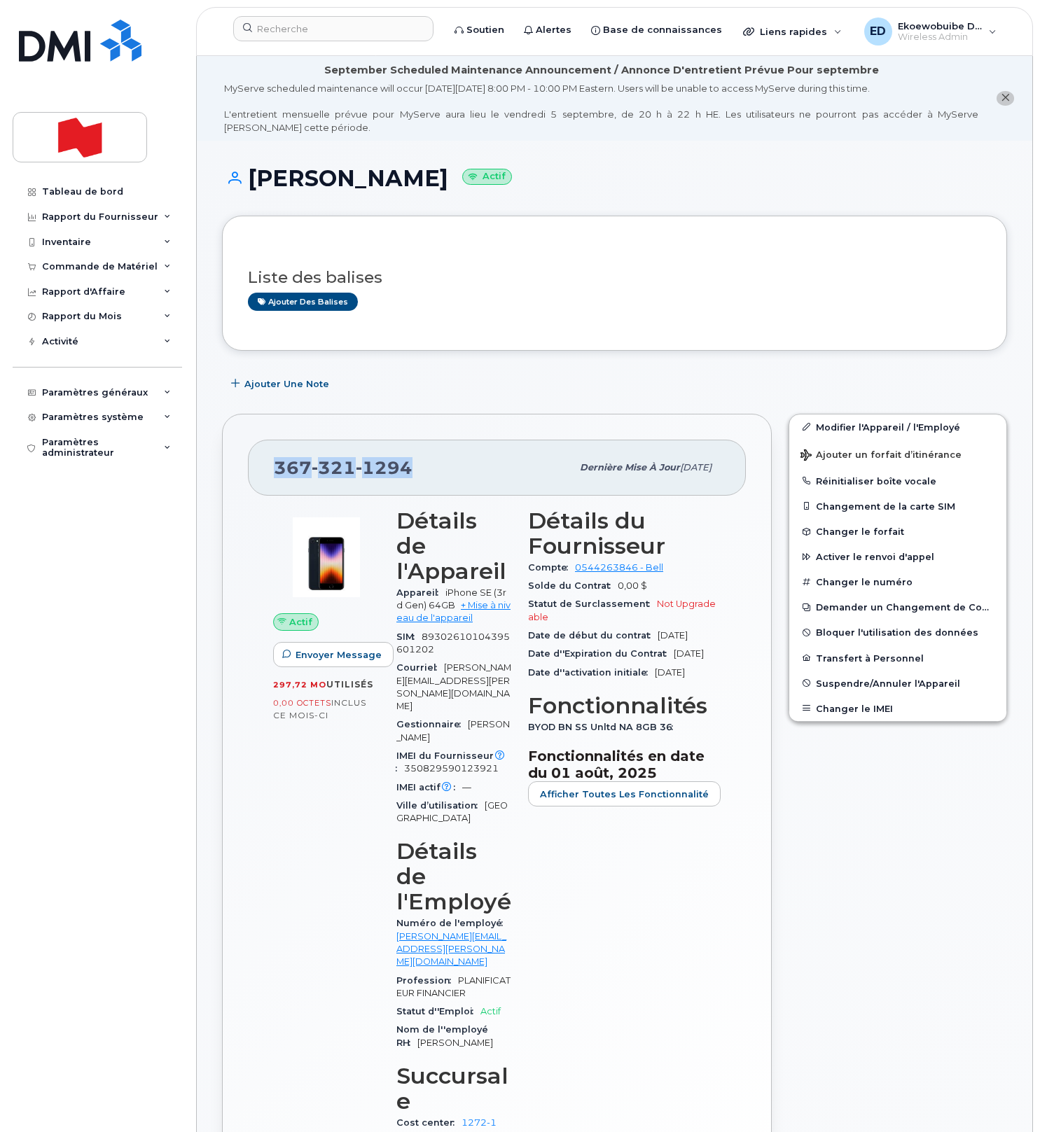
drag, startPoint x: 417, startPoint y: 473, endPoint x: 275, endPoint y: 467, distance: 142.3
click at [275, 466] on div "367 321 1294" at bounding box center [423, 467] width 298 height 29
copy span "367 321 1294"
click at [320, 37] on input at bounding box center [333, 28] width 200 height 25
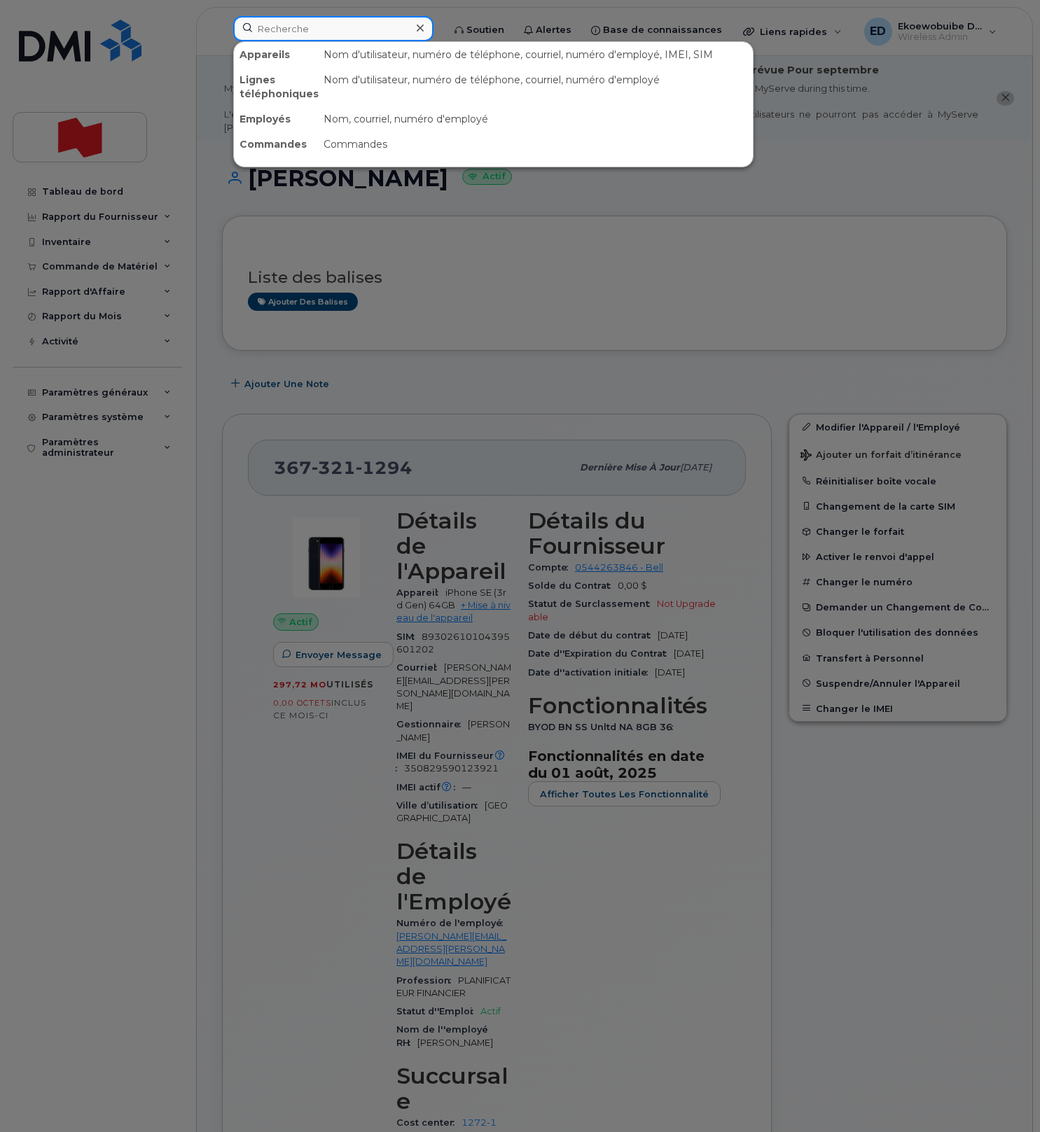
paste input "3673211294"
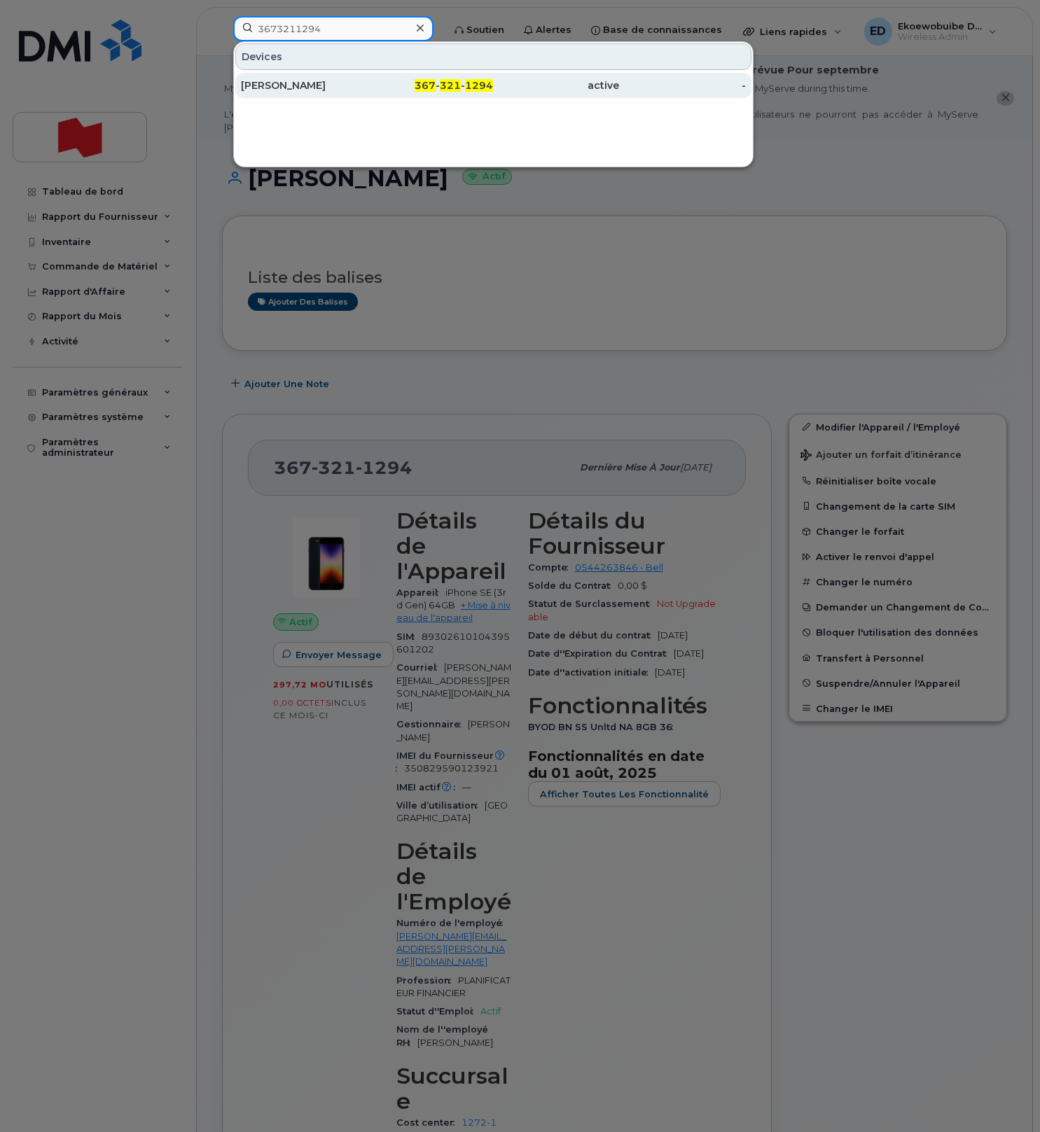
type input "3673211294"
click at [296, 82] on div "[PERSON_NAME]" at bounding box center [304, 85] width 126 height 14
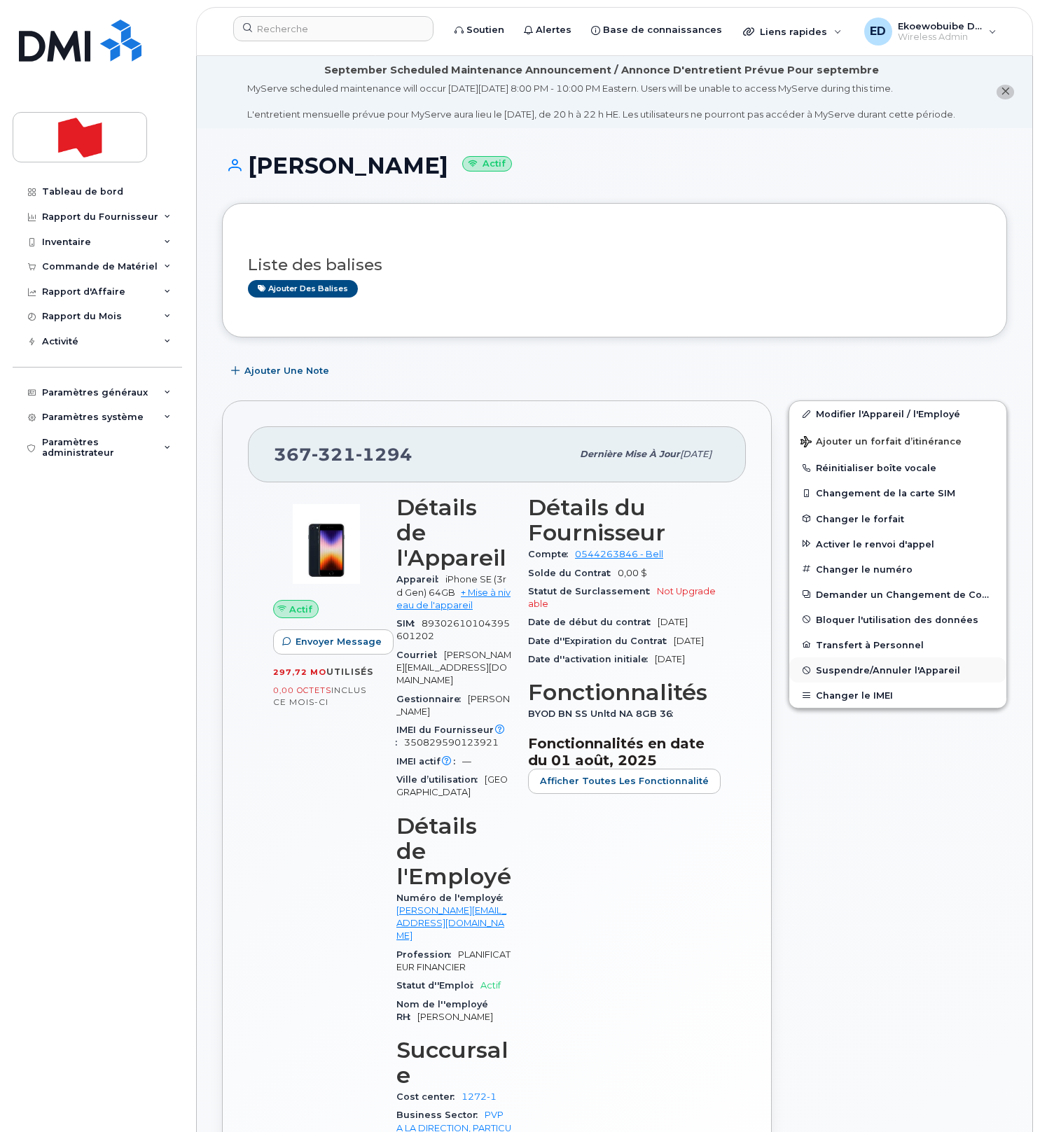
click at [843, 676] on span "Suspendre/Annuler l'Appareil" at bounding box center [888, 670] width 144 height 11
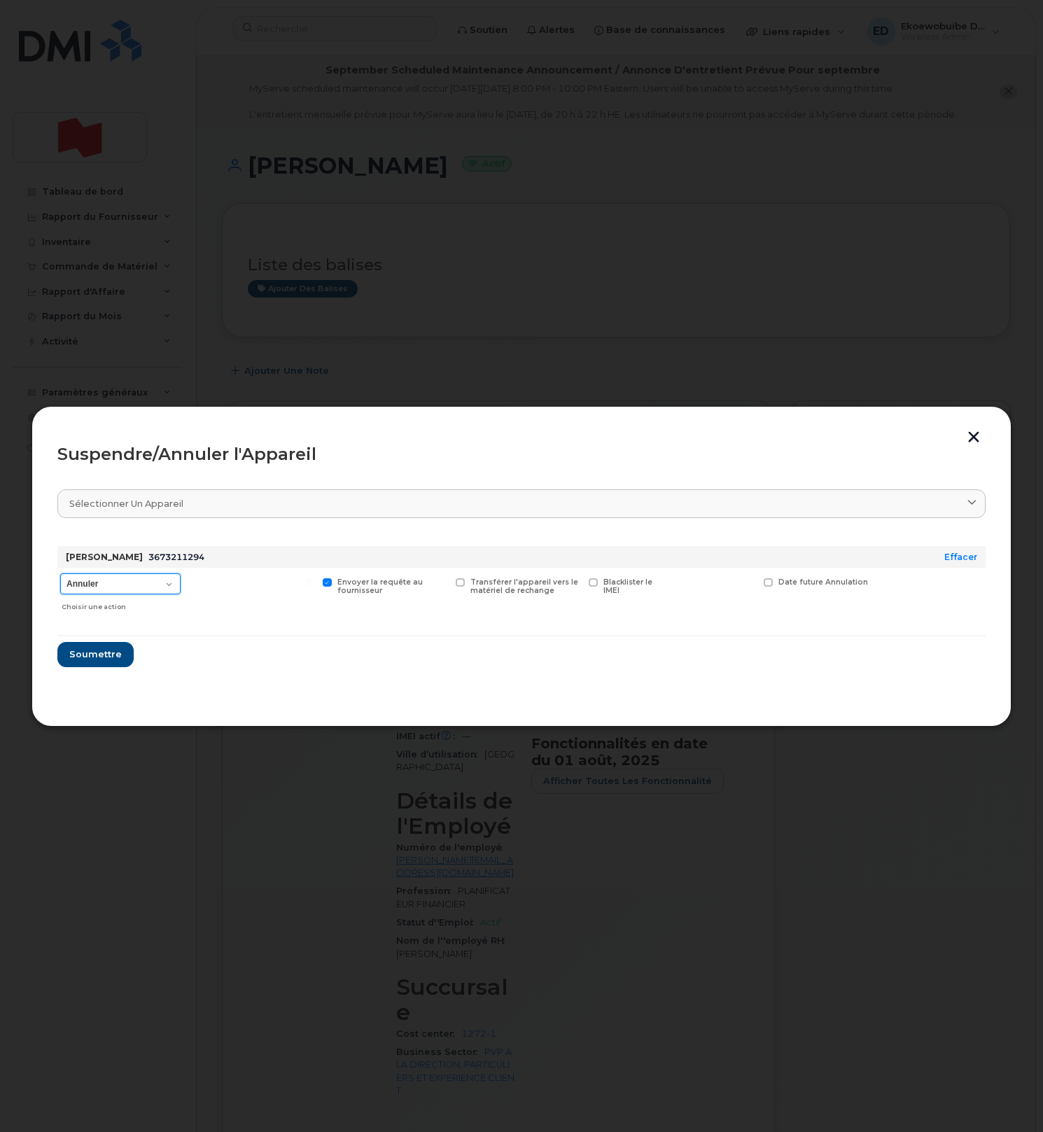
click at [176, 587] on select "Annuler Suspendre - Prolonger la suspension Suspendre - Tarif réduit Suspendre …" at bounding box center [120, 584] width 120 height 21
select select "[object Object]"
click at [60, 574] on select "Annuler Suspendre - Prolonger la suspension Suspendre - Tarif réduit Suspendre …" at bounding box center [120, 584] width 120 height 21
drag, startPoint x: 97, startPoint y: 656, endPoint x: 111, endPoint y: 660, distance: 14.6
click at [97, 656] on span "Soumettre" at bounding box center [95, 654] width 53 height 13
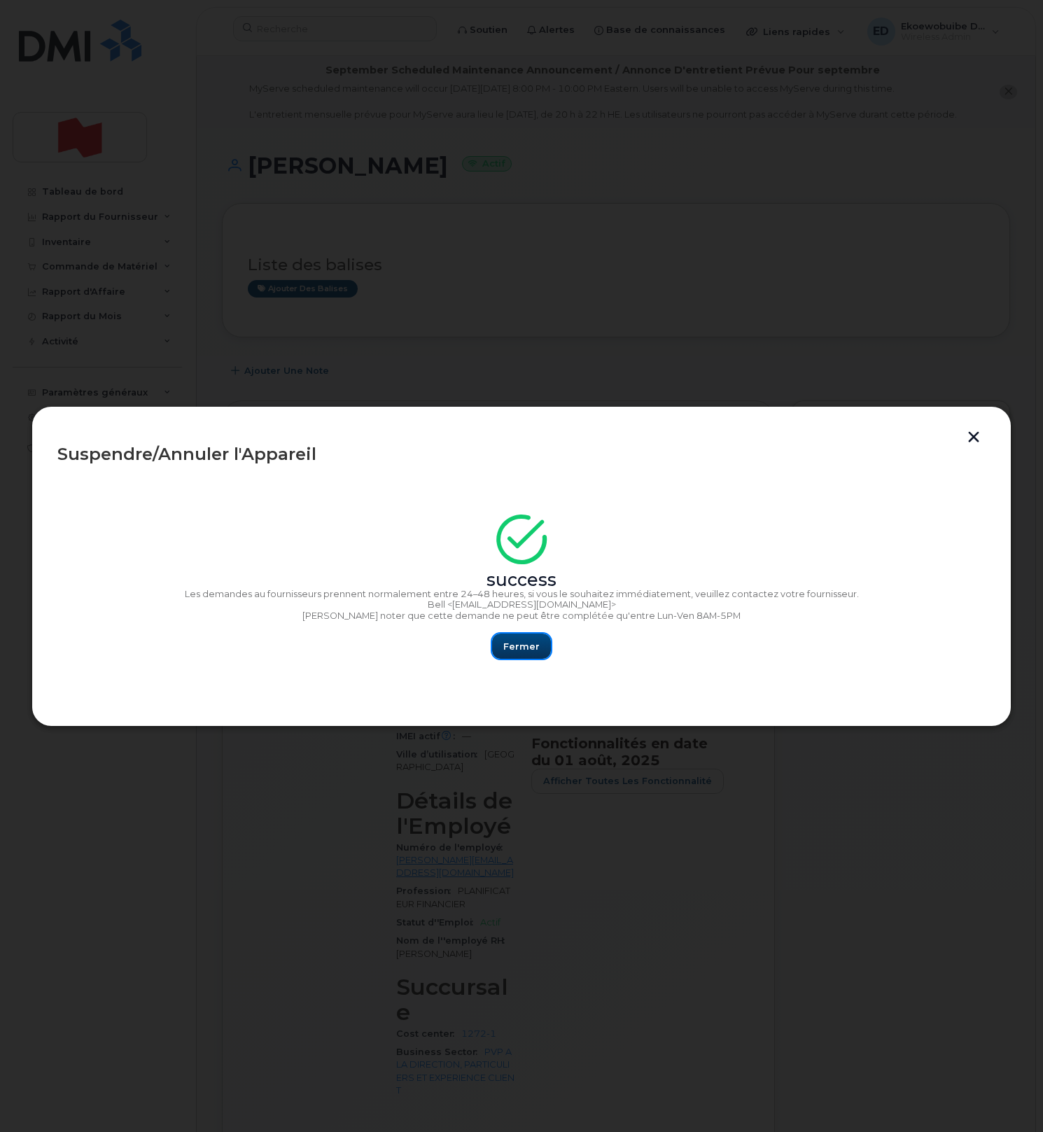
click at [527, 653] on span "Fermer" at bounding box center [522, 646] width 36 height 13
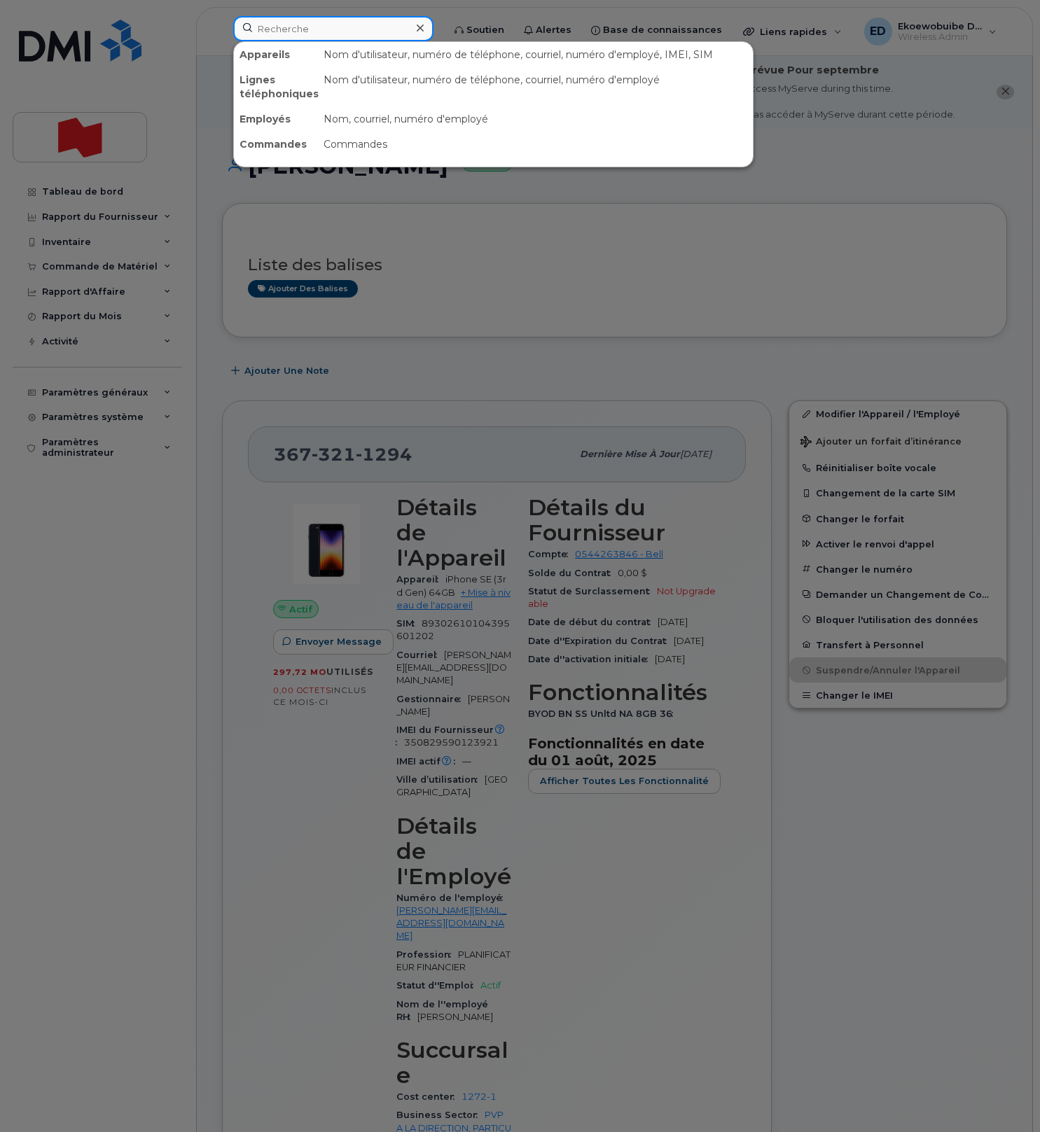
click at [328, 35] on input at bounding box center [333, 28] width 200 height 25
paste input "3673211294"
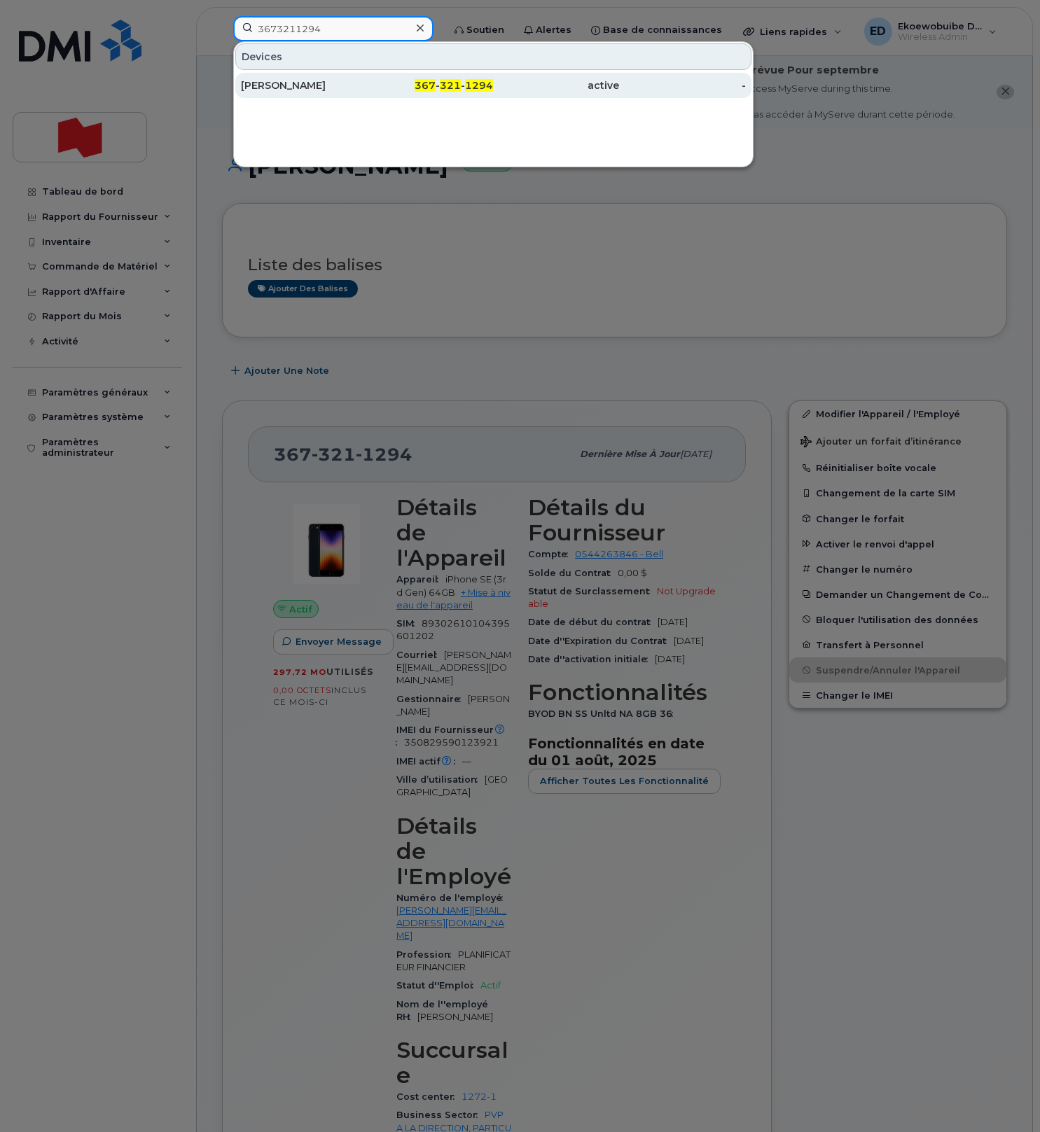
type input "3673211294"
click at [330, 85] on div "[PERSON_NAME]" at bounding box center [304, 85] width 126 height 14
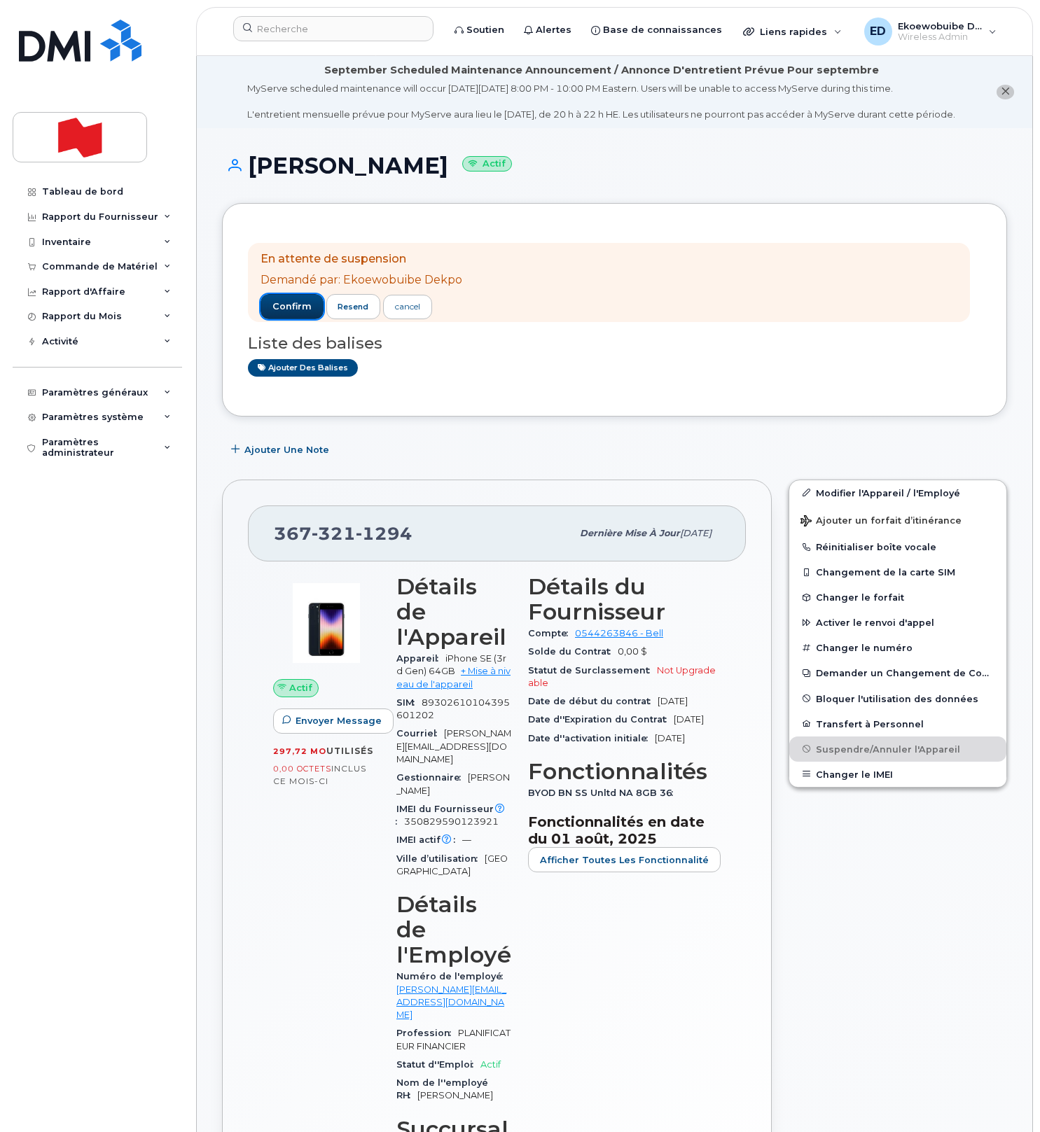
click at [296, 313] on span "confirm" at bounding box center [291, 306] width 39 height 13
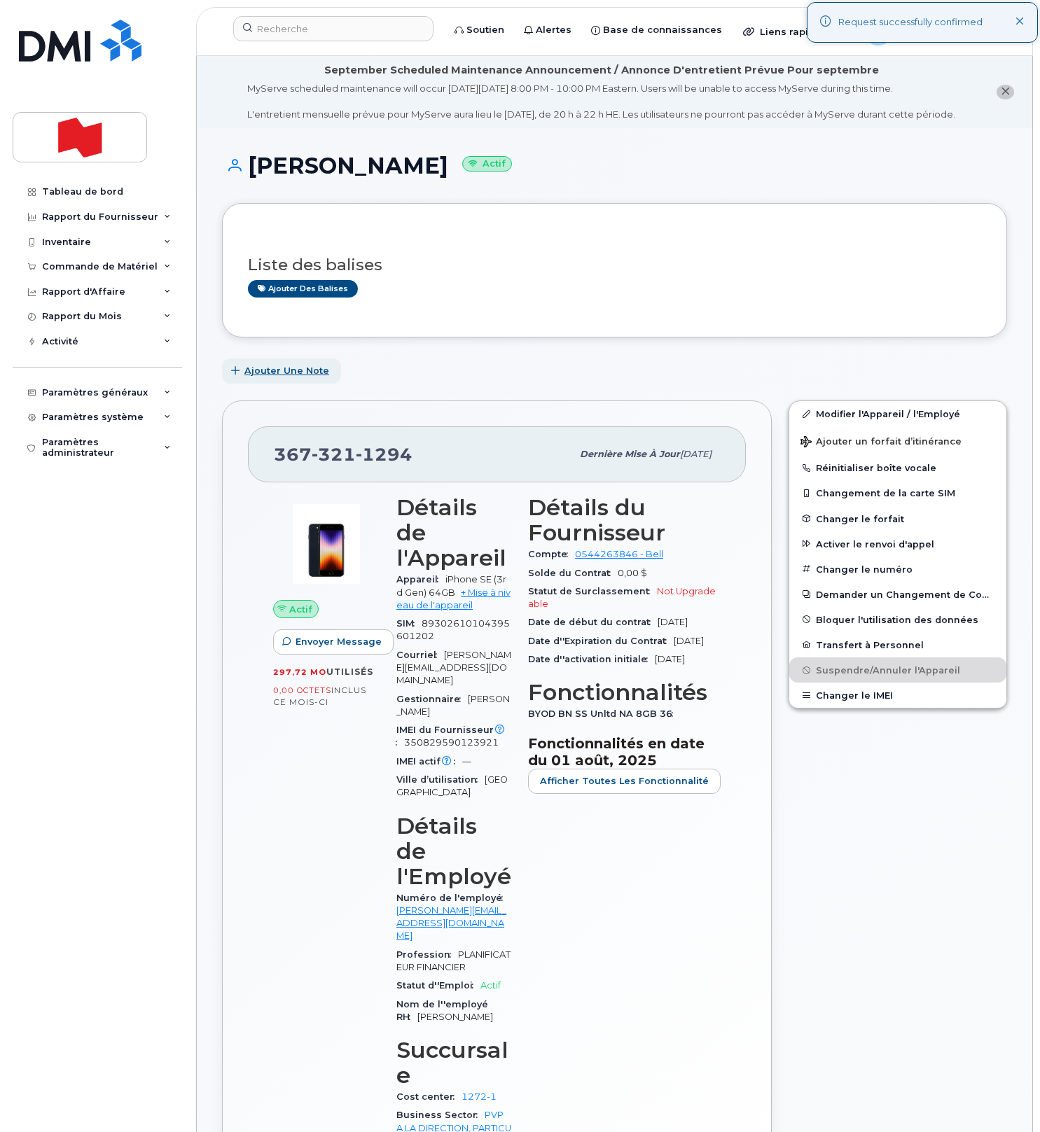
click at [261, 377] on span "Ajouter une Note" at bounding box center [286, 370] width 85 height 13
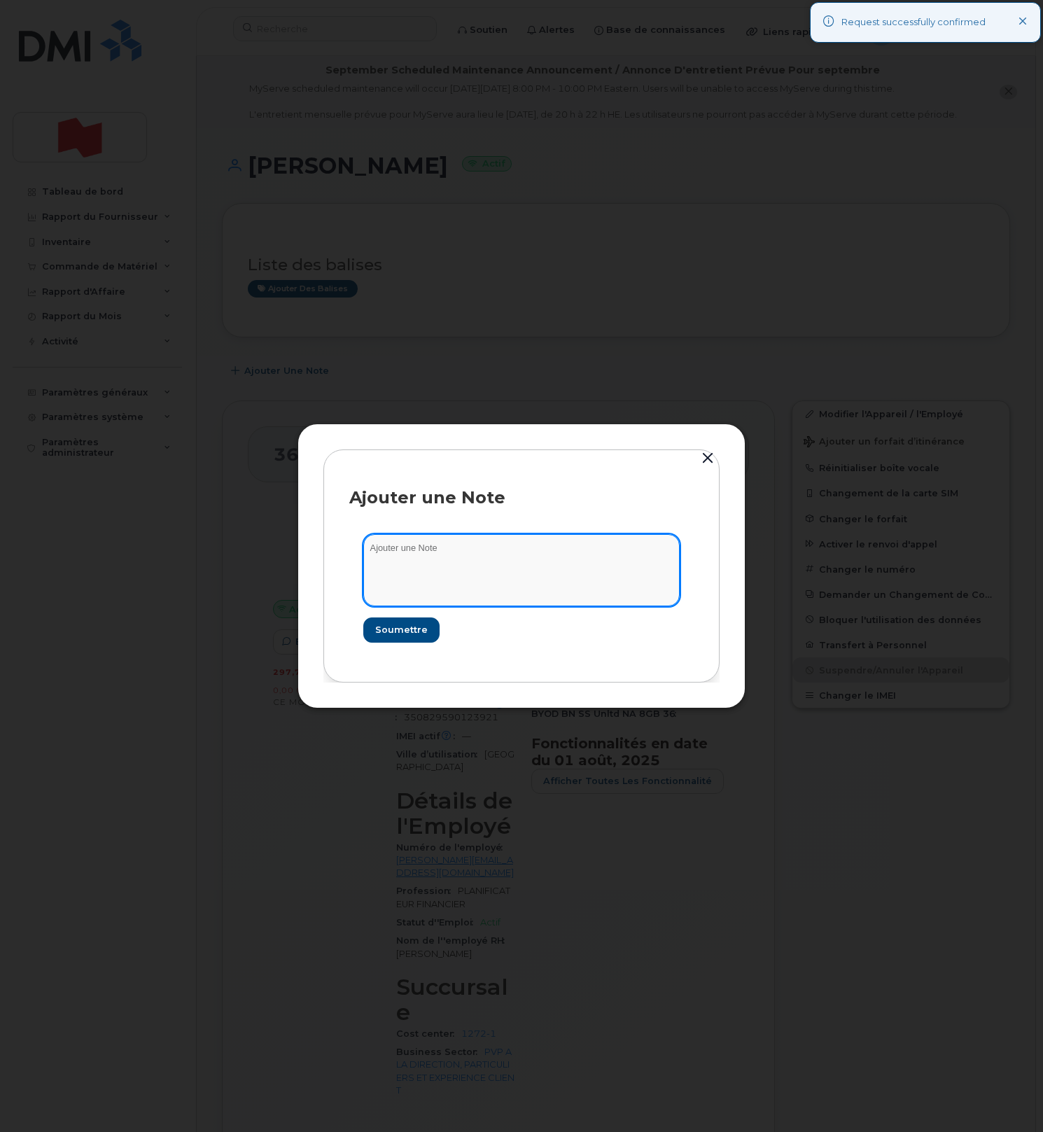
click at [410, 552] on textarea at bounding box center [521, 569] width 317 height 71
paste textarea "SCTASK0219329"
type textarea "SCTASK0219329"
click at [398, 641] on button "Soumettre" at bounding box center [400, 630] width 75 height 25
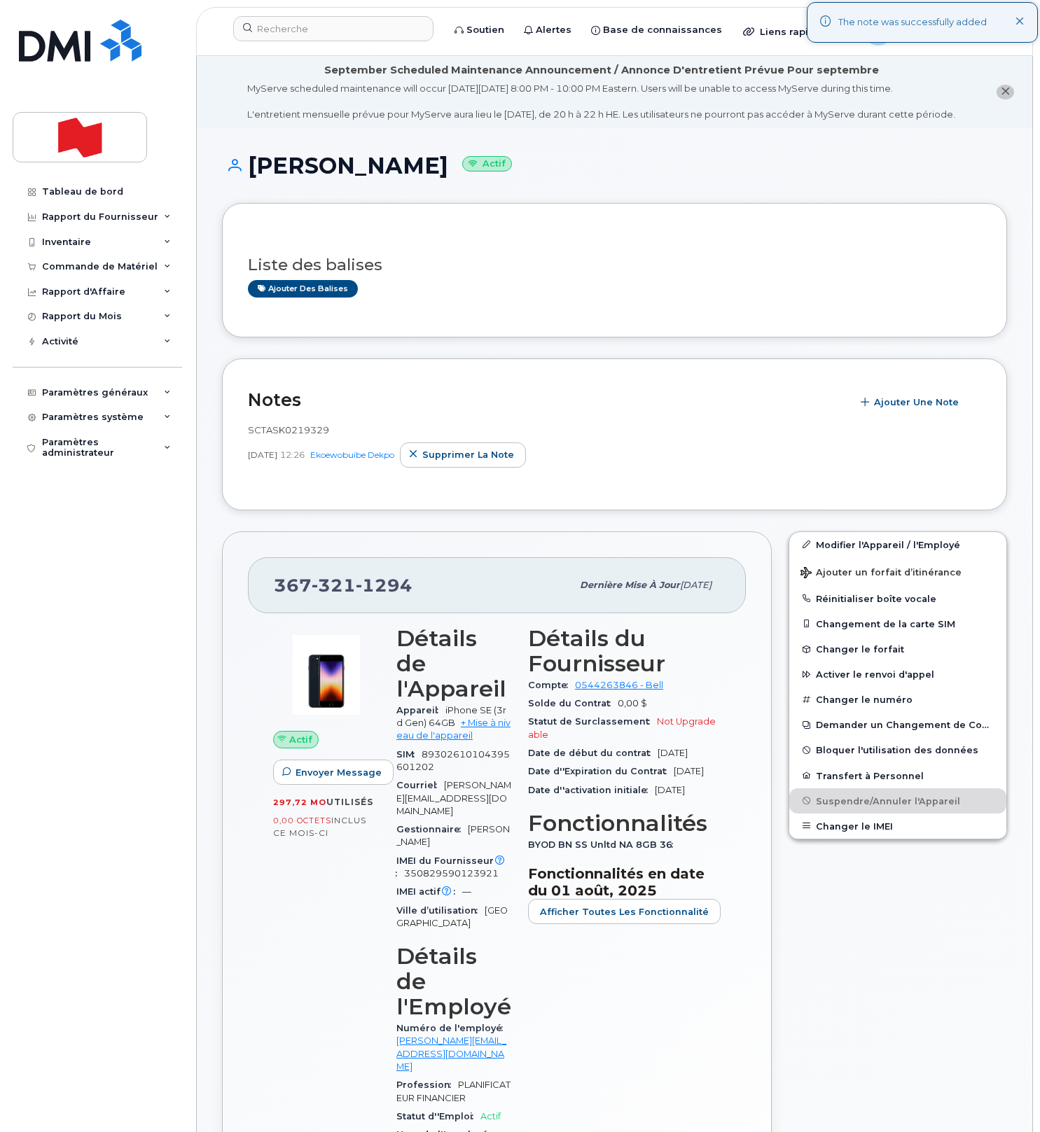
click at [485, 312] on div "En attente de suspension Demandé par: Ekoewobuibe Dekpo confirm resend cancel L…" at bounding box center [614, 270] width 733 height 83
drag, startPoint x: 410, startPoint y: 605, endPoint x: 278, endPoint y: 601, distance: 131.7
click at [278, 600] on div "[PHONE_NUMBER]" at bounding box center [423, 585] width 298 height 29
copy span "[PHONE_NUMBER]"
click at [320, 31] on input at bounding box center [333, 28] width 200 height 25
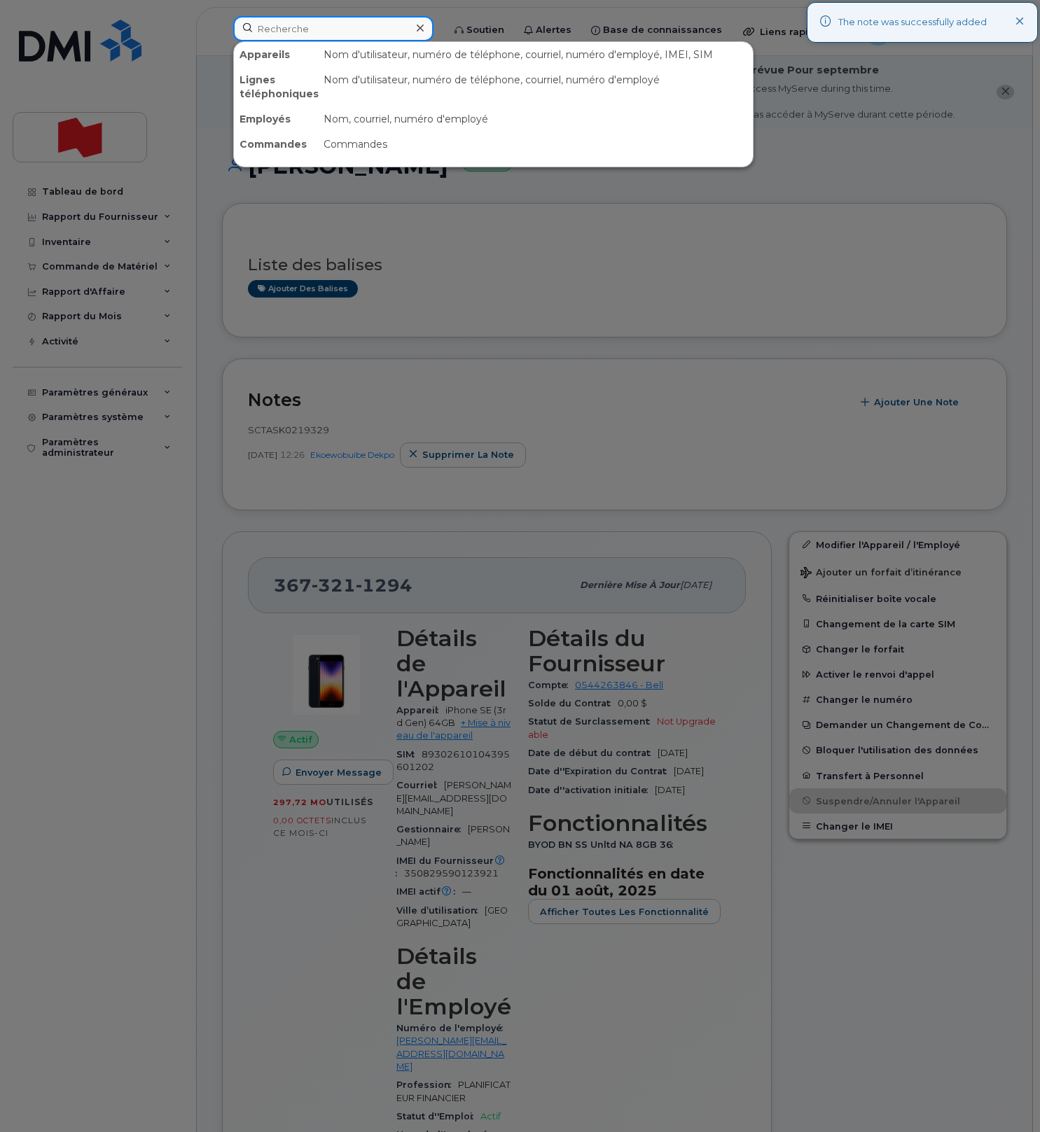
paste input "3673211294"
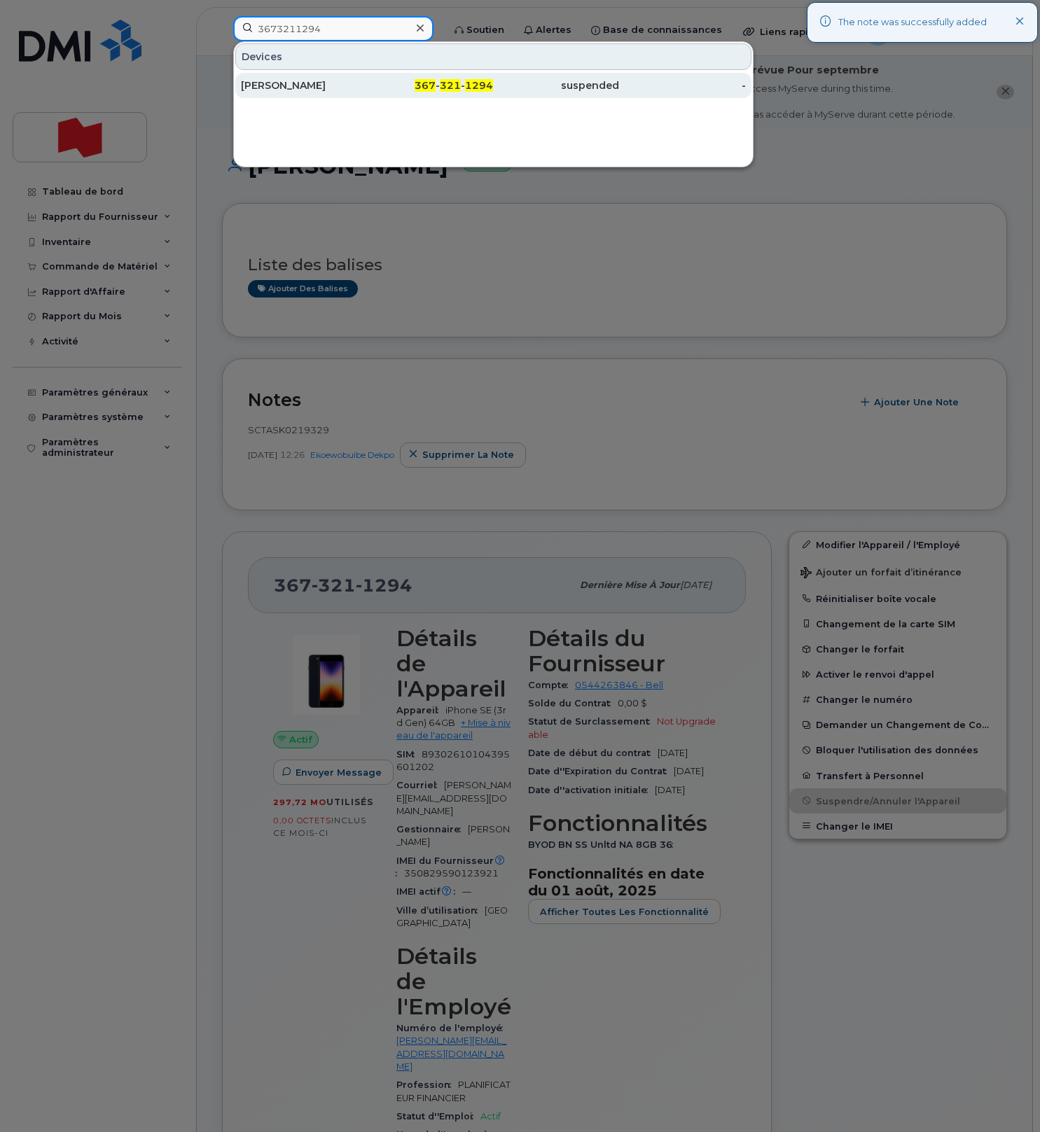
type input "3673211294"
click at [317, 86] on div "Patrice Langlois" at bounding box center [304, 85] width 126 height 14
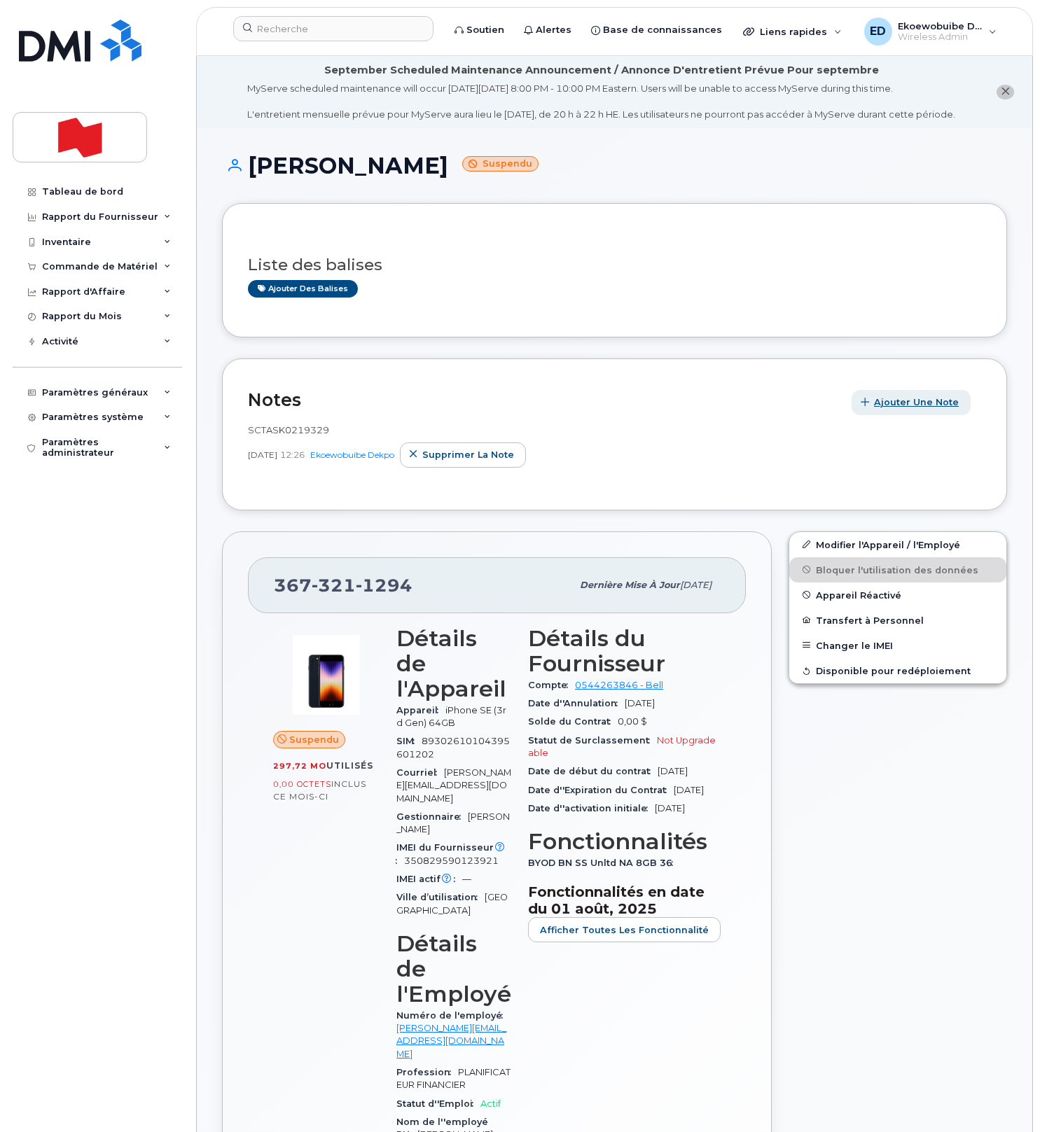
click at [878, 409] on span "Ajouter une Note" at bounding box center [916, 402] width 85 height 13
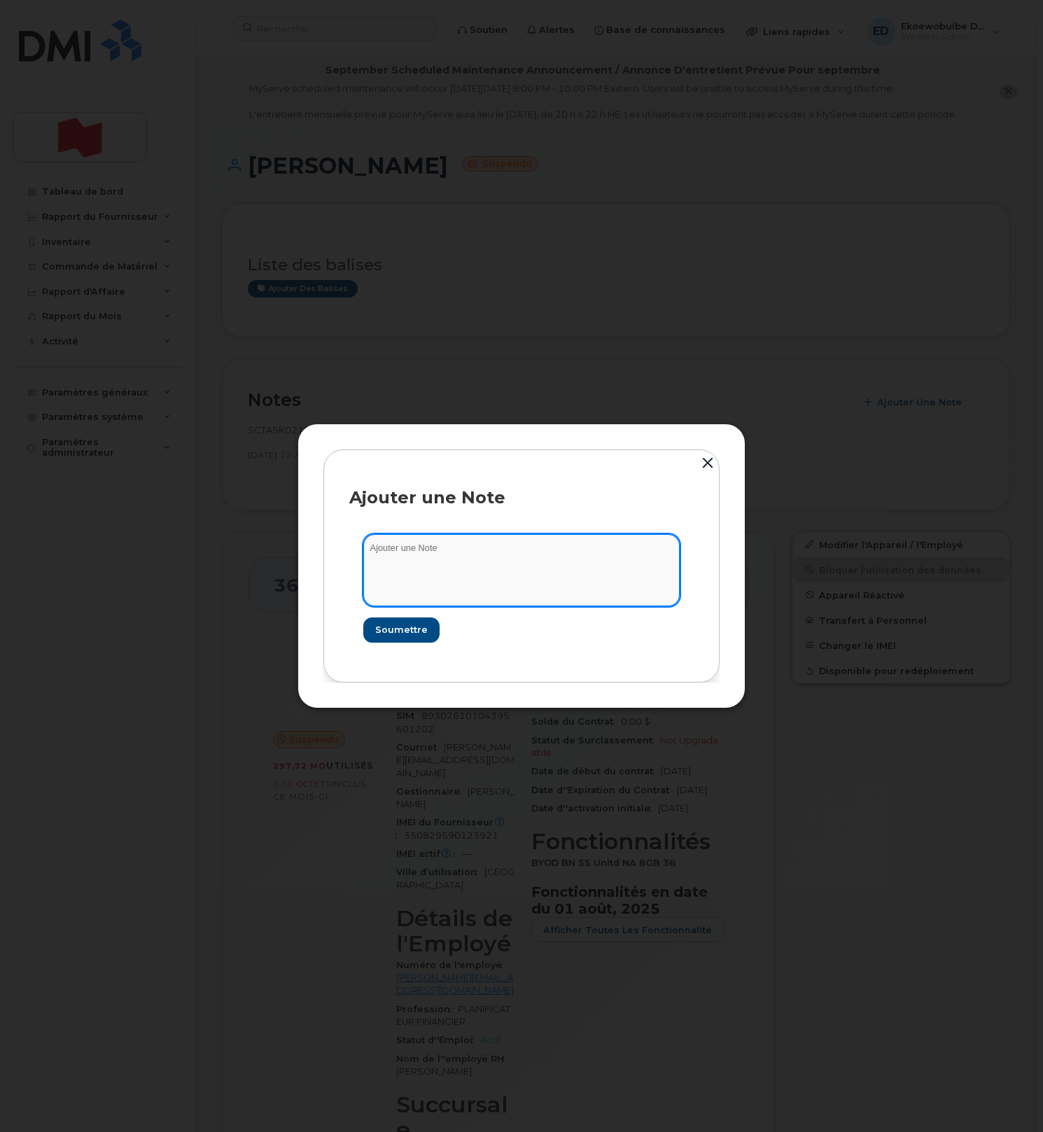
click at [455, 569] on textarea at bounding box center [521, 569] width 317 height 71
paste textarea "Temporary suspension has been processed. Confirmation number: 6672433892"
click at [375, 552] on textarea "Temporary suspension has been processed. Confirmation number: 6672433892" at bounding box center [521, 569] width 317 height 71
paste textarea "SCTASK0219329"
type textarea "SCTASK0219329 Temporary suspension has been processed. Confirmation number: 667…"
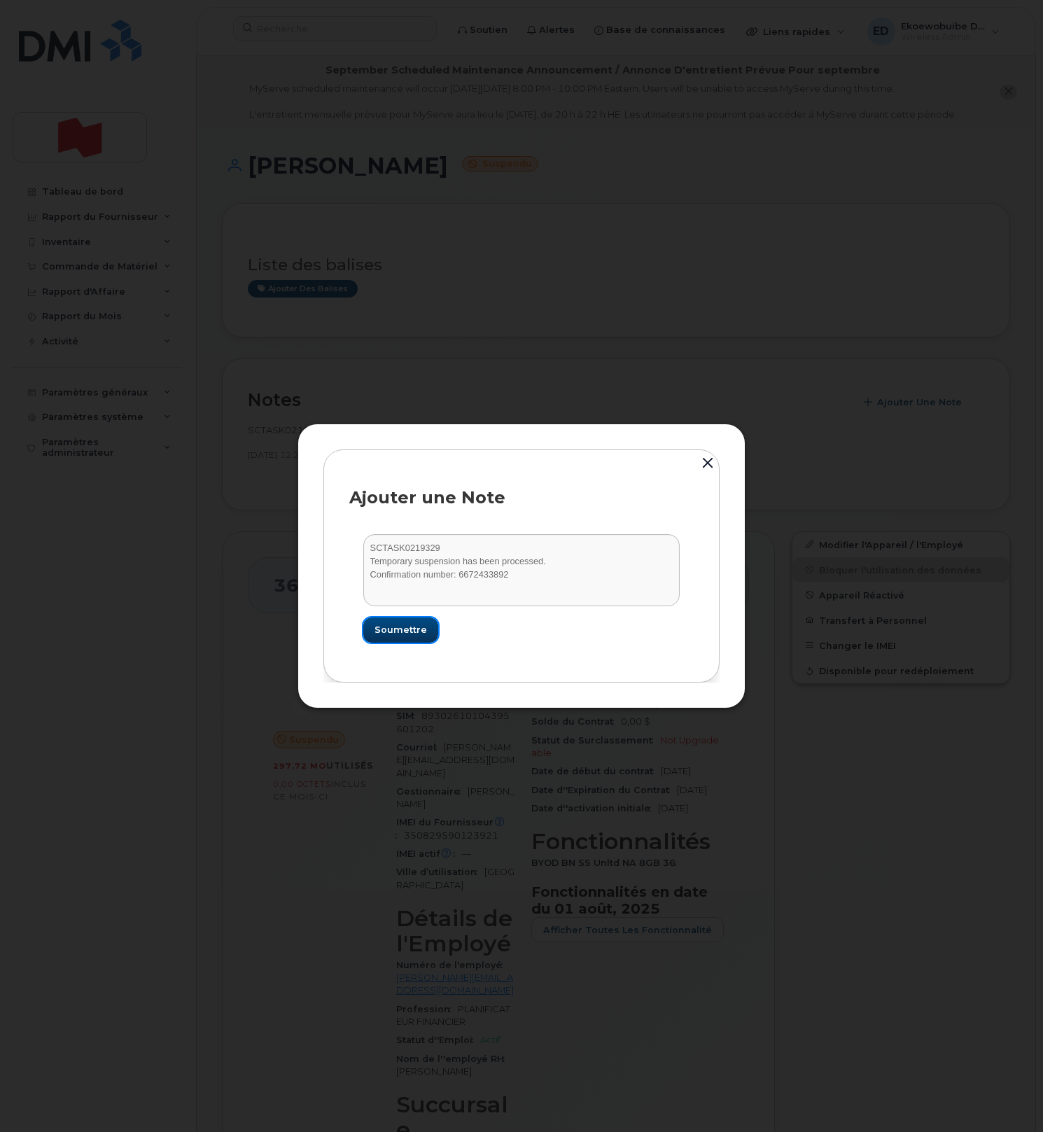
click at [398, 630] on span "Soumettre" at bounding box center [401, 629] width 53 height 13
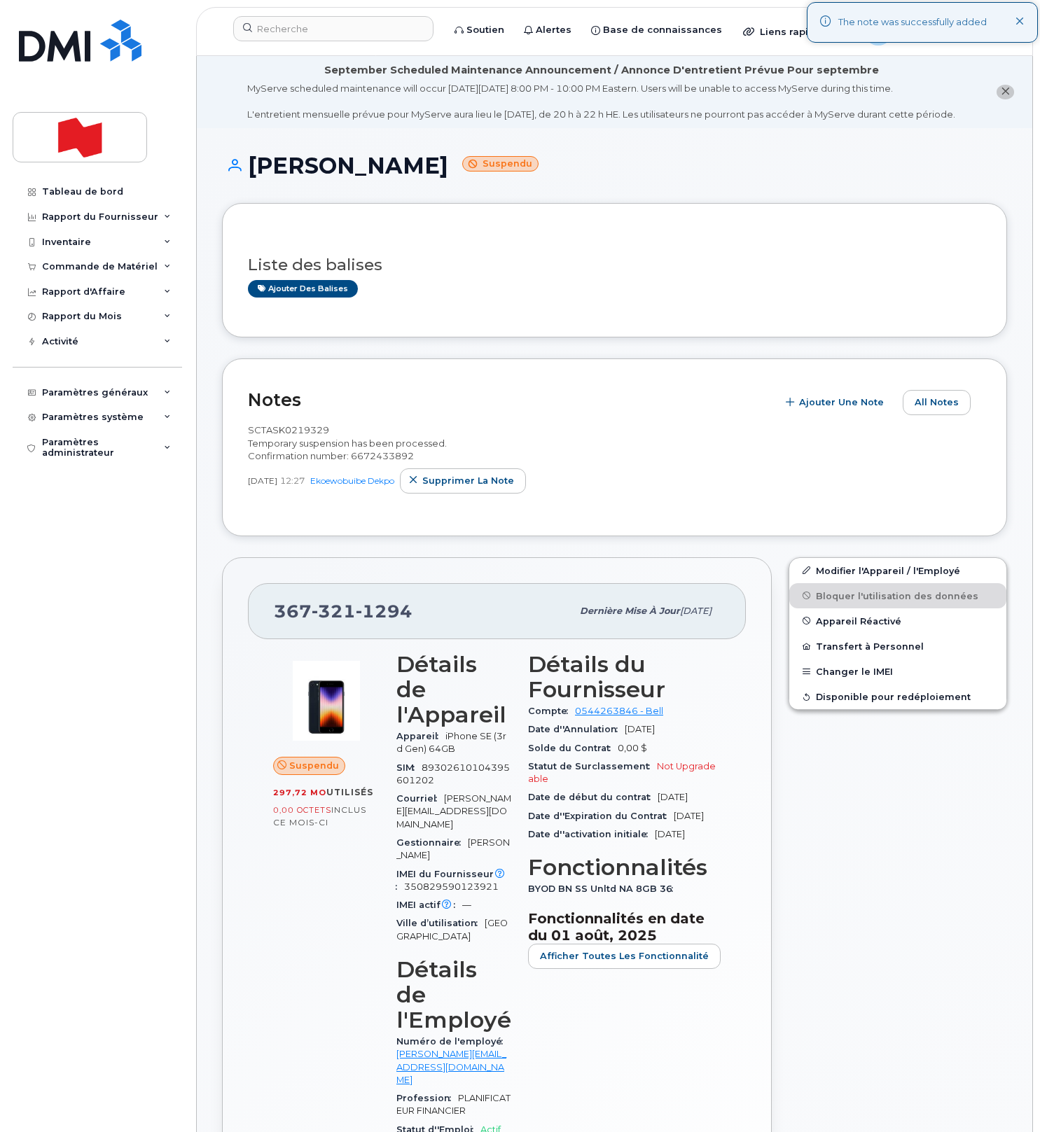
click at [576, 438] on div "SCTASK0219329 Temporary suspension has been processed. Confirmation number: 667…" at bounding box center [614, 443] width 733 height 39
drag, startPoint x: 821, startPoint y: 796, endPoint x: 613, endPoint y: 780, distance: 208.6
click at [821, 797] on div "Modifier l'Appareil / l'Employé Bloquer l'utilisation des données Appareil Réac…" at bounding box center [897, 982] width 235 height 867
drag, startPoint x: 415, startPoint y: 632, endPoint x: 279, endPoint y: 632, distance: 135.9
click at [279, 626] on div "[PHONE_NUMBER]" at bounding box center [423, 611] width 298 height 29
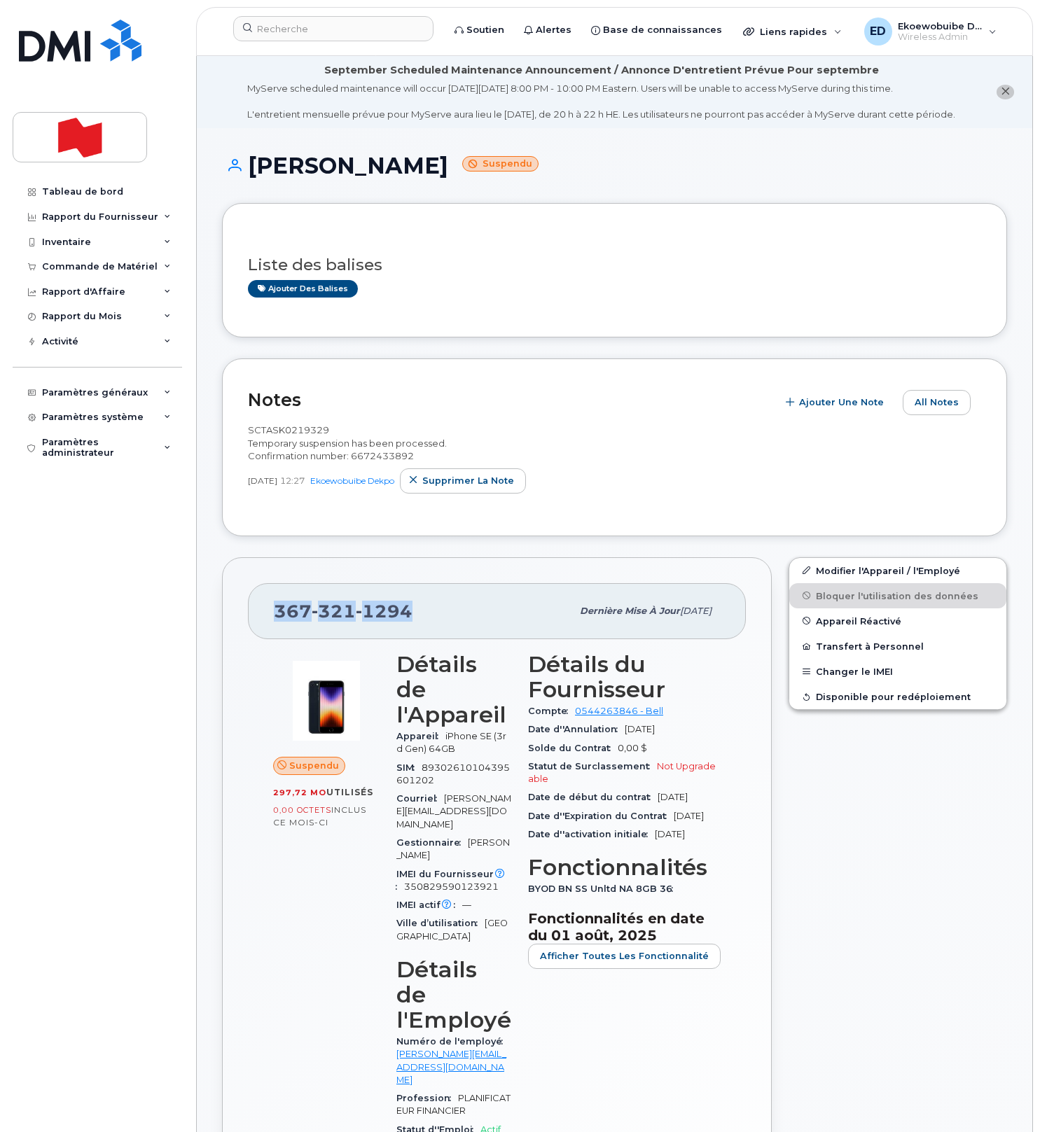
copy span "[PHONE_NUMBER]"
click at [303, 31] on input at bounding box center [333, 28] width 200 height 25
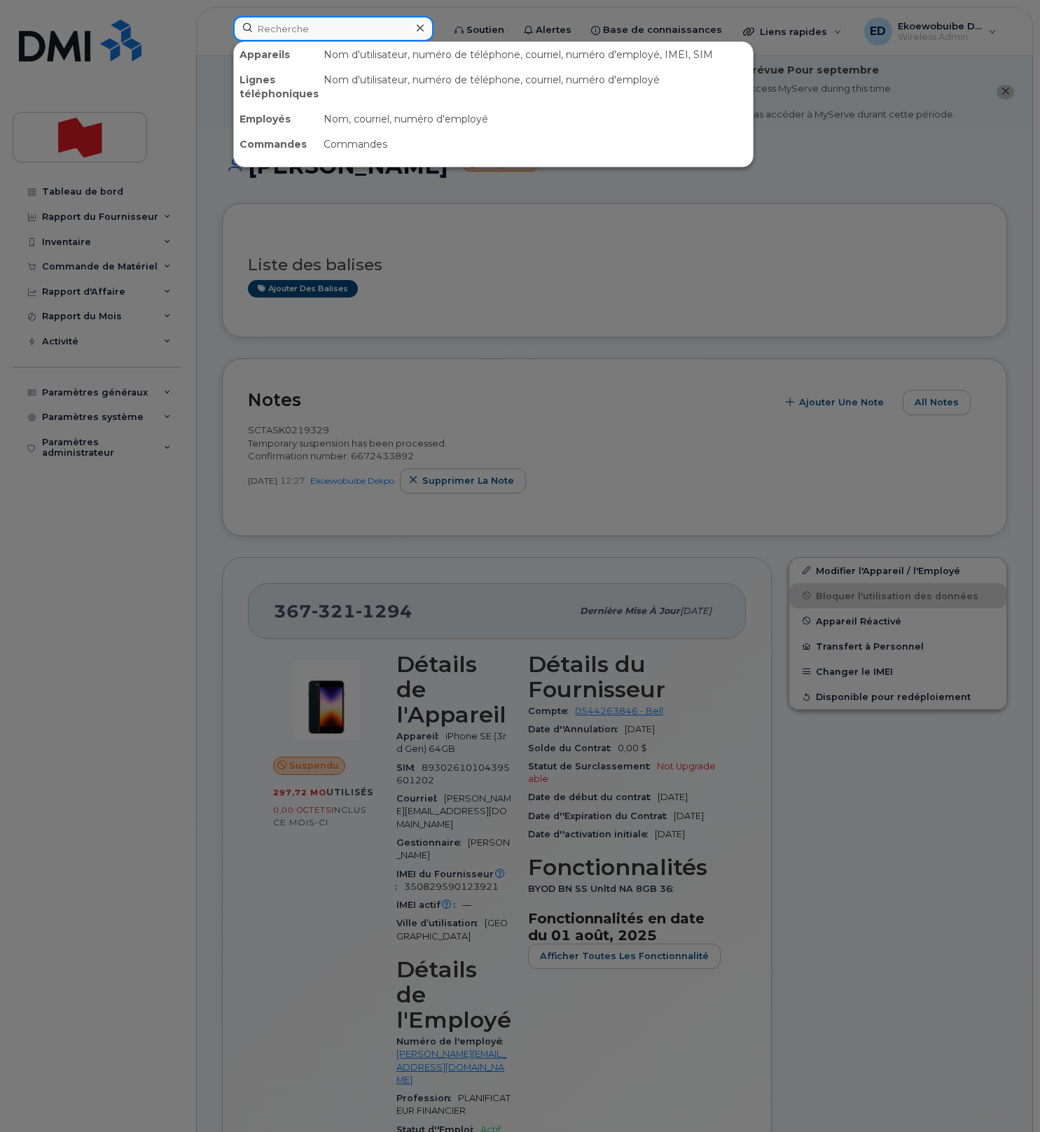
click at [336, 25] on input at bounding box center [333, 28] width 200 height 25
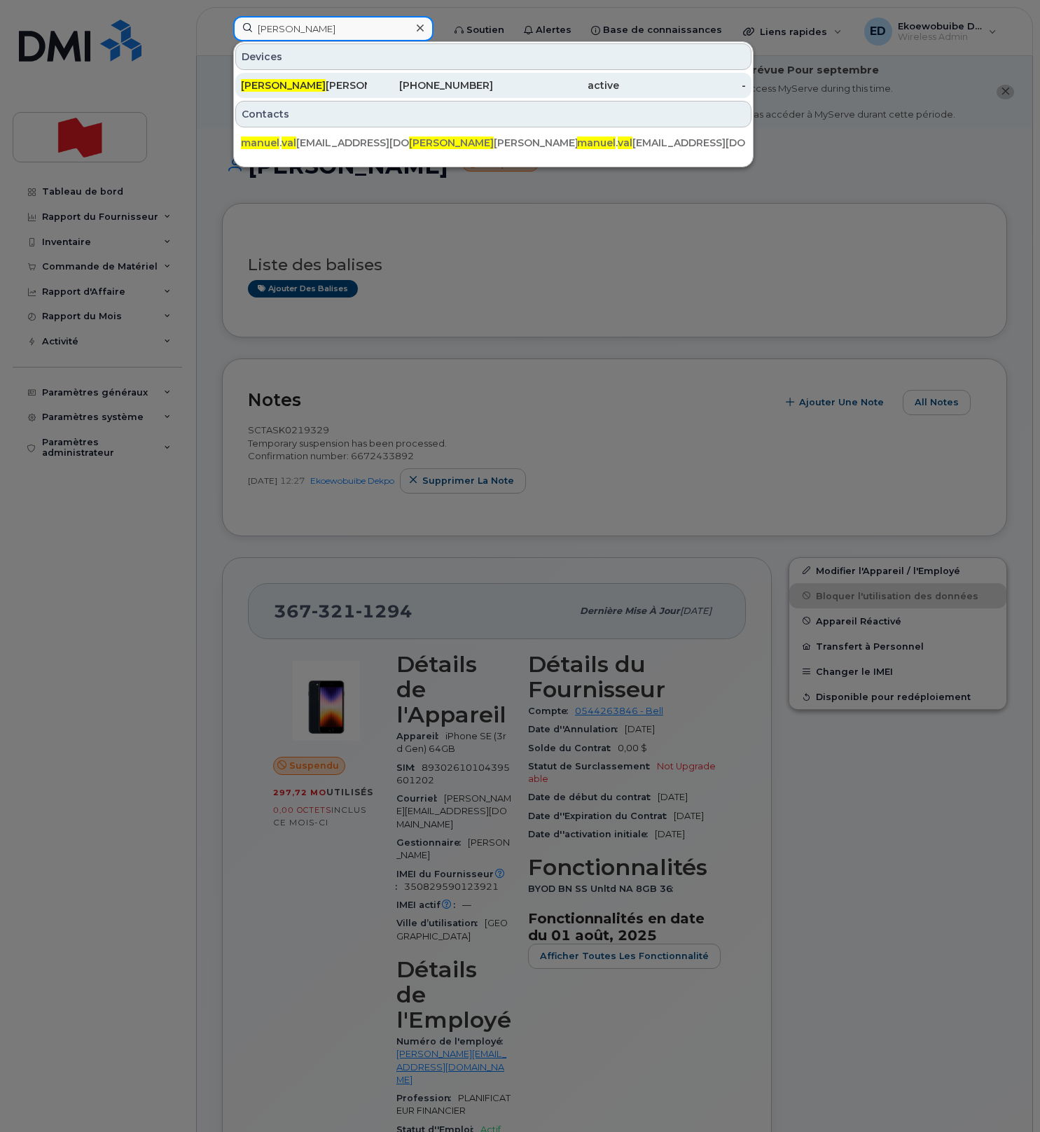
type input "[PERSON_NAME]"
click at [319, 80] on div "[PERSON_NAME]" at bounding box center [304, 85] width 126 height 14
